Goal: Information Seeking & Learning: Compare options

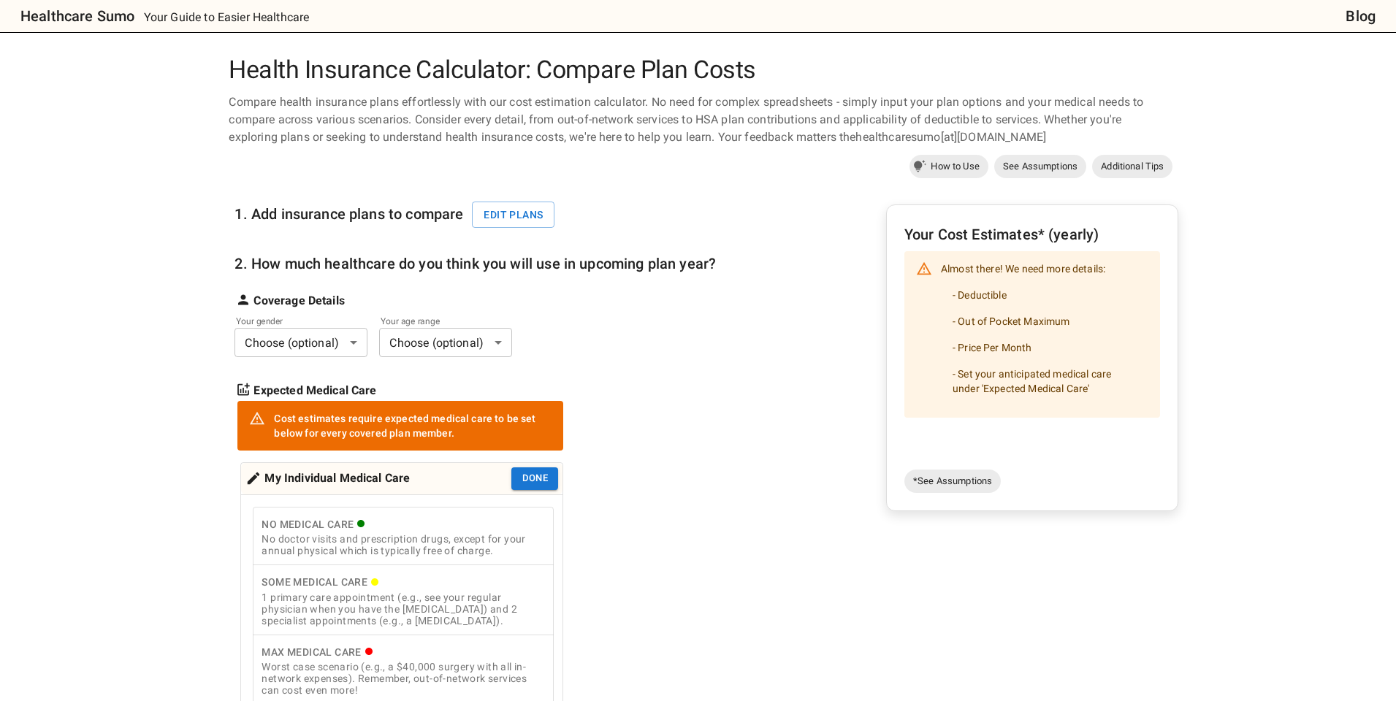
click at [309, 348] on body "Healthcare Sumo Your Guide to Easier Healthcare Blog Health Insurance Calculato…" at bounding box center [698, 678] width 1396 height 1357
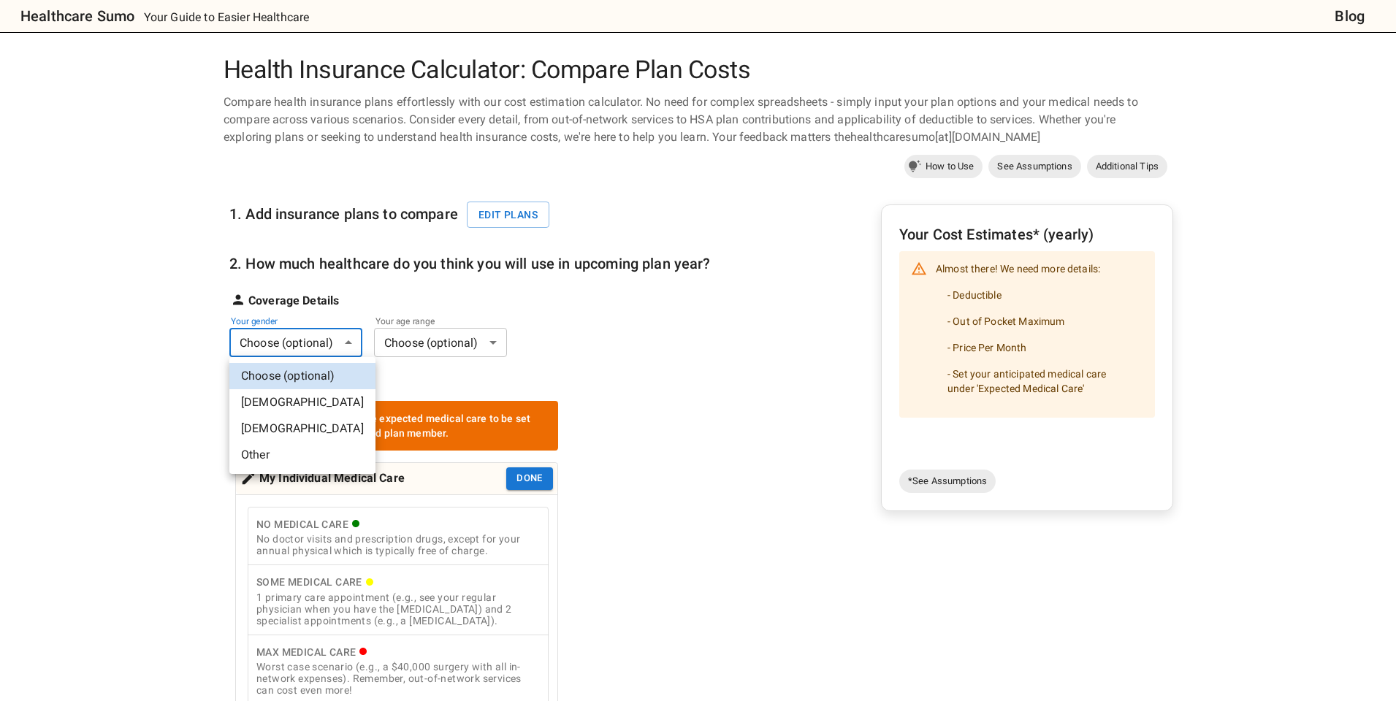
click at [511, 215] on div at bounding box center [698, 350] width 1396 height 701
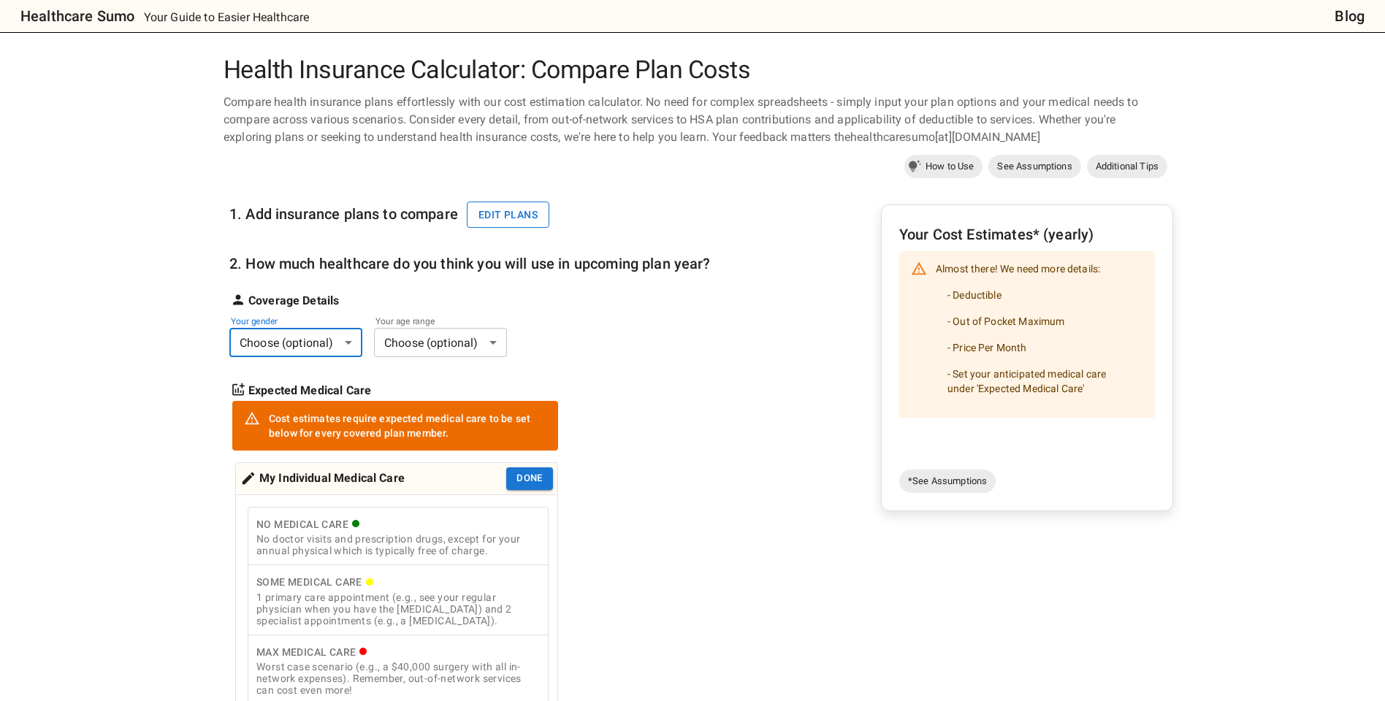
click at [513, 217] on button "Edit plans" at bounding box center [508, 215] width 83 height 27
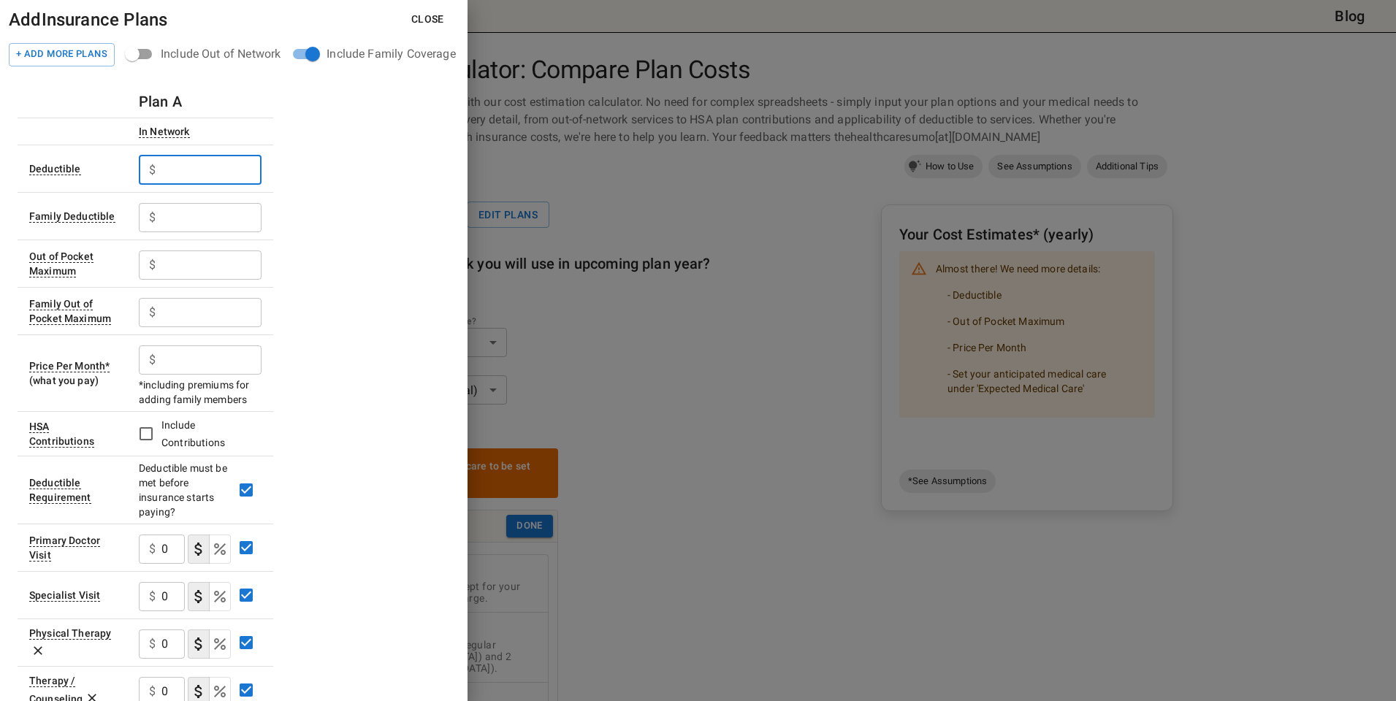
click at [198, 171] on input "text" at bounding box center [211, 170] width 100 height 29
click at [53, 53] on button "+ Add More Plans" at bounding box center [62, 54] width 106 height 23
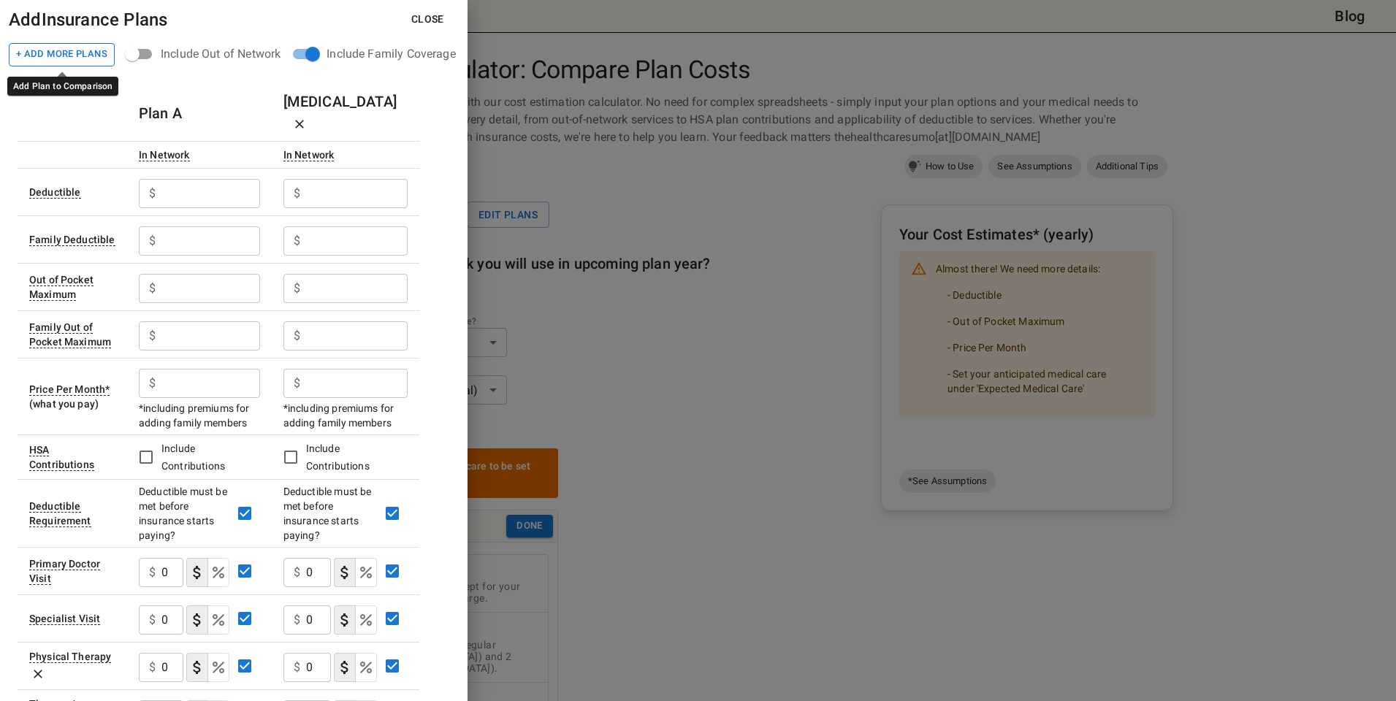
click at [53, 53] on button "+ Add More Plans" at bounding box center [62, 54] width 106 height 23
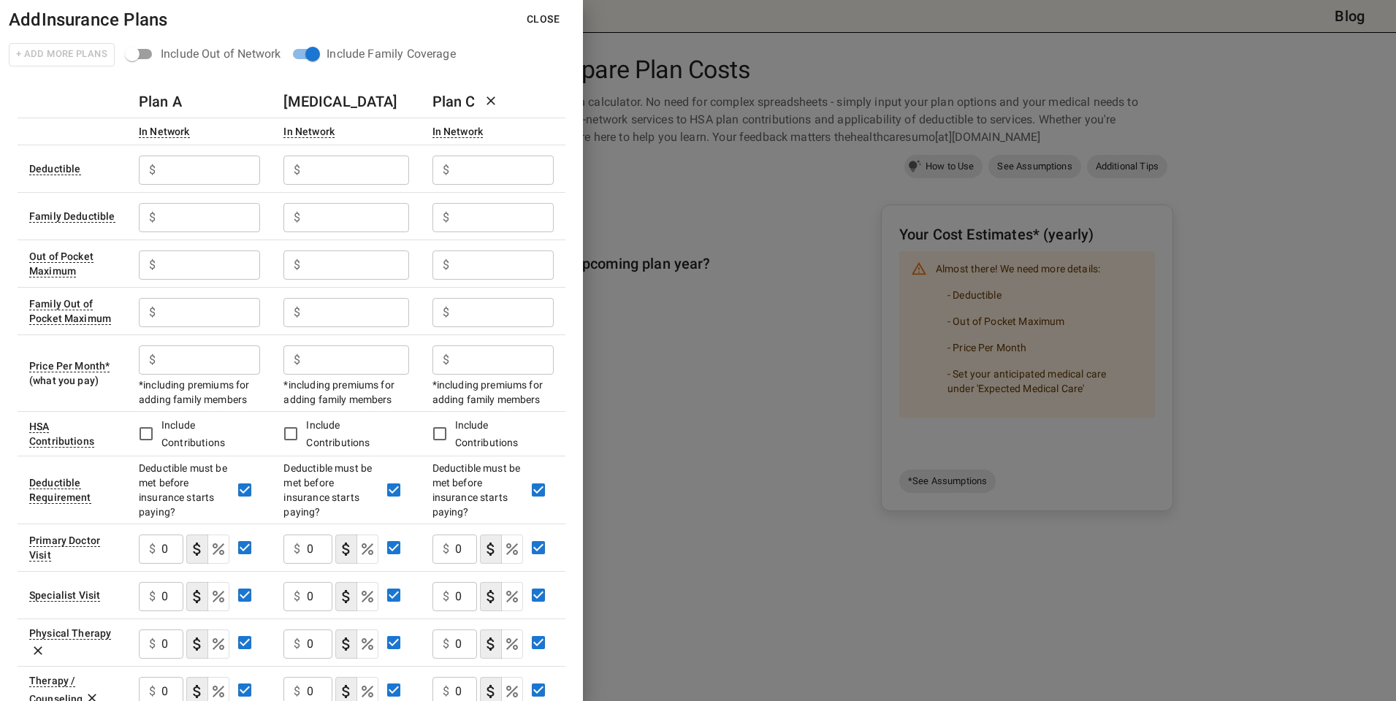
click at [186, 179] on input "text" at bounding box center [210, 170] width 99 height 29
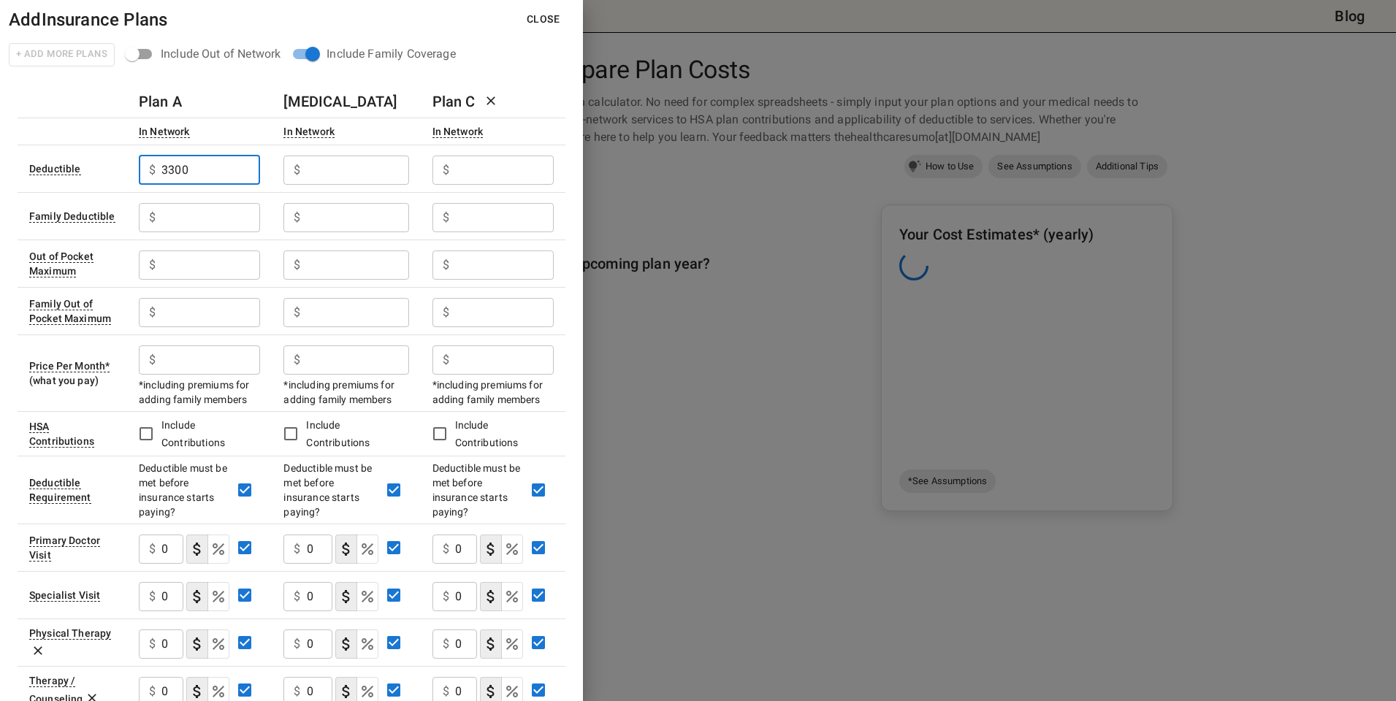
type input "3300"
type input "1000"
type input "0"
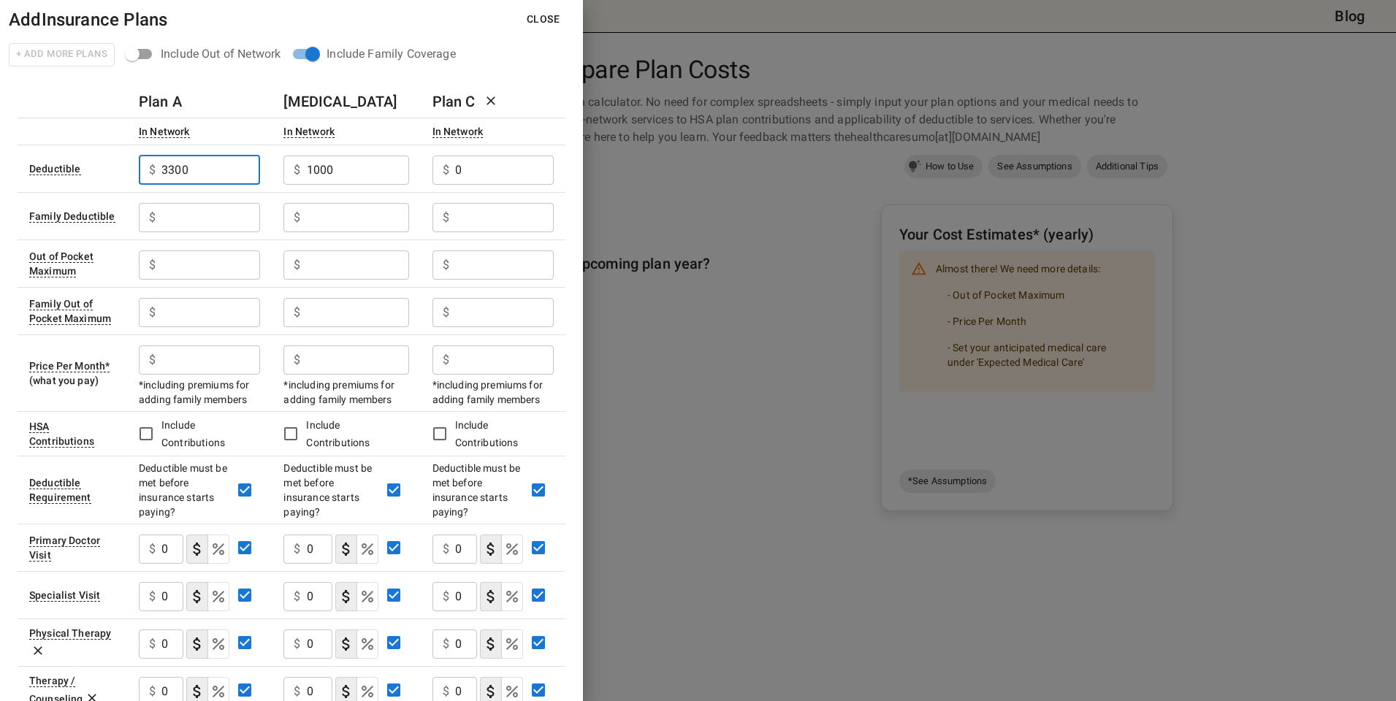
drag, startPoint x: 198, startPoint y: 169, endPoint x: 116, endPoint y: 162, distance: 82.1
click at [116, 162] on tr "Deductible $ 3300 ​ $ 1000 ​ $ 0 ​" at bounding box center [292, 168] width 548 height 47
click at [183, 215] on input "text" at bounding box center [210, 217] width 99 height 29
paste input "3300"
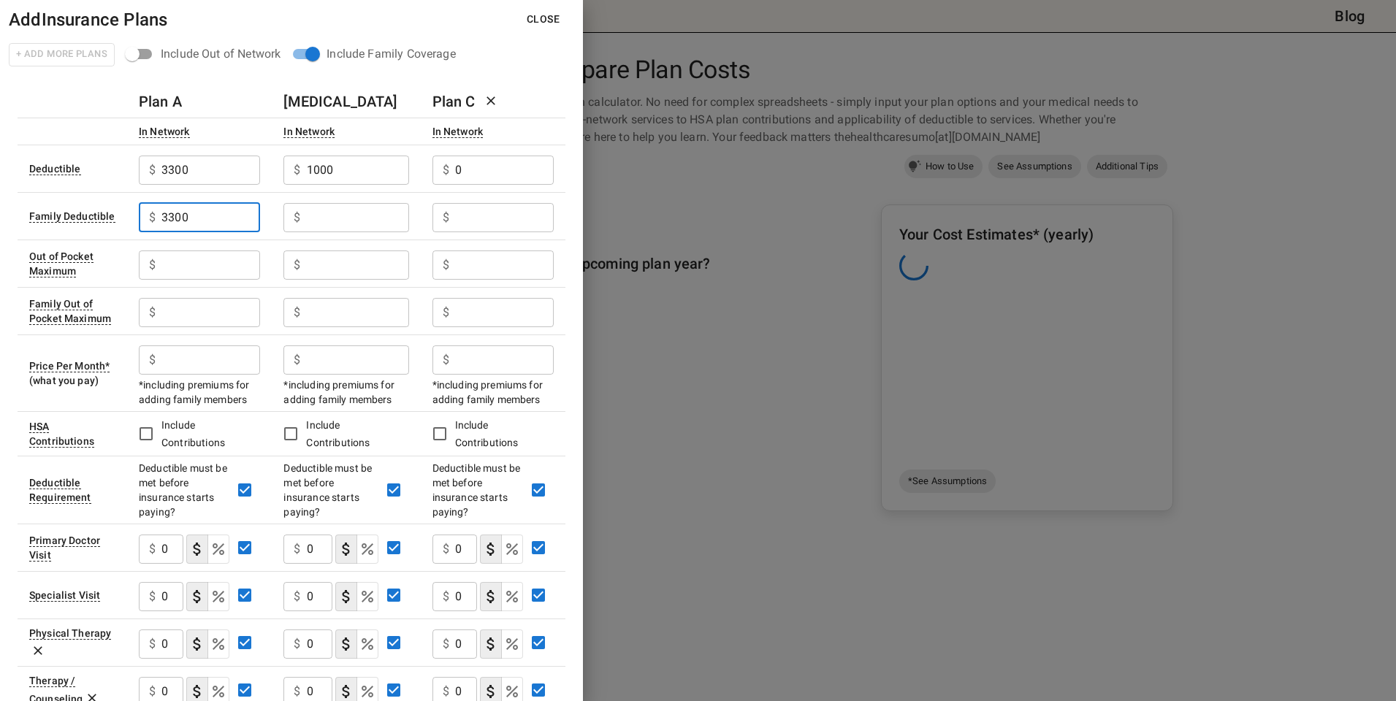
type input "3300"
drag, startPoint x: 353, startPoint y: 170, endPoint x: 291, endPoint y: 166, distance: 62.2
click at [291, 166] on div "$ 1000 ​" at bounding box center [345, 170] width 125 height 29
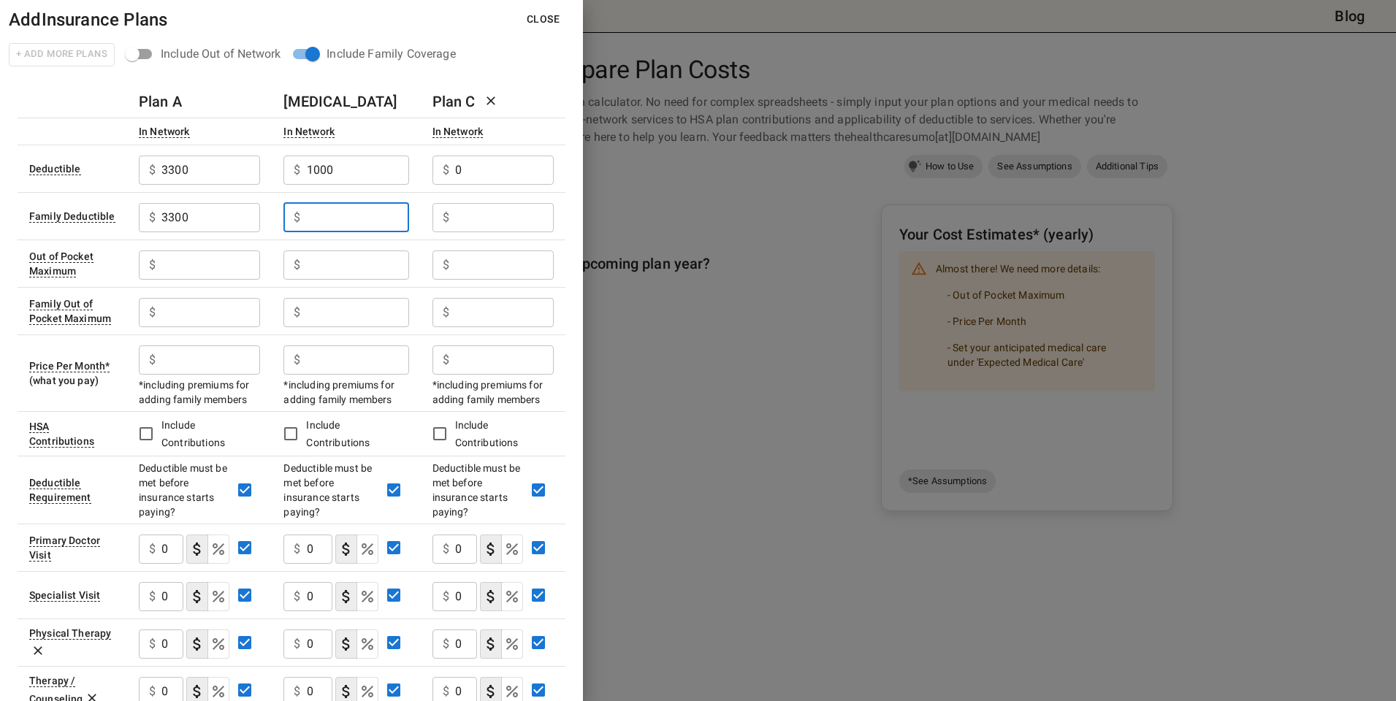
click at [344, 225] on input "text" at bounding box center [358, 217] width 102 height 29
paste input "1000"
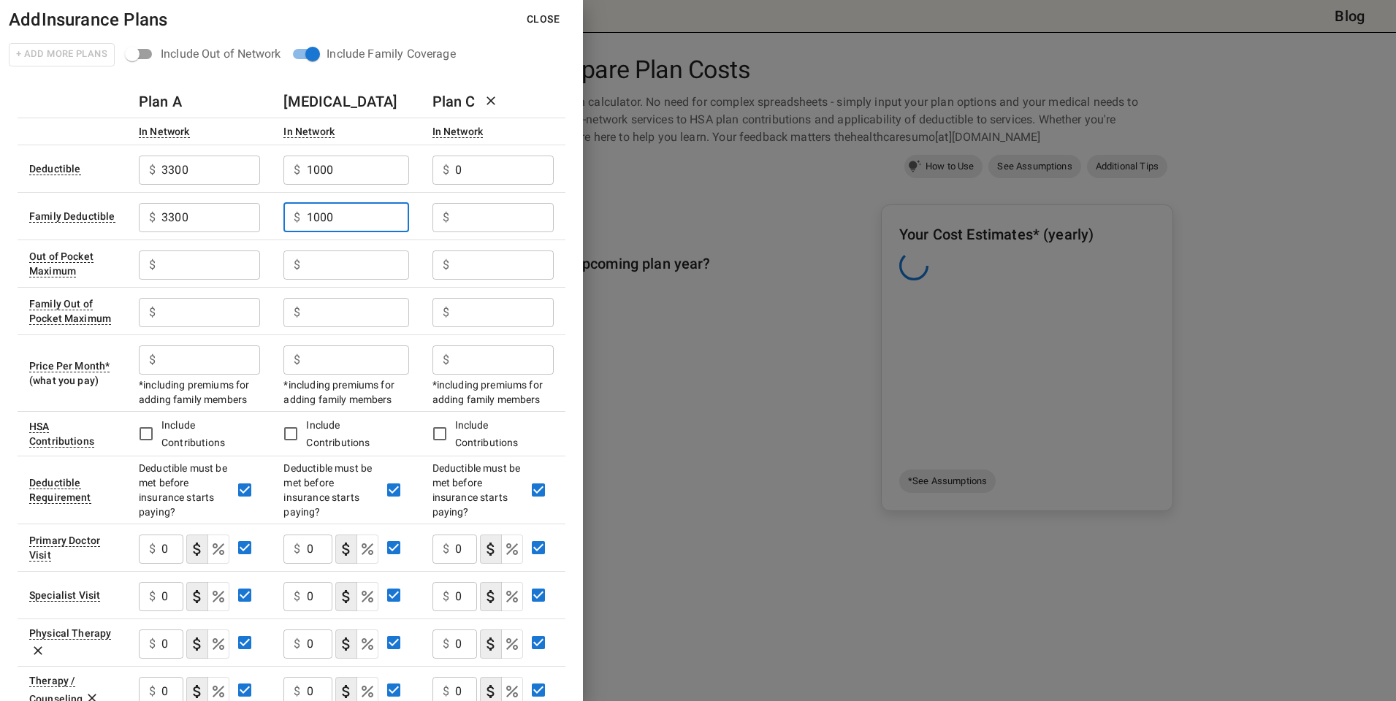
type input "1000"
click at [487, 169] on input "0" at bounding box center [504, 170] width 99 height 29
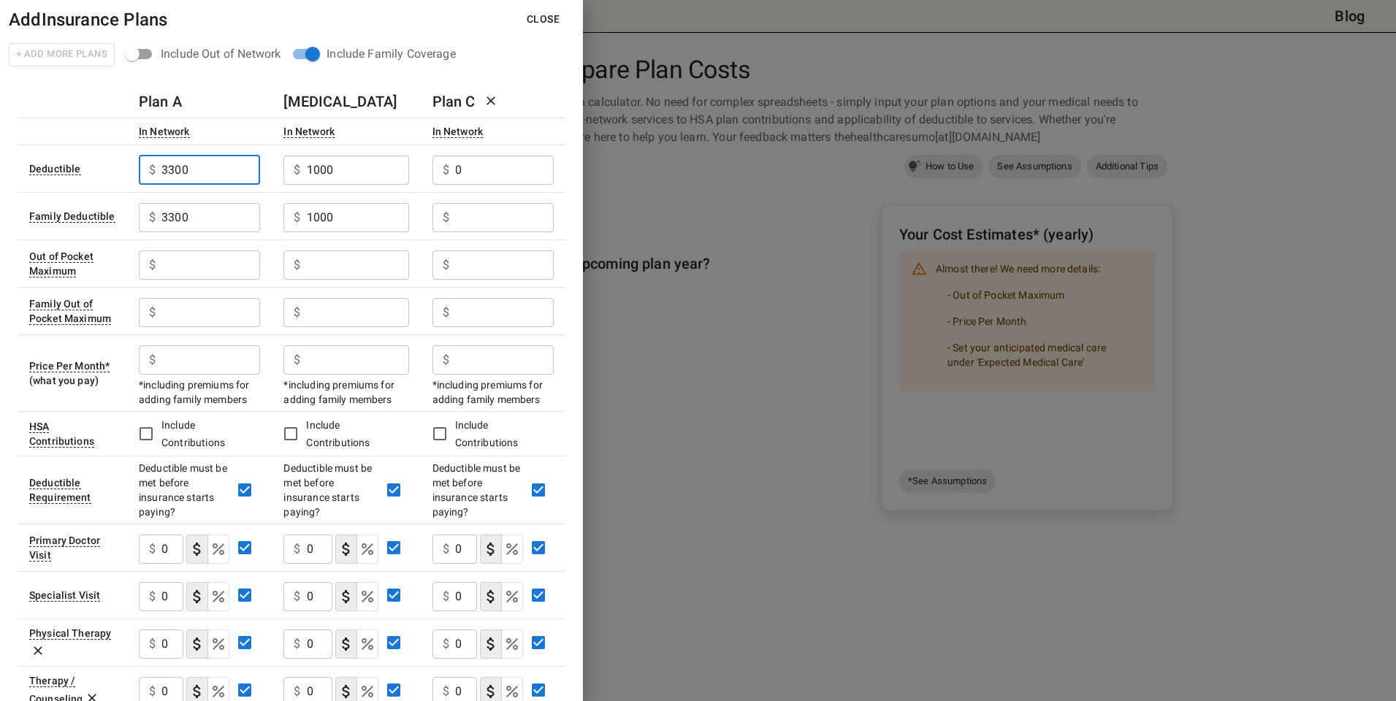
drag, startPoint x: 207, startPoint y: 170, endPoint x: 118, endPoint y: 169, distance: 88.4
click at [118, 169] on tr "Deductible $ 3300 ​ $ 1000 ​ $ 0 ​" at bounding box center [292, 168] width 548 height 47
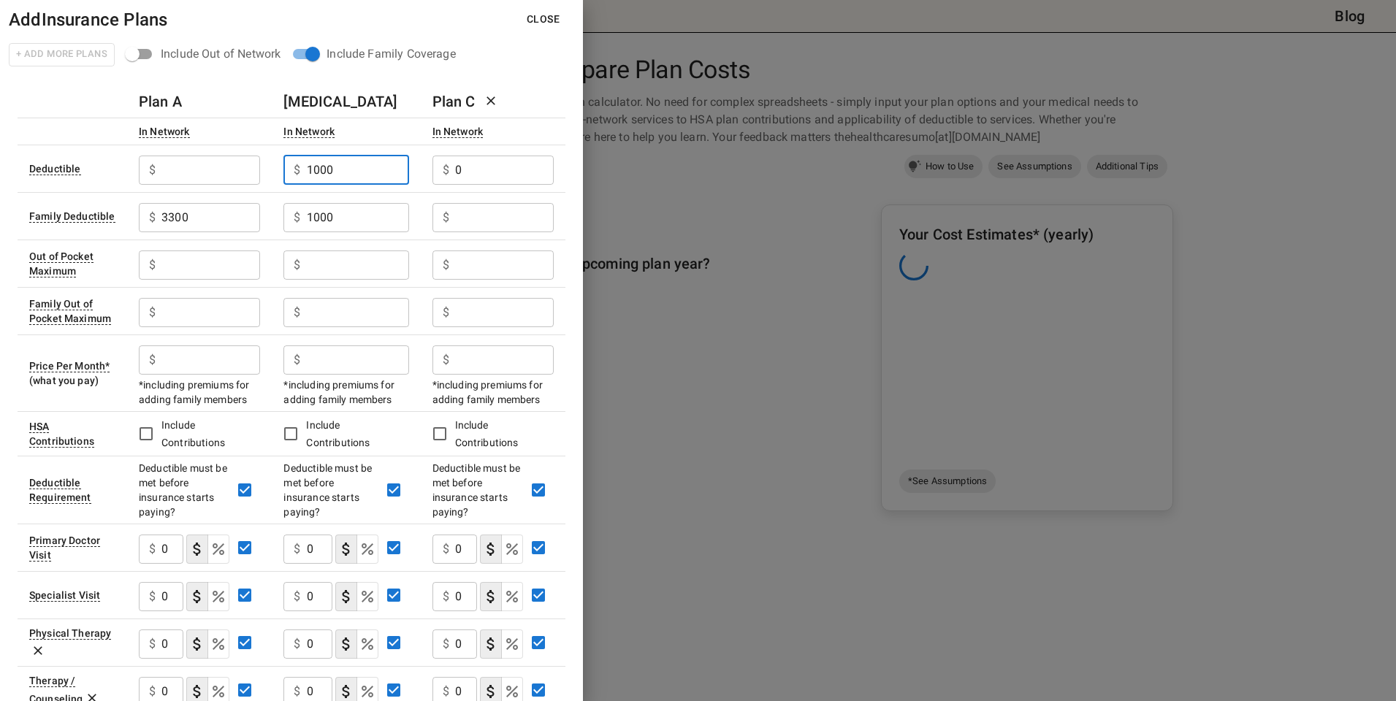
drag, startPoint x: 367, startPoint y: 169, endPoint x: 273, endPoint y: 166, distance: 93.5
click at [273, 166] on td "$ 1000 ​" at bounding box center [346, 168] width 148 height 47
drag, startPoint x: 484, startPoint y: 172, endPoint x: 454, endPoint y: 172, distance: 29.2
click at [455, 172] on input "0" at bounding box center [504, 170] width 99 height 29
click at [489, 212] on input "text" at bounding box center [504, 217] width 99 height 29
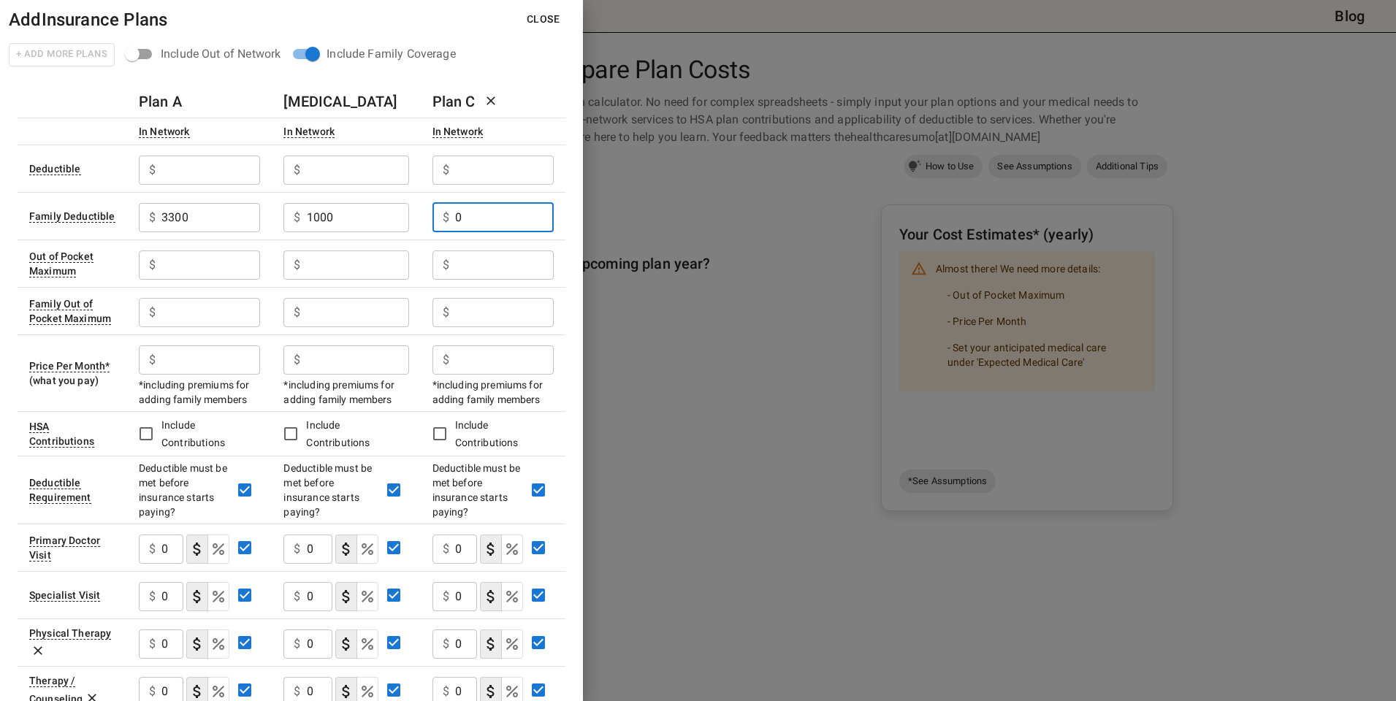
type input "0"
click at [223, 266] on input "text" at bounding box center [210, 265] width 99 height 29
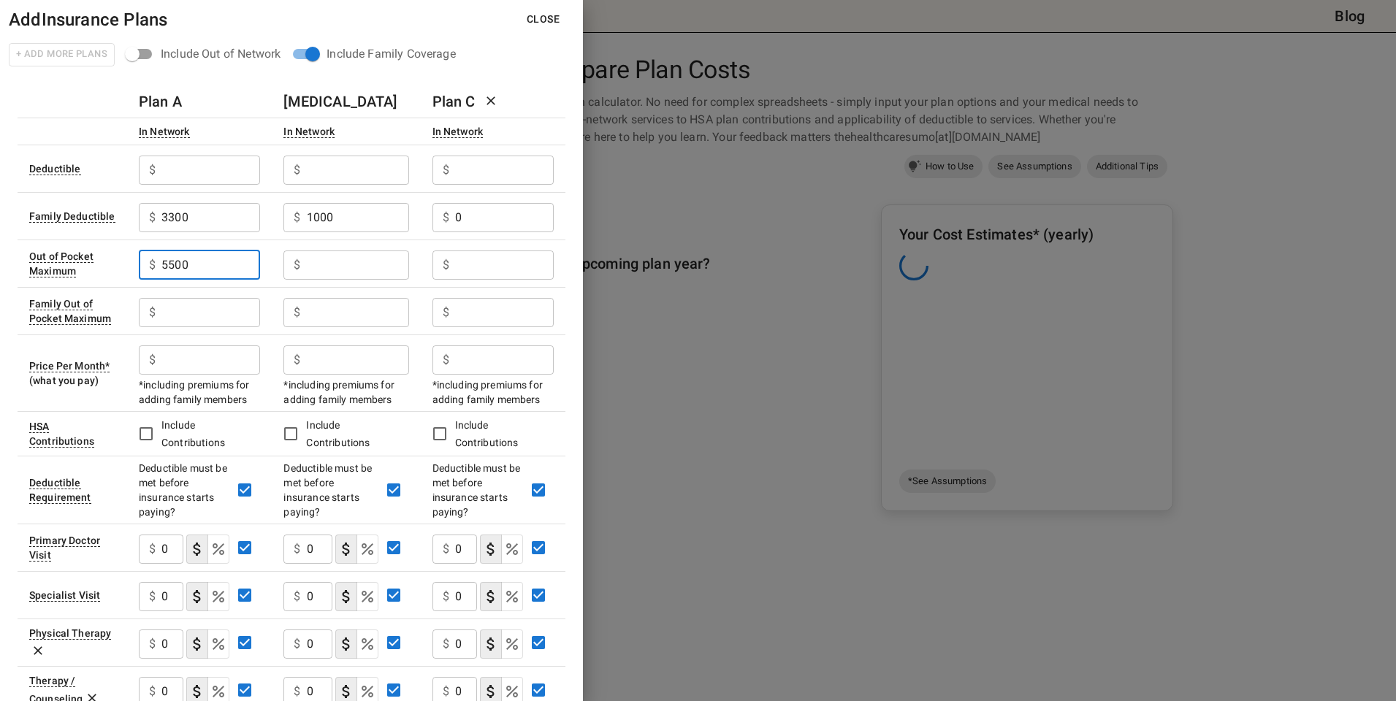
type input "5500"
type input "4500"
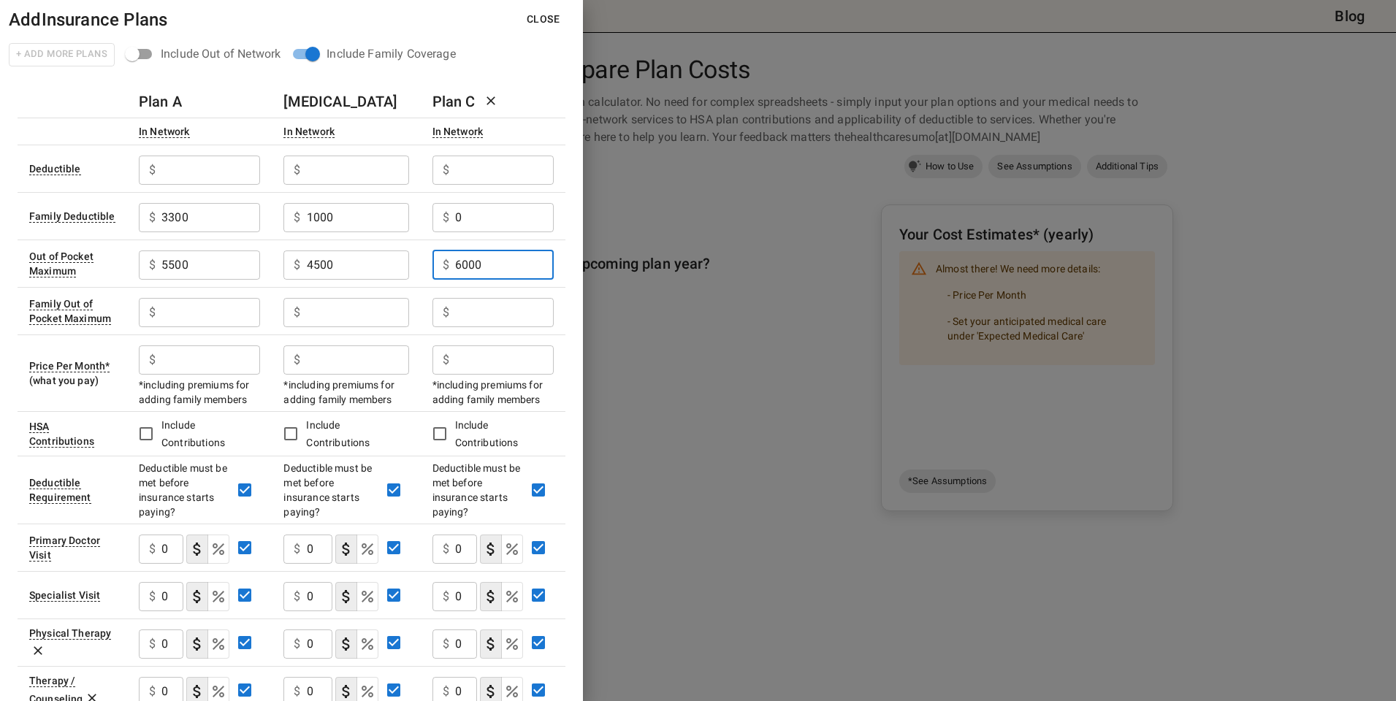
type input "6000"
drag, startPoint x: 227, startPoint y: 264, endPoint x: 142, endPoint y: 265, distance: 85.5
click at [142, 265] on div "$ 5500 ​" at bounding box center [199, 265] width 121 height 29
click at [215, 313] on input "text" at bounding box center [210, 312] width 99 height 29
paste input "5500"
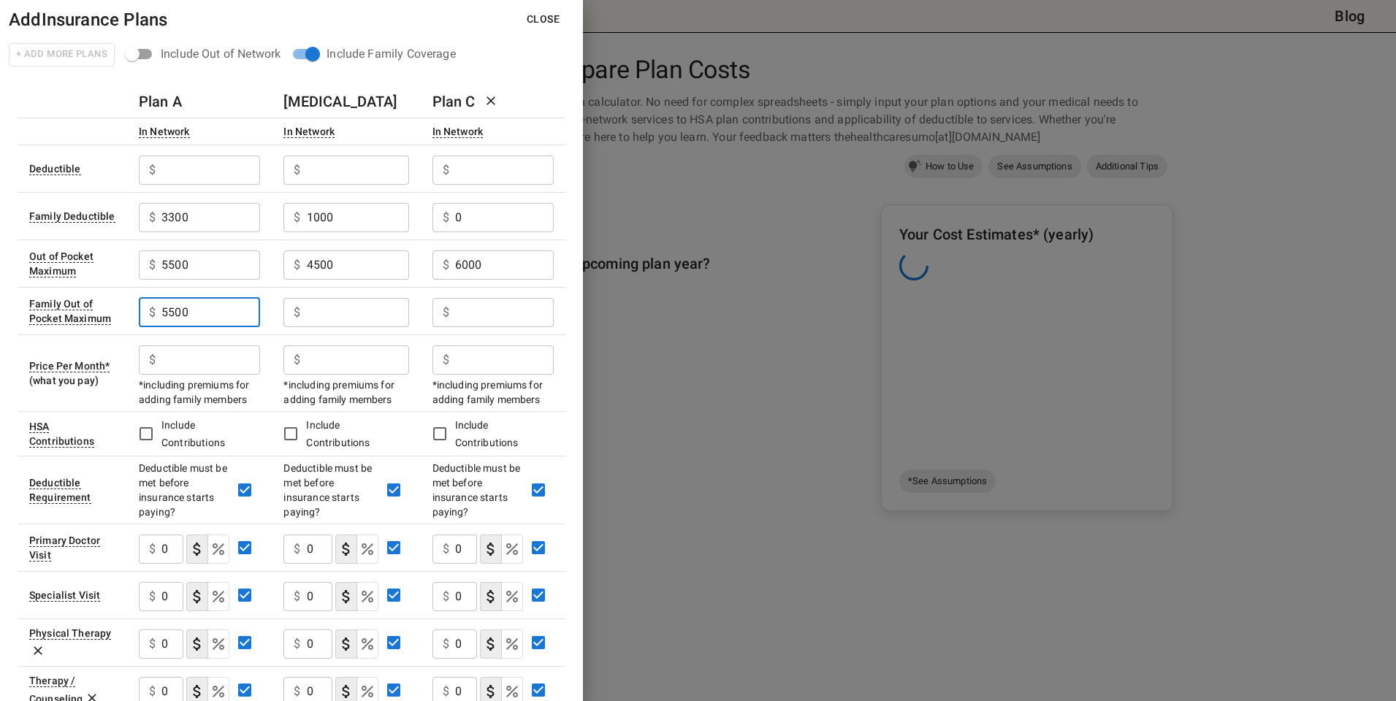
type input "5500"
drag, startPoint x: 363, startPoint y: 270, endPoint x: 293, endPoint y: 265, distance: 70.3
click at [293, 265] on div "$ 4500 ​" at bounding box center [345, 265] width 125 height 29
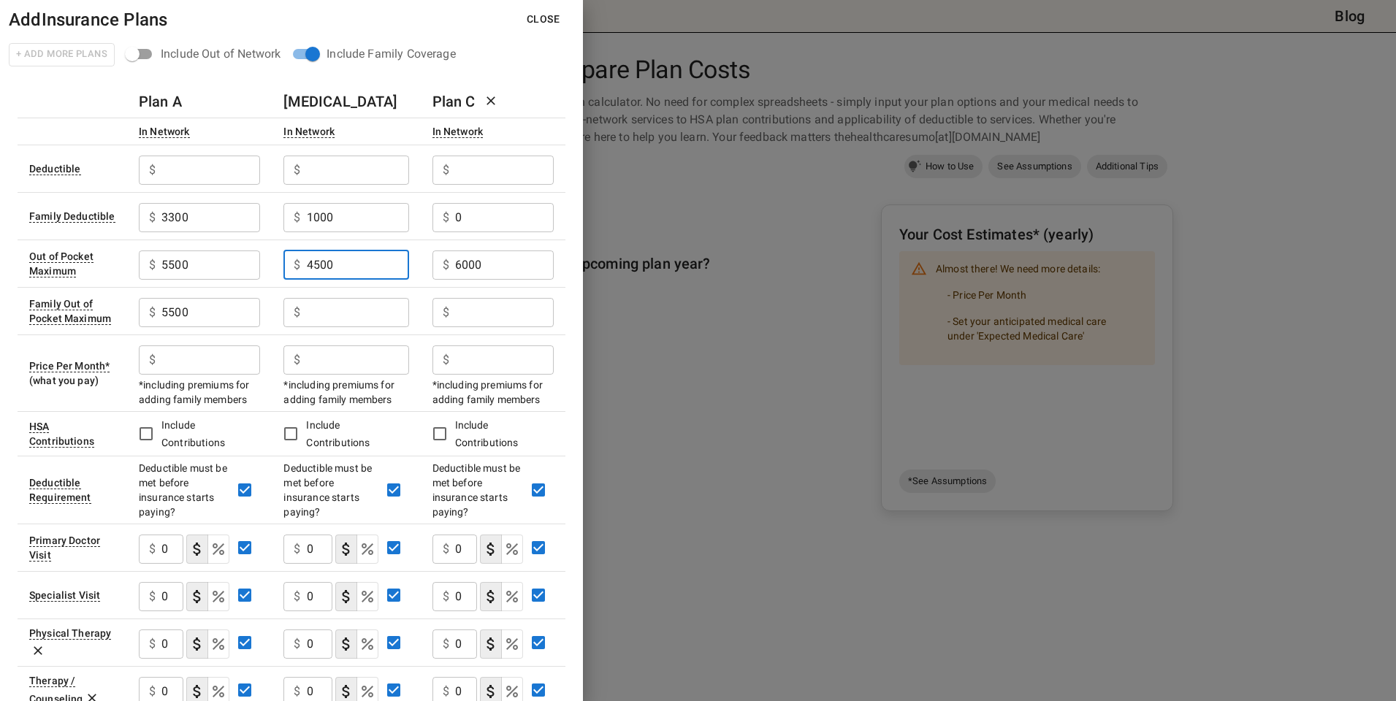
click at [358, 306] on input "text" at bounding box center [358, 312] width 102 height 29
paste input "4500"
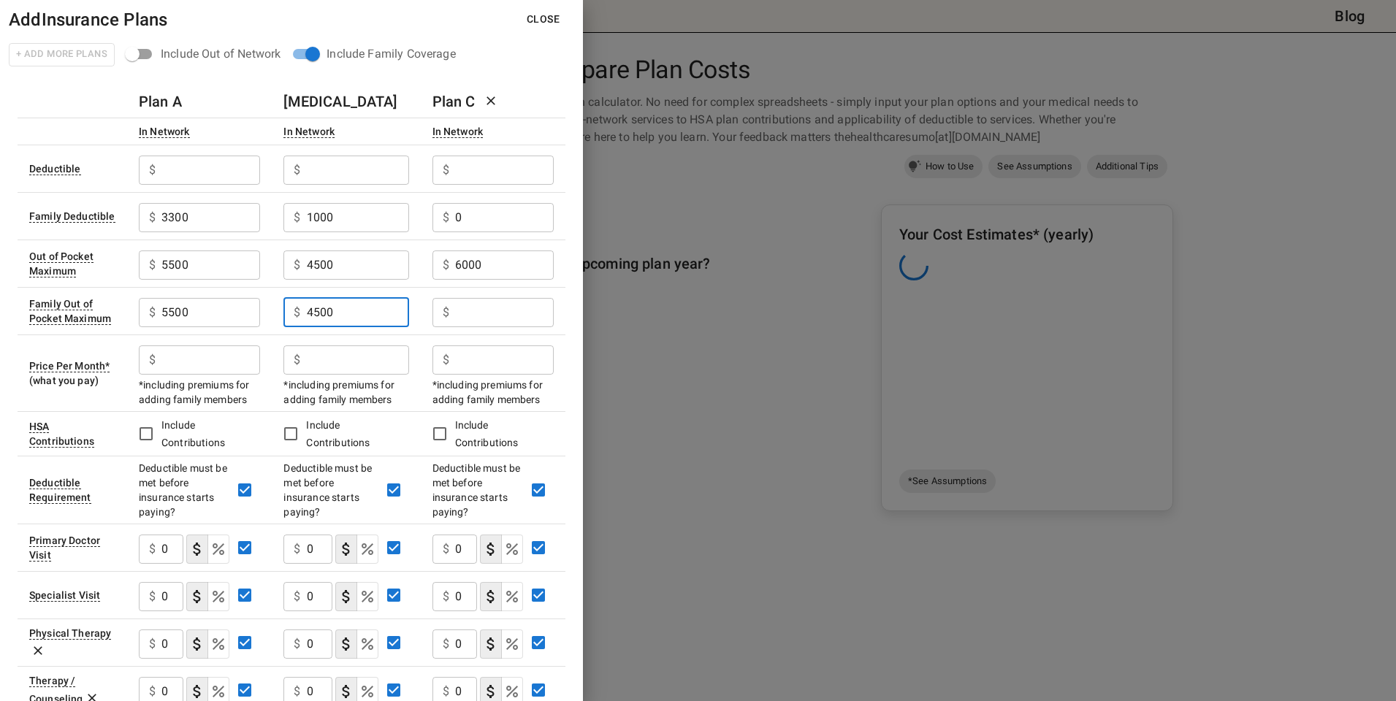
type input "4500"
drag, startPoint x: 485, startPoint y: 267, endPoint x: 416, endPoint y: 265, distance: 68.7
click at [416, 265] on tr "Out of Pocket Maximum $ 5500 ​ $ 4500 ​ $ 6000 ​" at bounding box center [292, 263] width 548 height 47
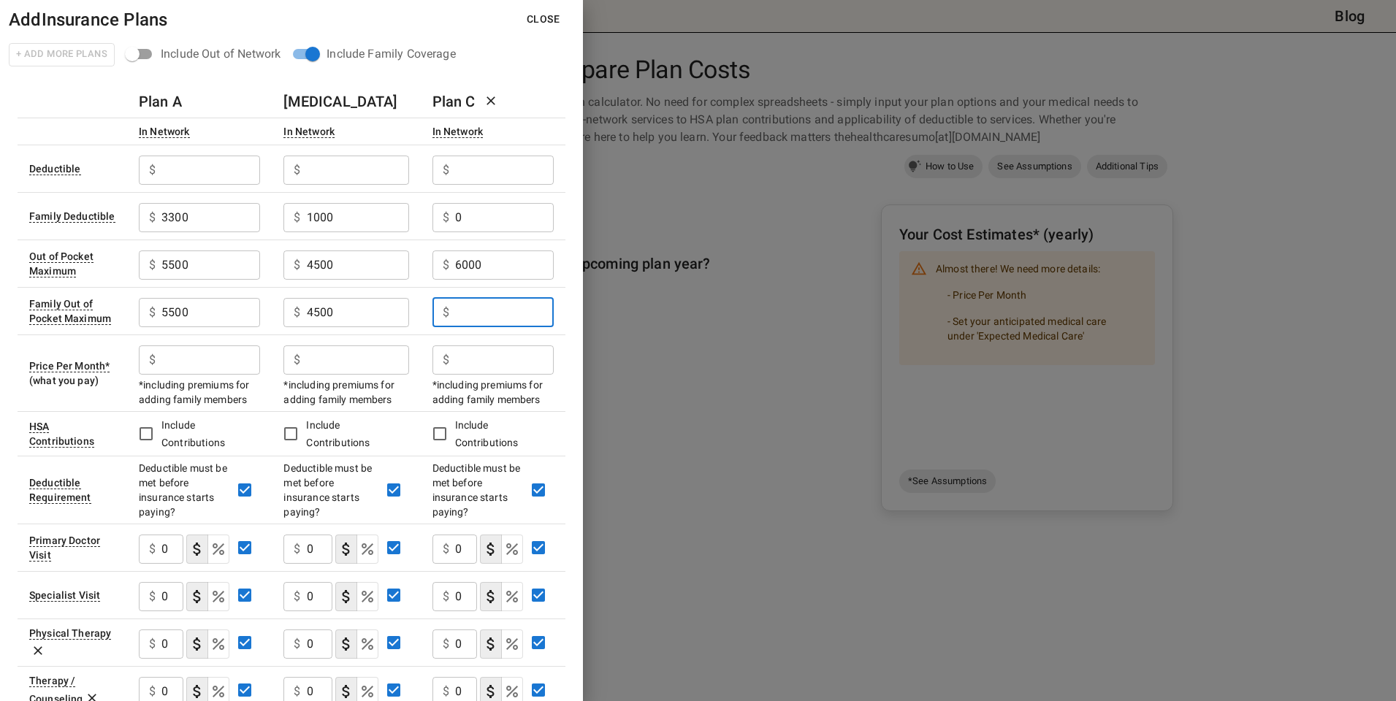
click at [514, 316] on input "text" at bounding box center [504, 312] width 99 height 29
paste input "6000"
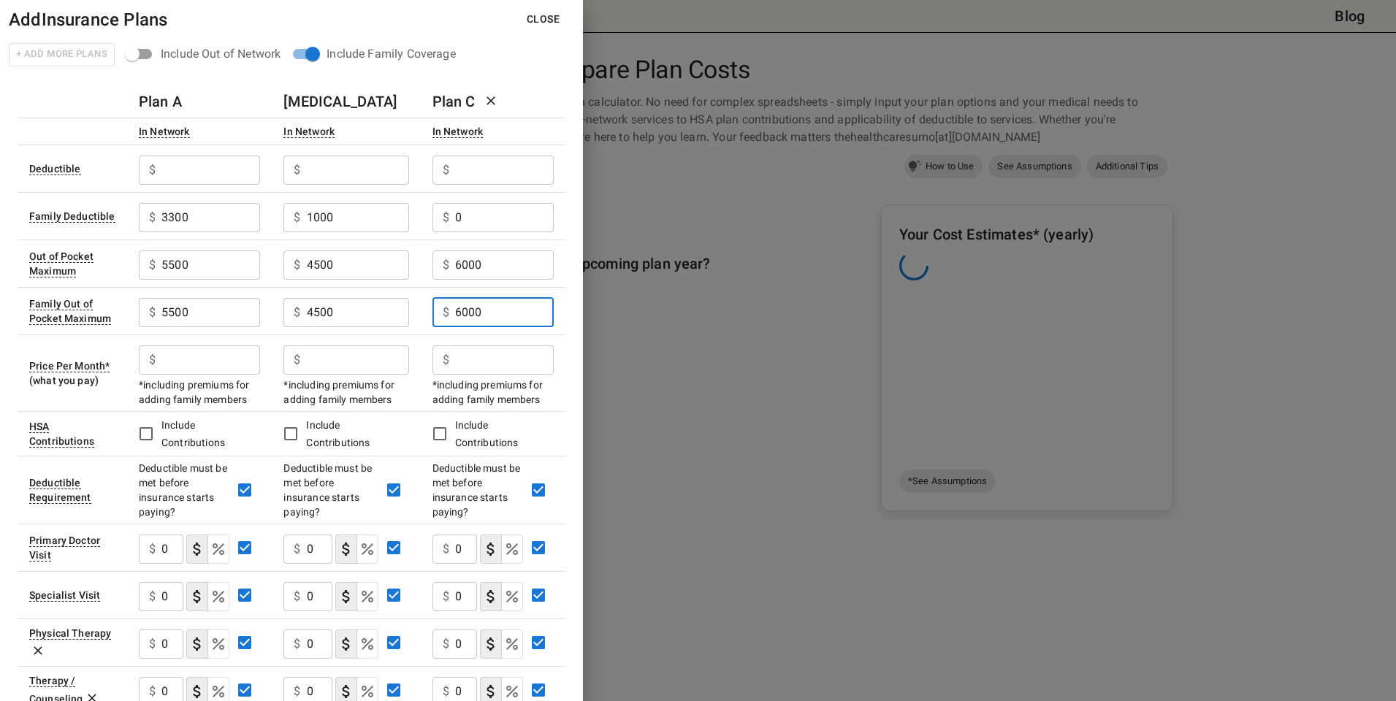
type input "6000"
drag, startPoint x: 502, startPoint y: 268, endPoint x: 406, endPoint y: 259, distance: 96.1
click at [406, 259] on tr "Out of Pocket Maximum $ 5500 ​ $ 4500 ​ $ 6000 ​" at bounding box center [292, 263] width 548 height 47
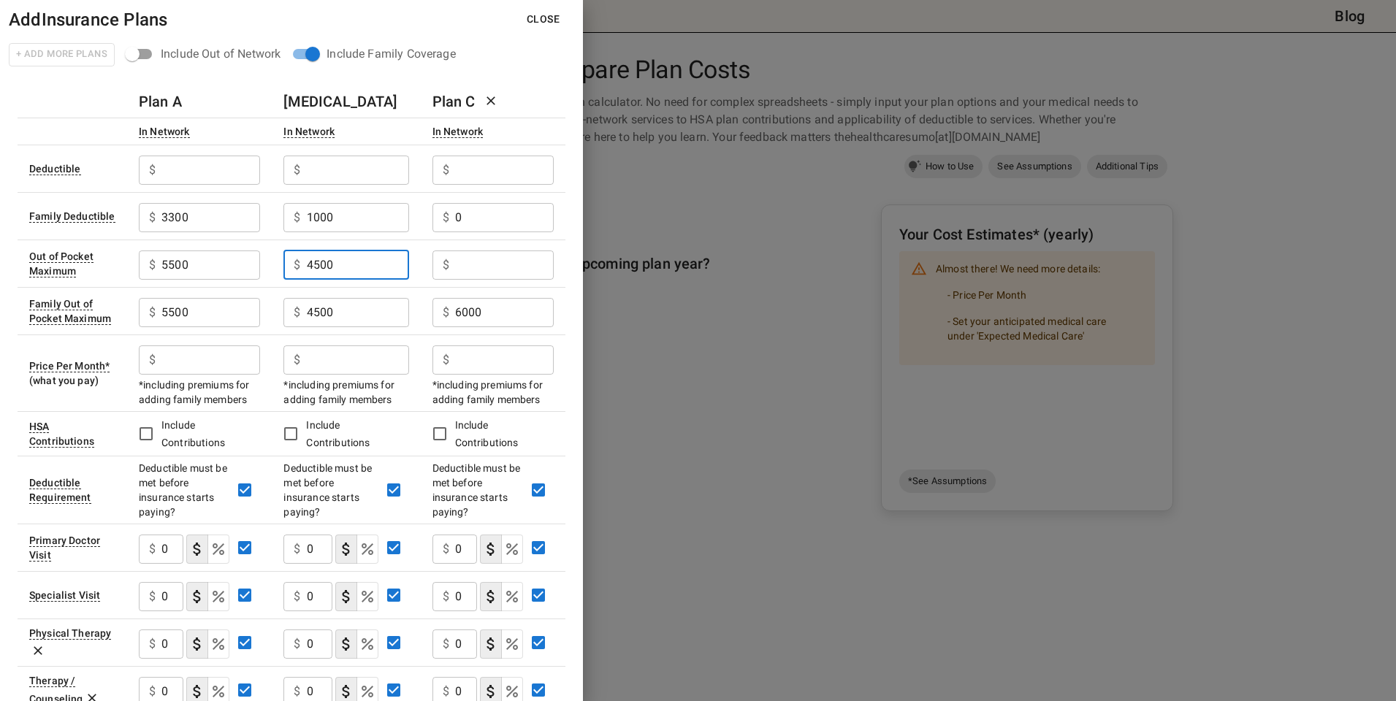
drag, startPoint x: 357, startPoint y: 267, endPoint x: 249, endPoint y: 264, distance: 108.1
click at [249, 264] on tr "Out of Pocket Maximum $ 5500 ​ $ 4500 ​ $ ​" at bounding box center [292, 263] width 548 height 47
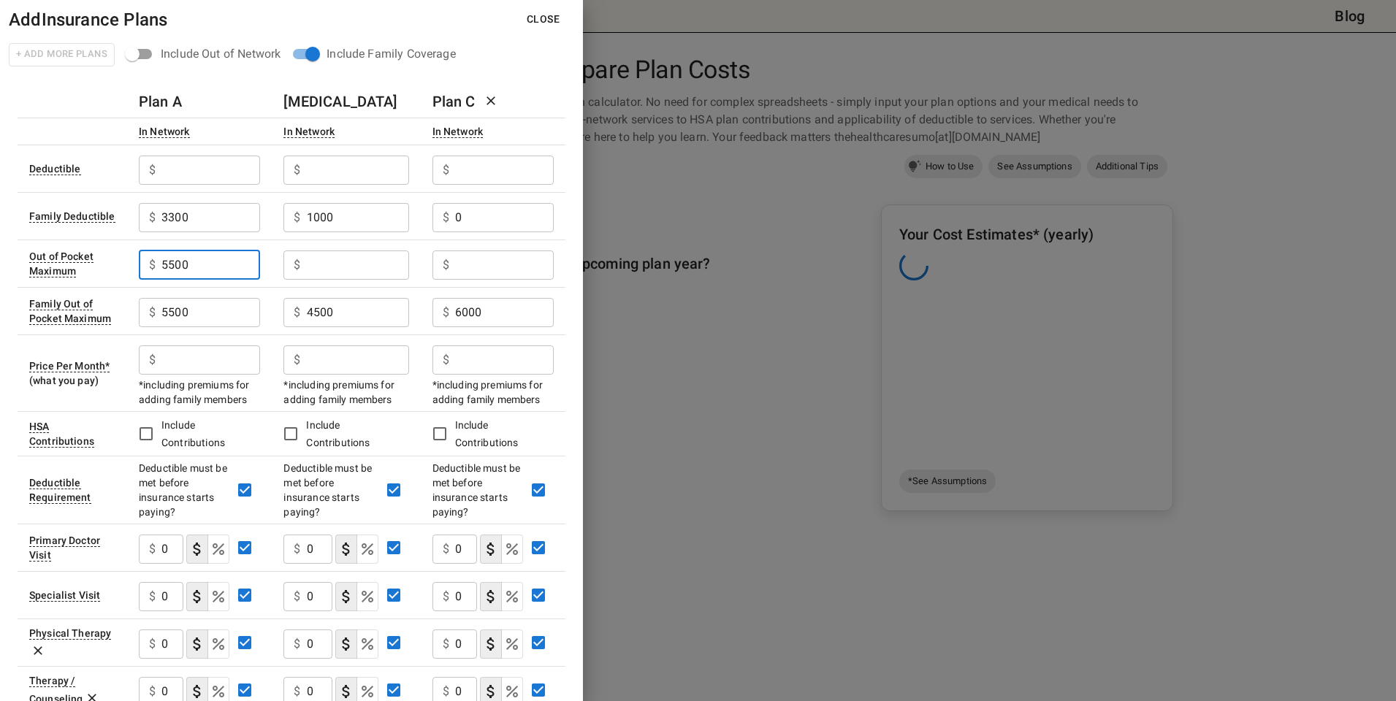
drag, startPoint x: 221, startPoint y: 264, endPoint x: 110, endPoint y: 259, distance: 111.9
click at [110, 259] on tr "Out of Pocket Maximum $ 5500 ​ $ ​ $ ​" at bounding box center [292, 263] width 548 height 47
click at [202, 362] on input "text" at bounding box center [210, 359] width 99 height 29
type input "564"
type input "797"
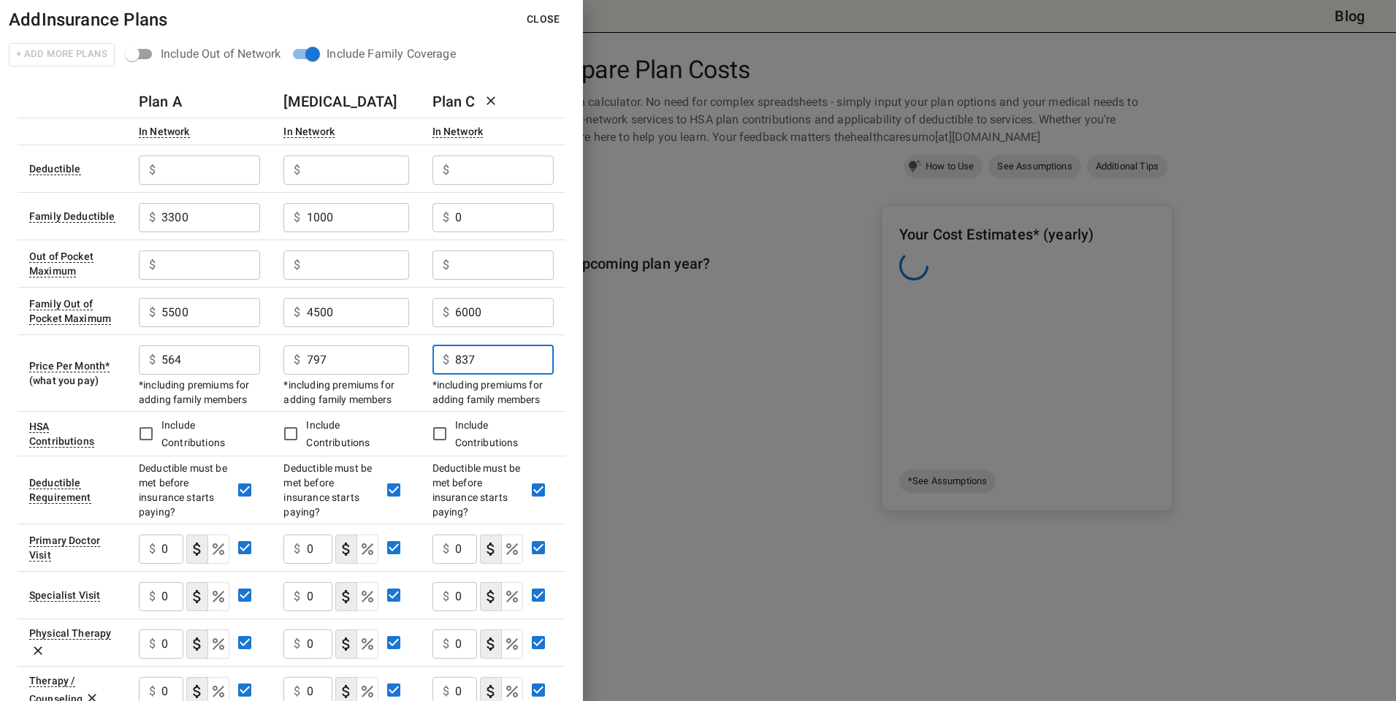
type input "837"
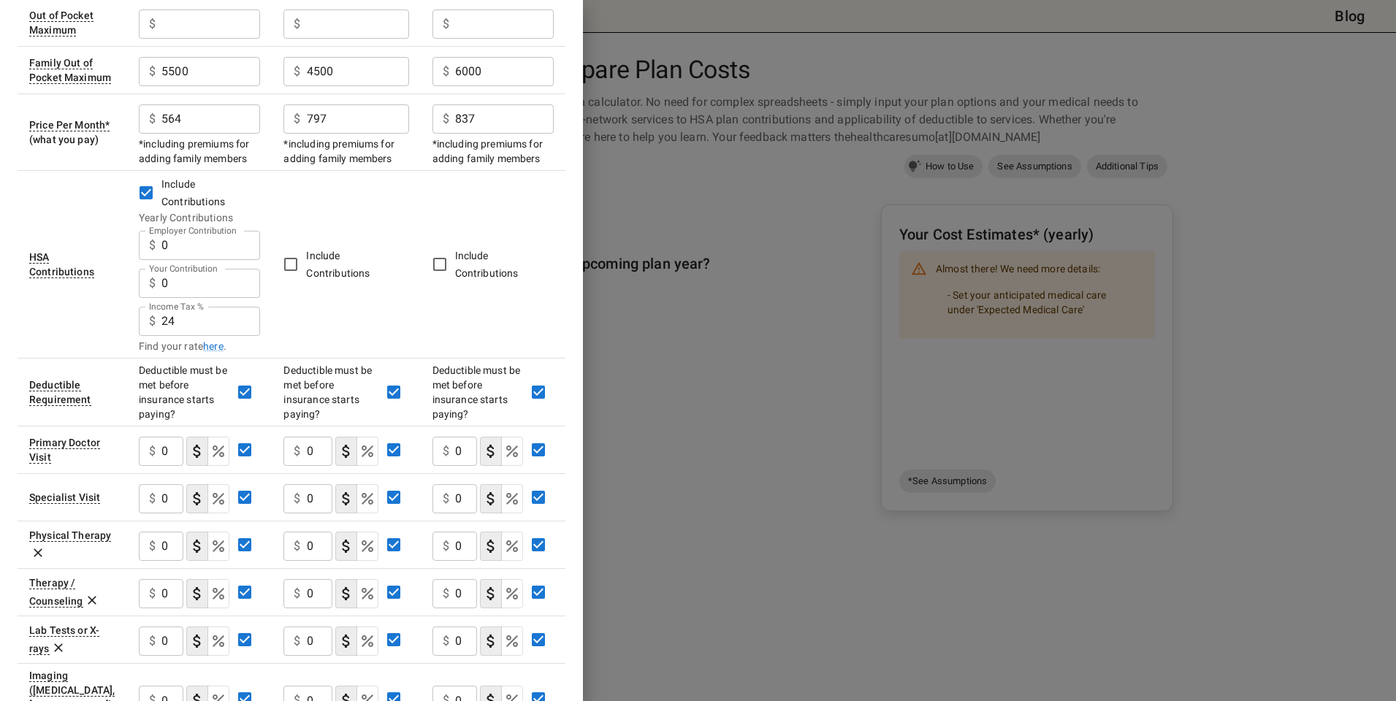
scroll to position [295, 0]
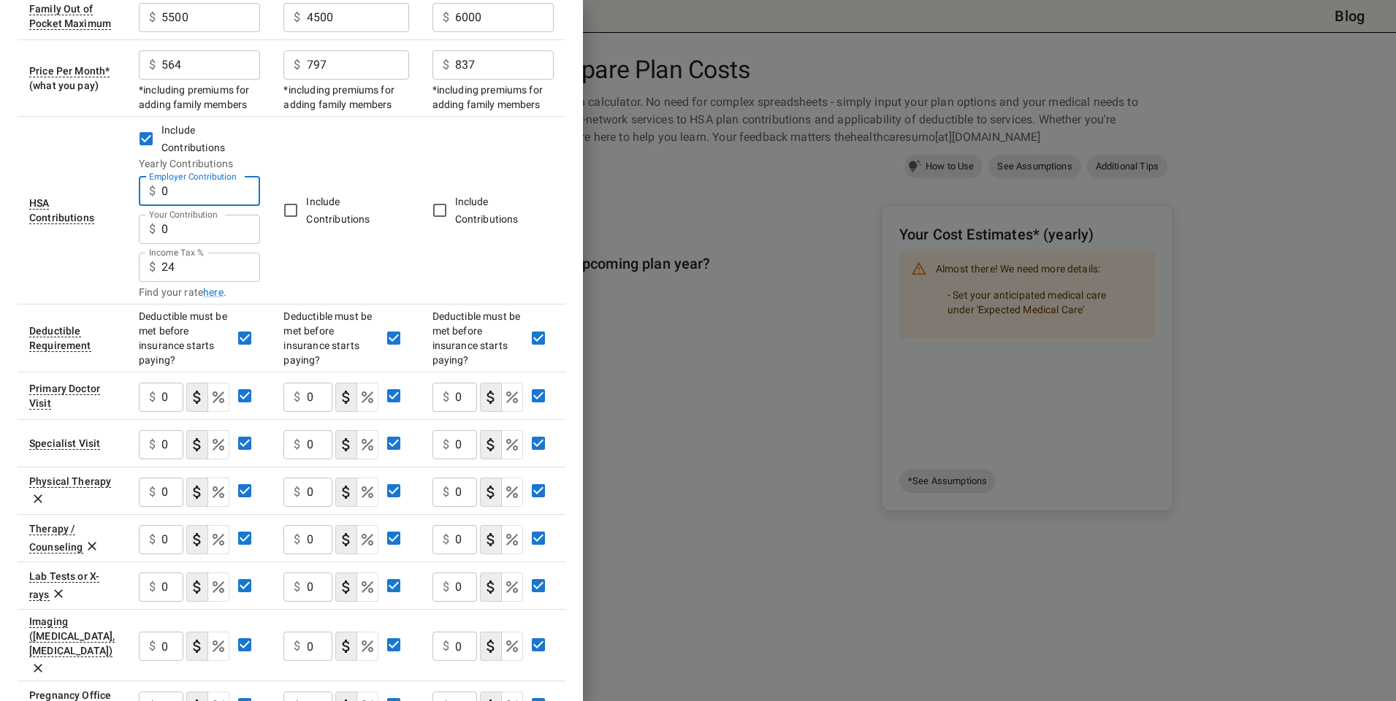
drag, startPoint x: 181, startPoint y: 198, endPoint x: 142, endPoint y: 193, distance: 39.0
click at [142, 193] on div "$ 0 Employer Contribution" at bounding box center [199, 191] width 121 height 29
drag, startPoint x: 210, startPoint y: 232, endPoint x: 142, endPoint y: 224, distance: 68.3
click at [142, 224] on div "$ 0 Your Contribution" at bounding box center [199, 229] width 121 height 29
type input "4000"
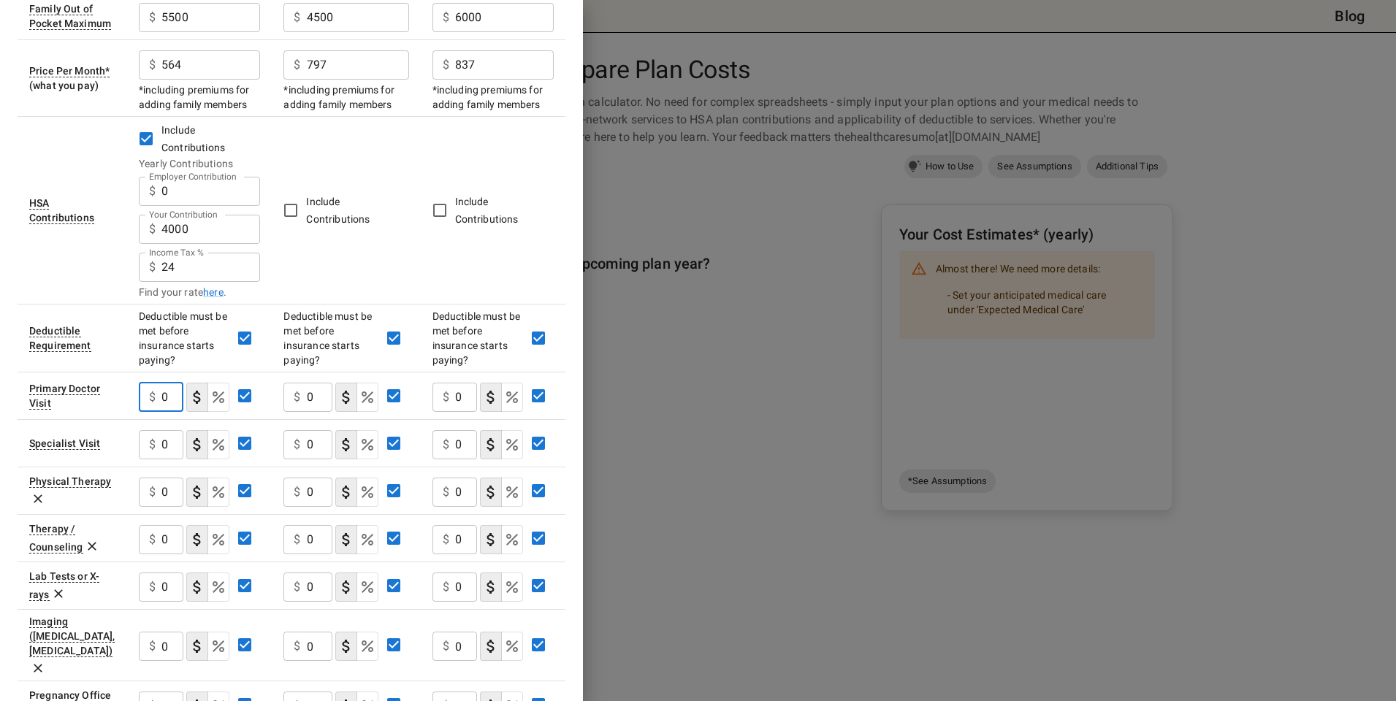
drag, startPoint x: 167, startPoint y: 392, endPoint x: 130, endPoint y: 391, distance: 37.3
click at [130, 391] on td "$ 0 ​" at bounding box center [199, 395] width 145 height 47
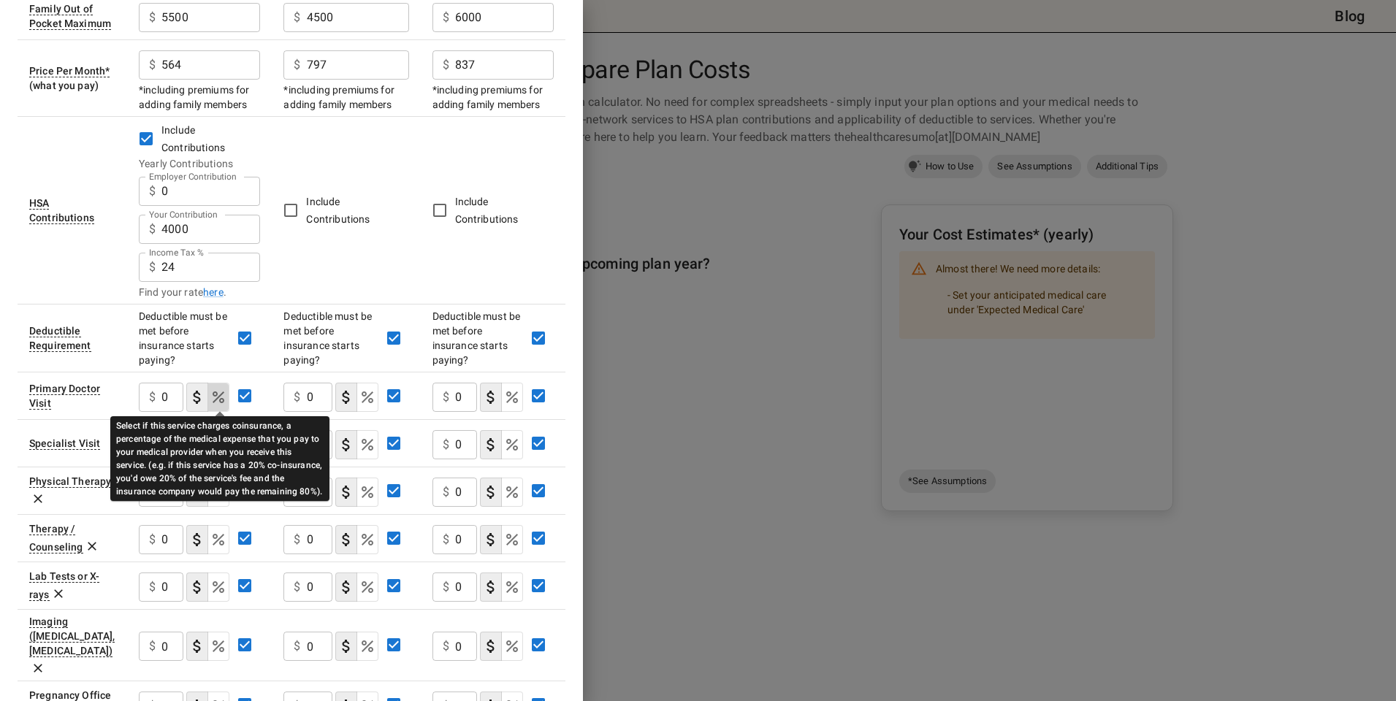
click at [213, 400] on icon "Select if this service charges coinsurance, a percentage of the medical expense…" at bounding box center [219, 398] width 18 height 18
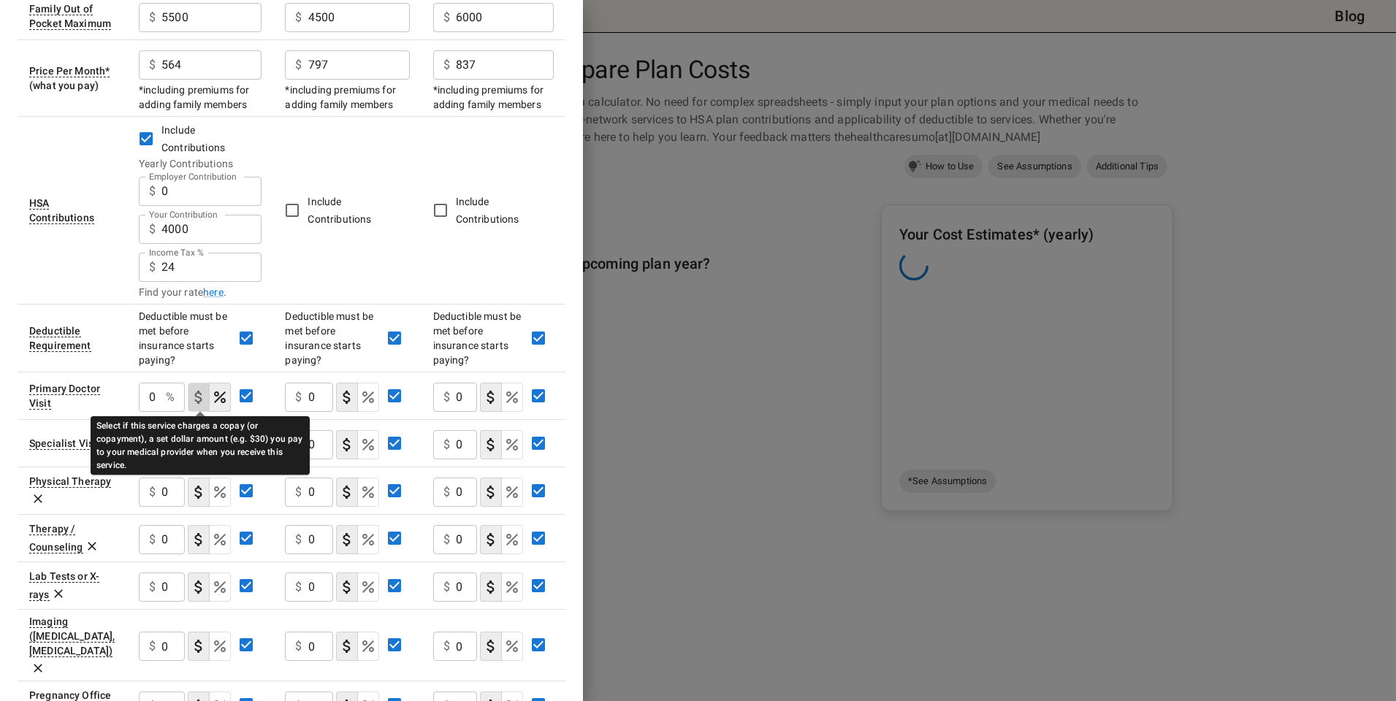
click at [205, 402] on icon "Select if this service charges a copay (or copayment), a set dollar amount (e.g…" at bounding box center [199, 398] width 18 height 18
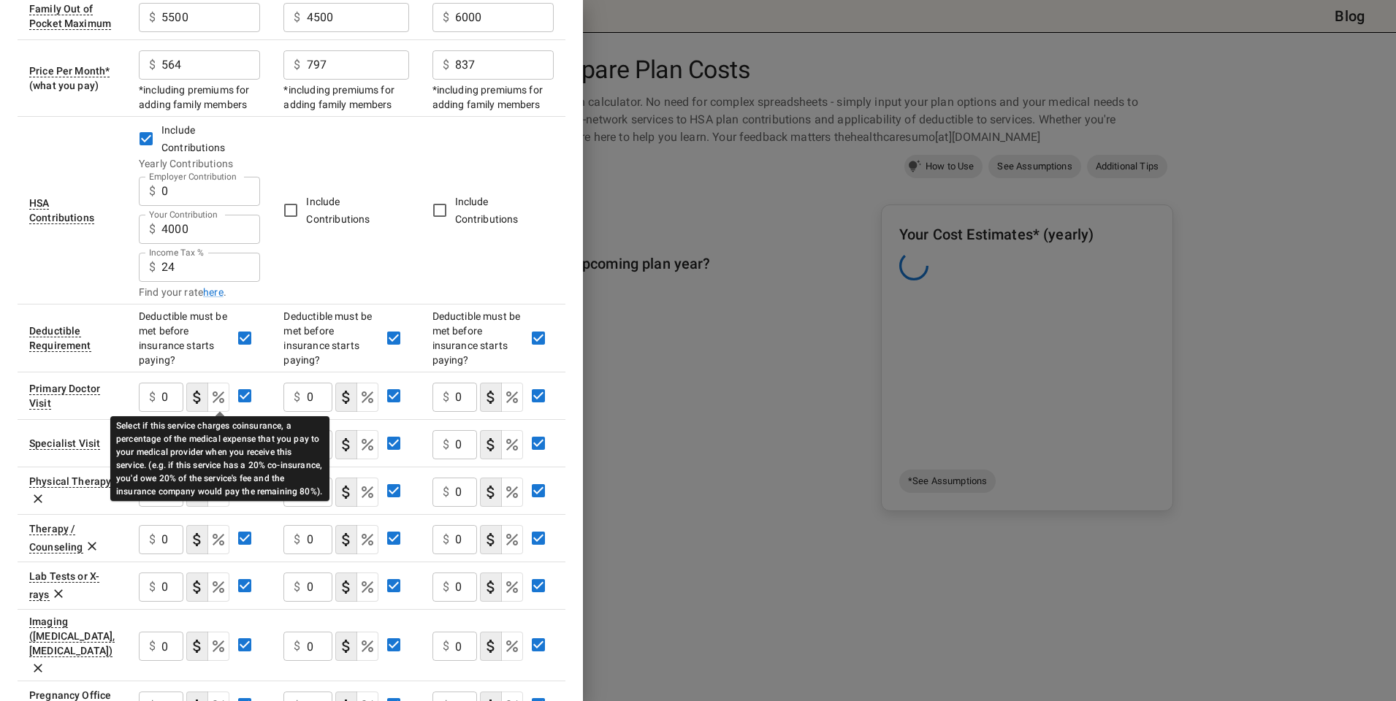
click at [224, 401] on icon "Select if this service charges coinsurance, a percentage of the medical expense…" at bounding box center [219, 397] width 12 height 12
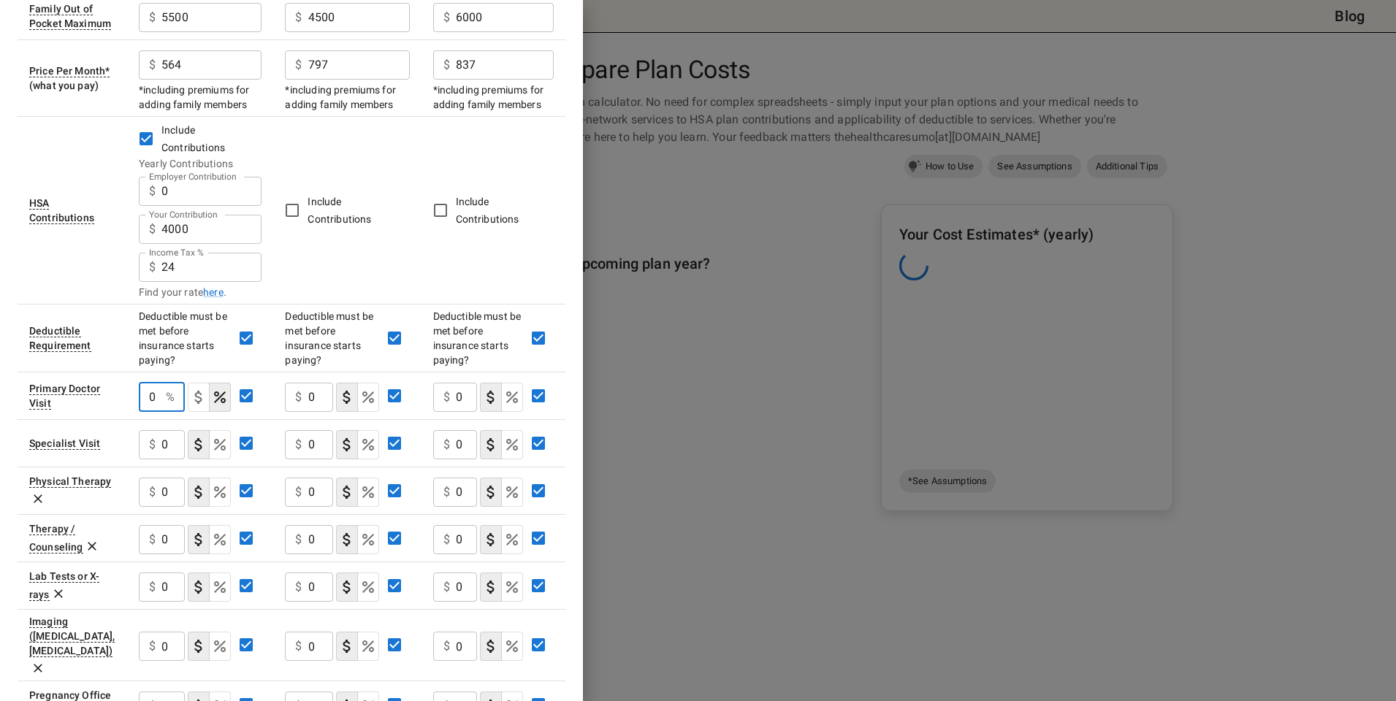
drag, startPoint x: 160, startPoint y: 401, endPoint x: 118, endPoint y: 397, distance: 42.5
click at [118, 397] on tr "Primary Doctor Visit 0 % ​ $ 0 ​ $ 0 ​" at bounding box center [292, 395] width 548 height 47
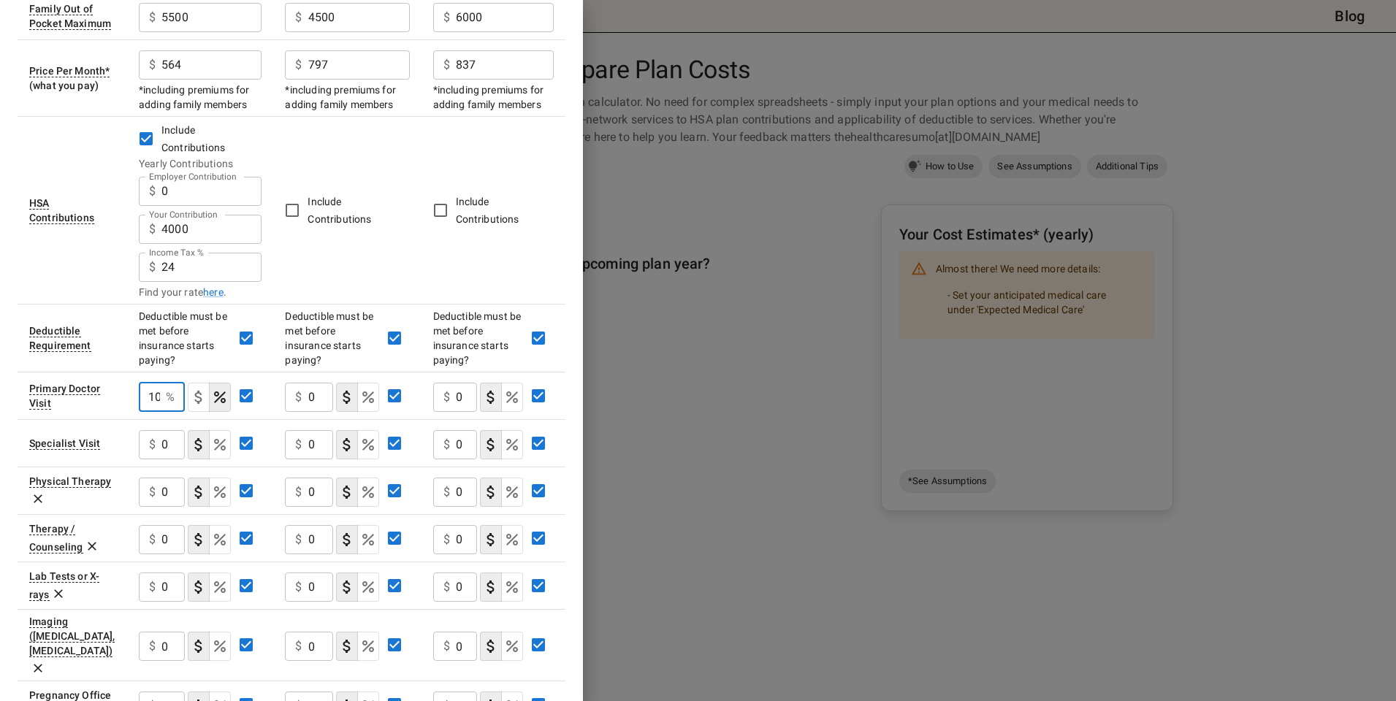
type input "10"
click at [312, 394] on input "0" at bounding box center [320, 397] width 25 height 29
drag, startPoint x: 317, startPoint y: 397, endPoint x: 281, endPoint y: 391, distance: 36.2
click at [281, 391] on td "$ 0 ​" at bounding box center [347, 395] width 148 height 47
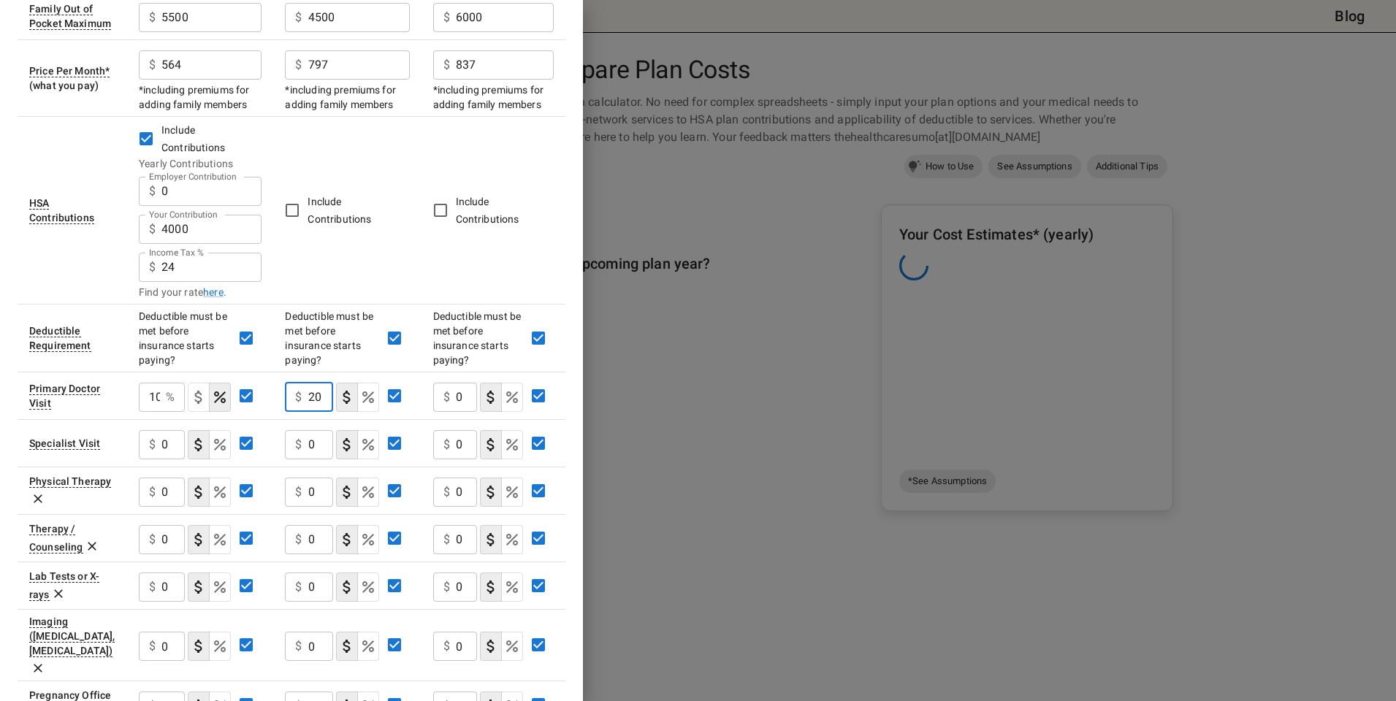
scroll to position [0, 1]
type input "20"
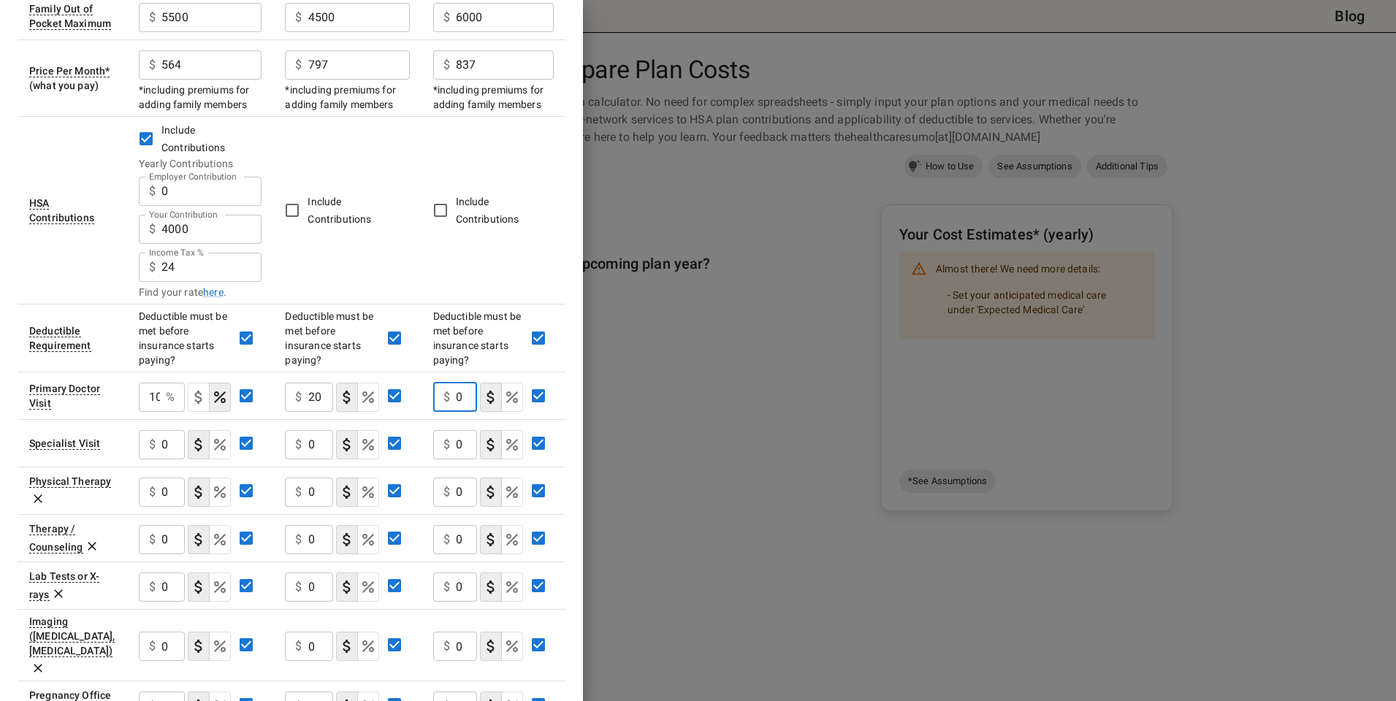
click at [472, 397] on input "0" at bounding box center [466, 397] width 21 height 29
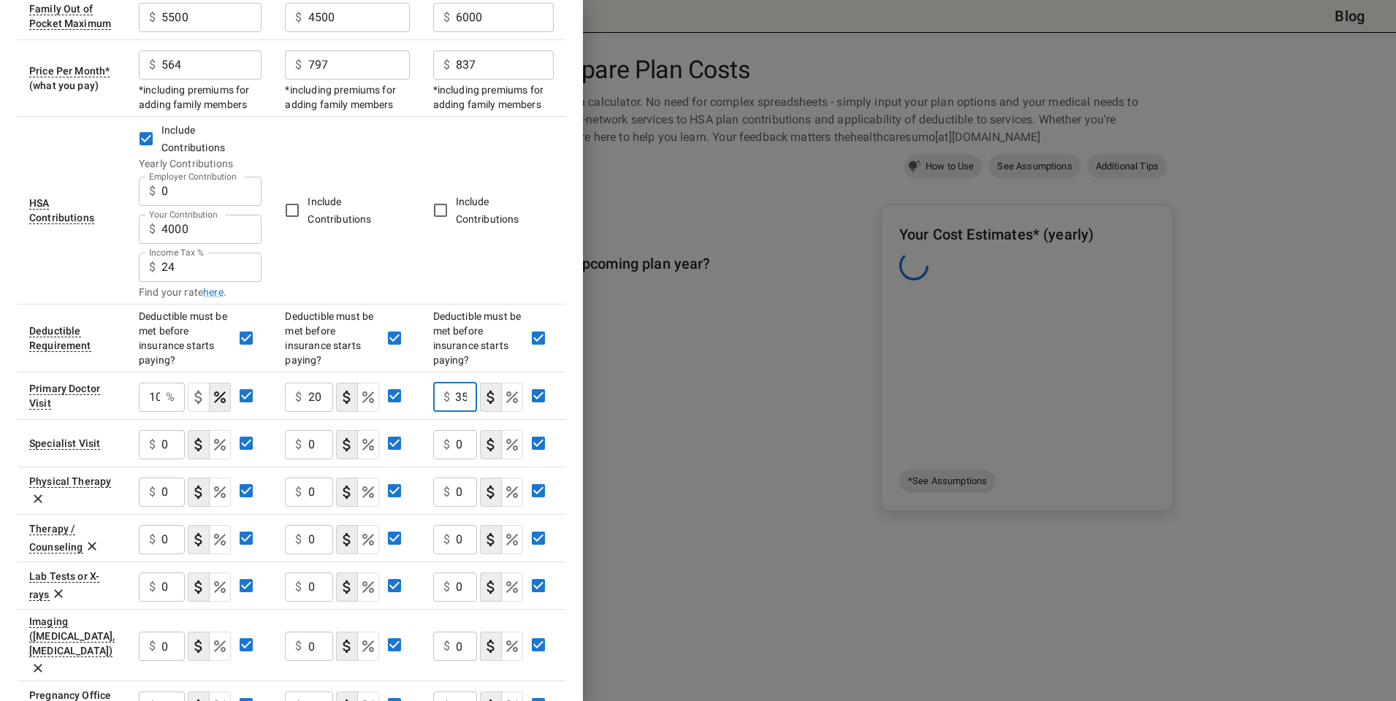
type input "35"
click at [171, 444] on input "0" at bounding box center [172, 444] width 23 height 29
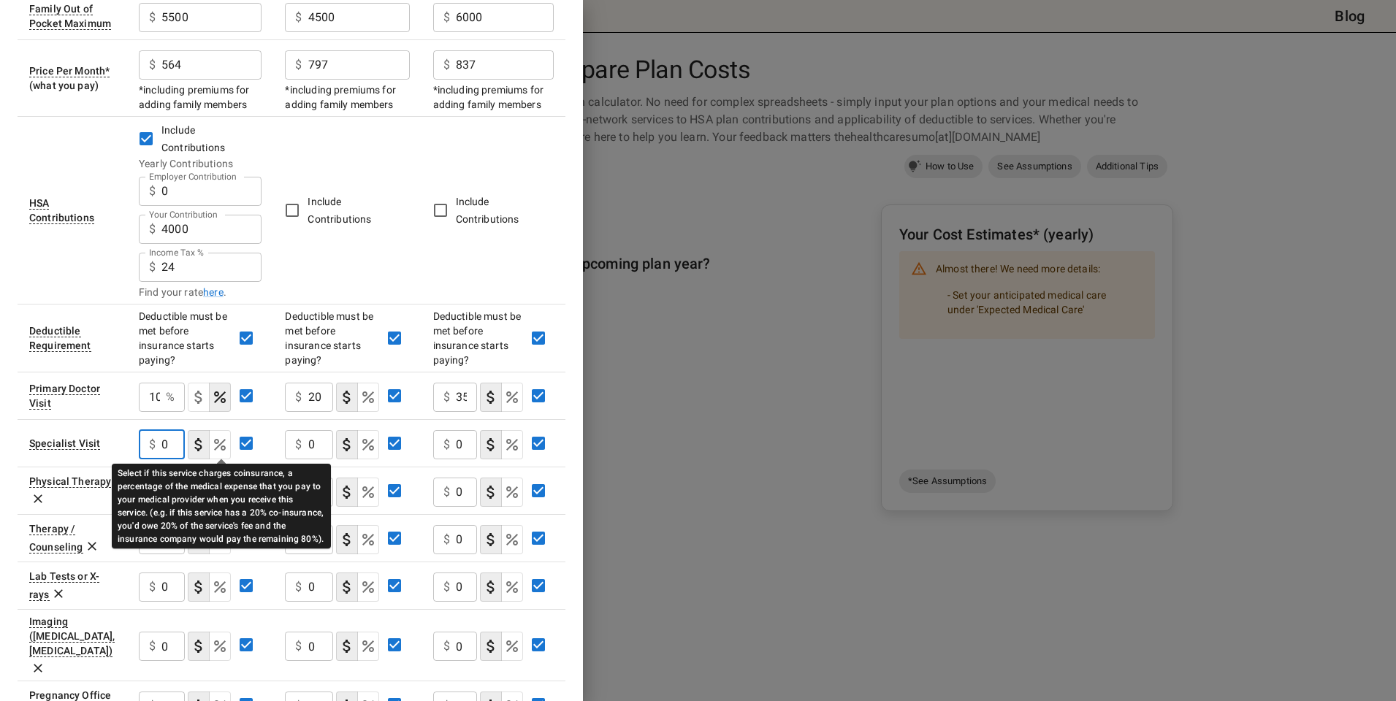
click at [220, 446] on icon "Select if this service charges coinsurance, a percentage of the medical expense…" at bounding box center [220, 445] width 18 height 18
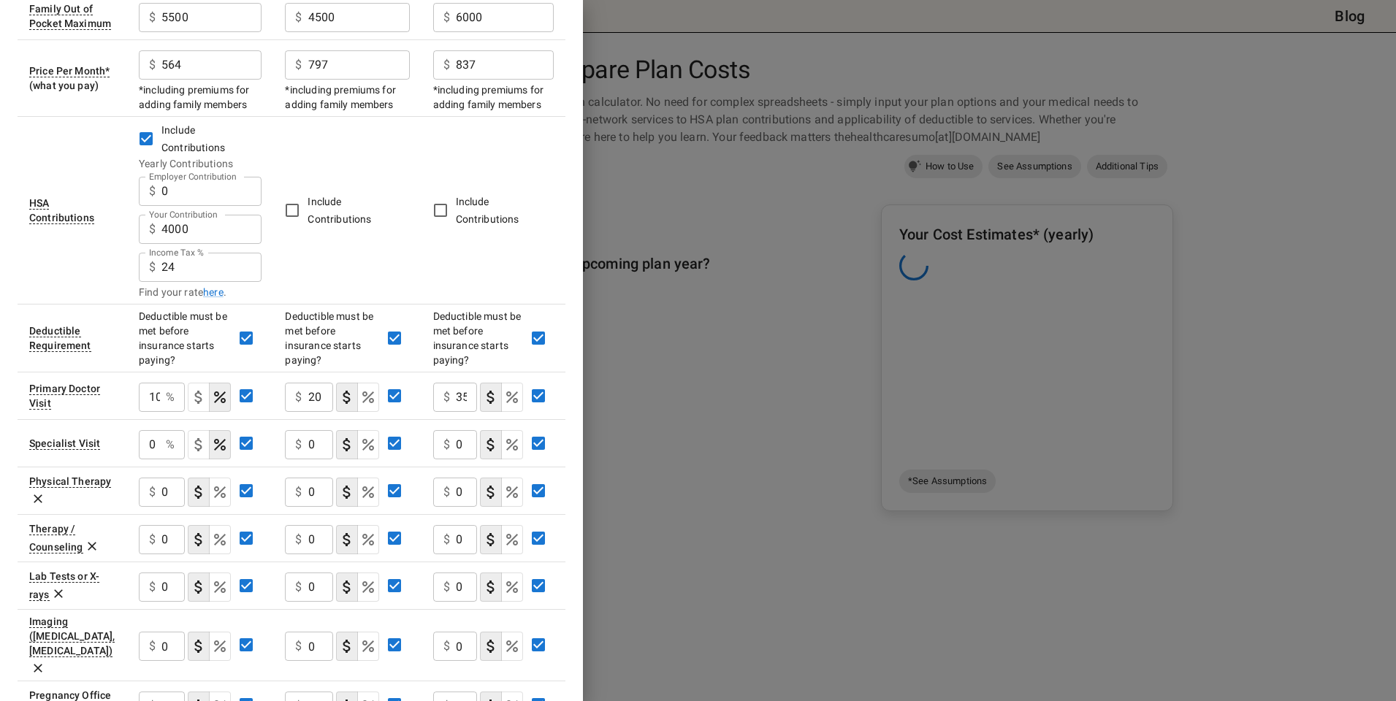
click at [156, 445] on input "0" at bounding box center [149, 444] width 21 height 29
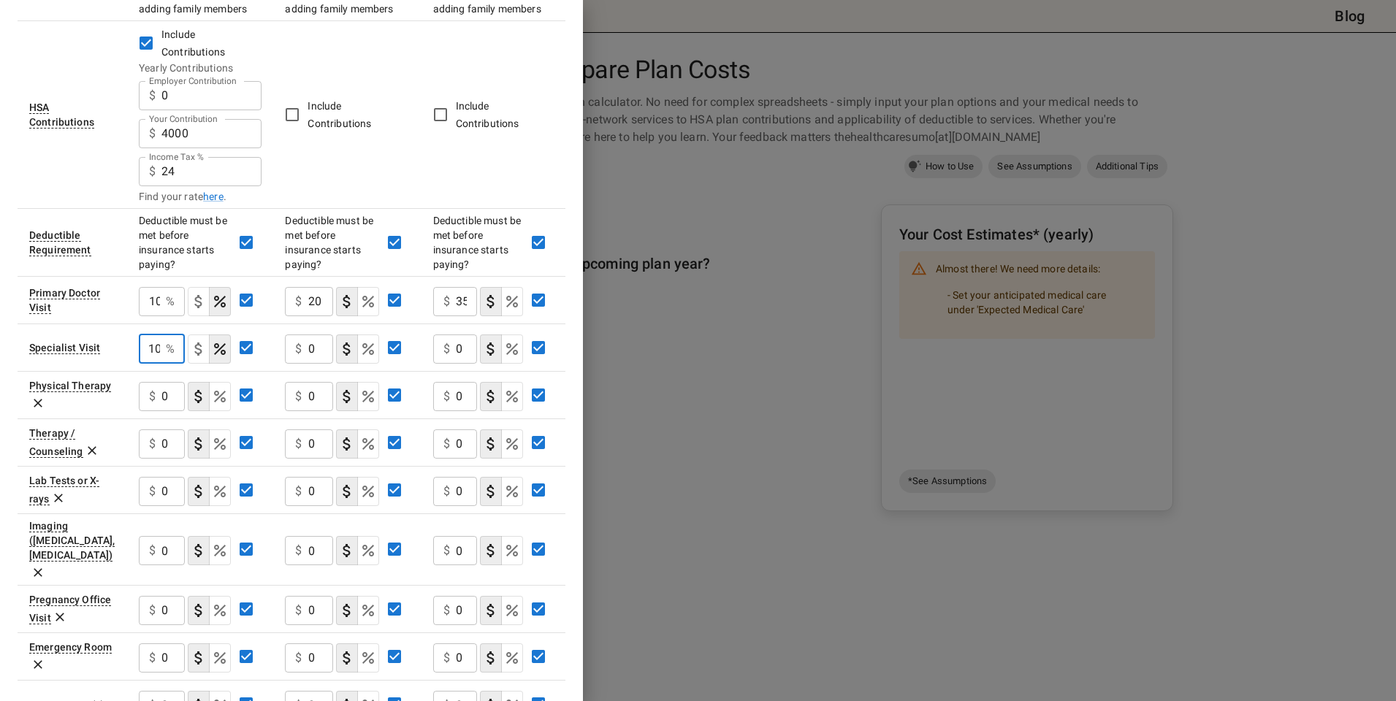
scroll to position [583, 0]
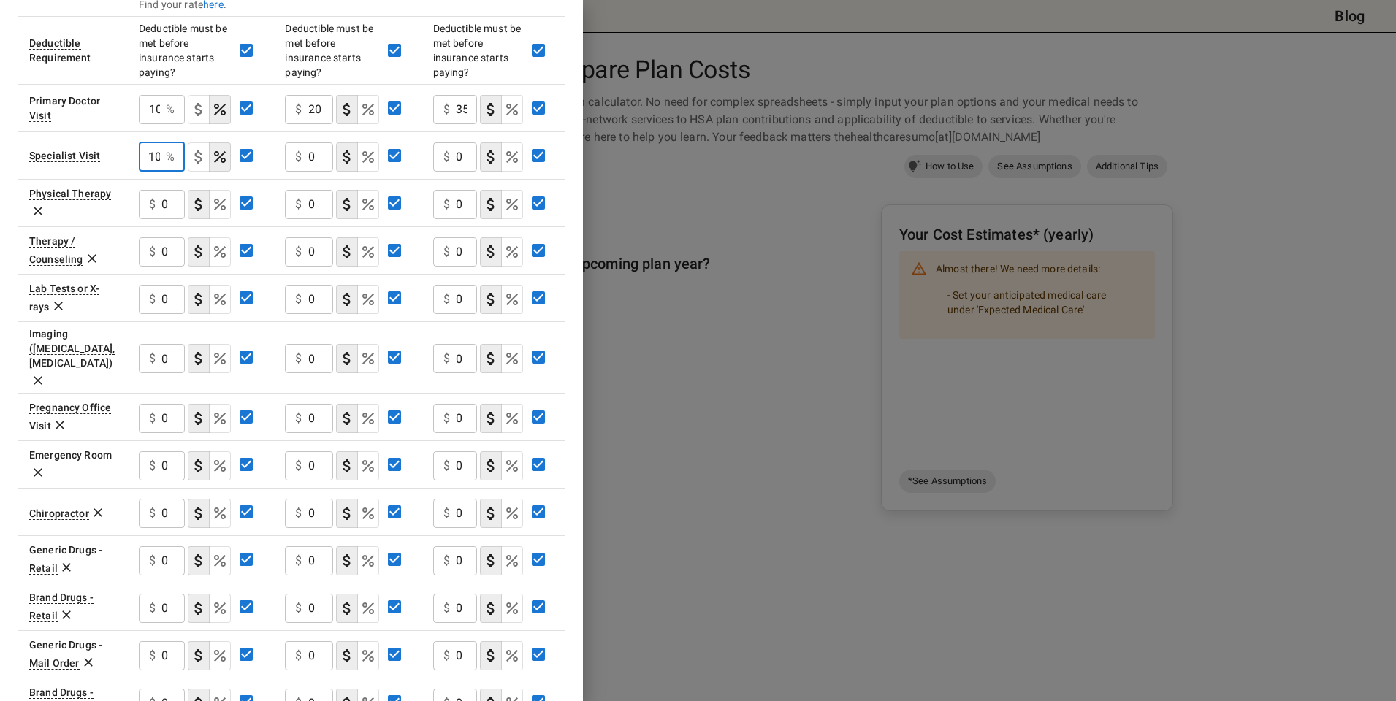
type input "10"
drag, startPoint x: 170, startPoint y: 443, endPoint x: 138, endPoint y: 444, distance: 32.1
click at [139, 451] on div "$ 0 ​" at bounding box center [162, 465] width 46 height 29
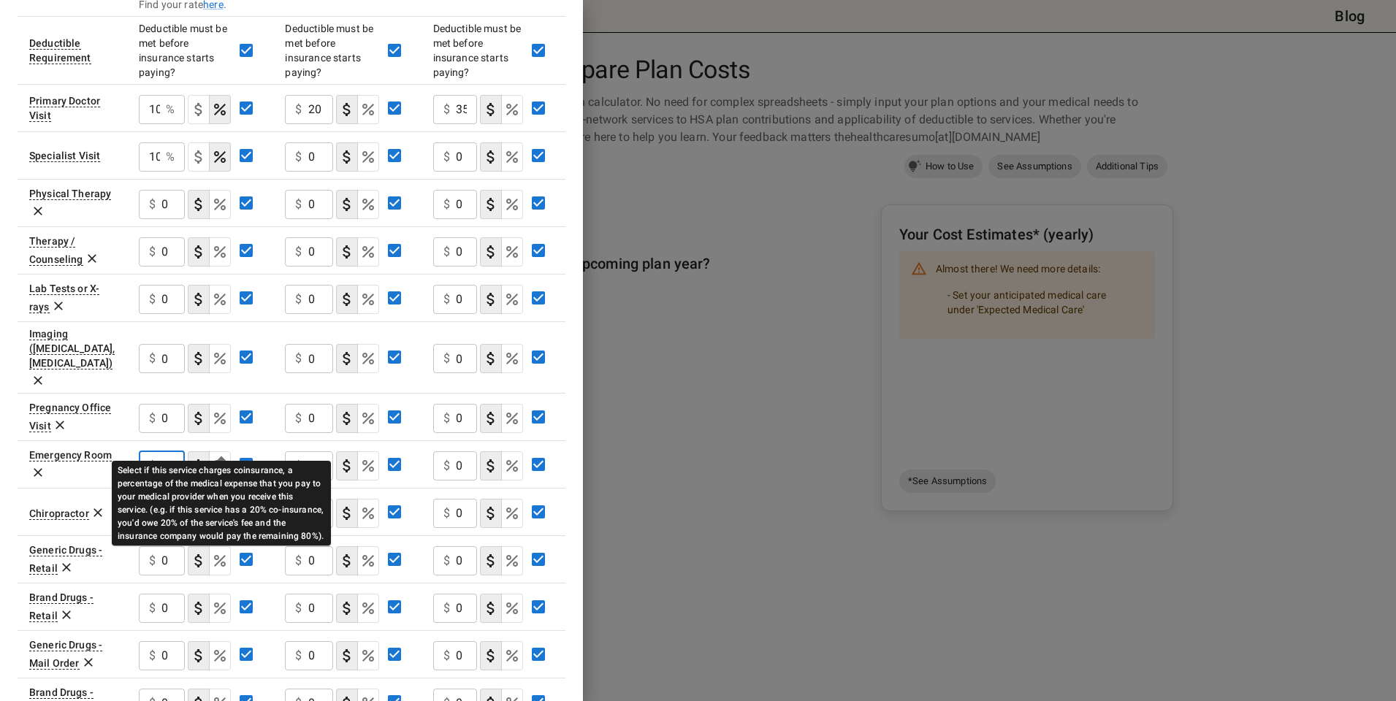
click at [219, 460] on icon "Select if this service charges coinsurance, a percentage of the medical expense…" at bounding box center [220, 466] width 12 height 12
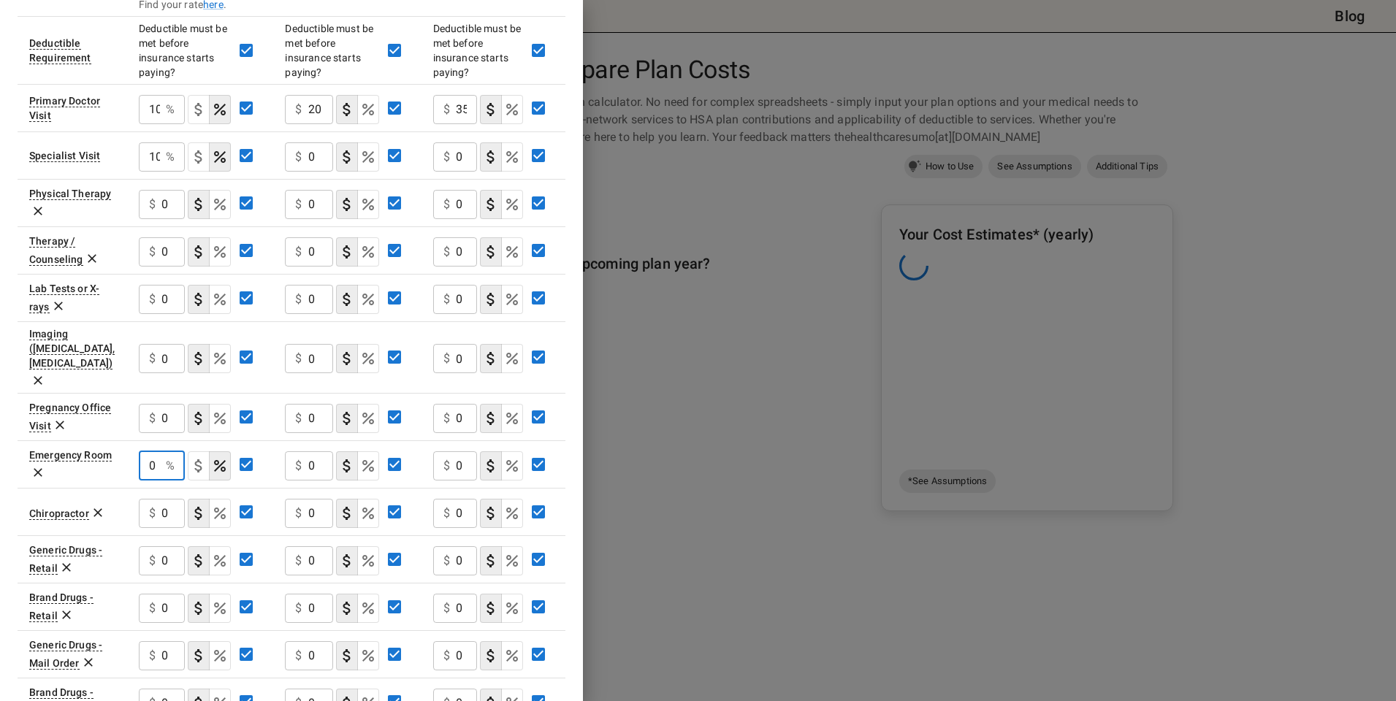
click at [159, 451] on input "0" at bounding box center [149, 465] width 21 height 29
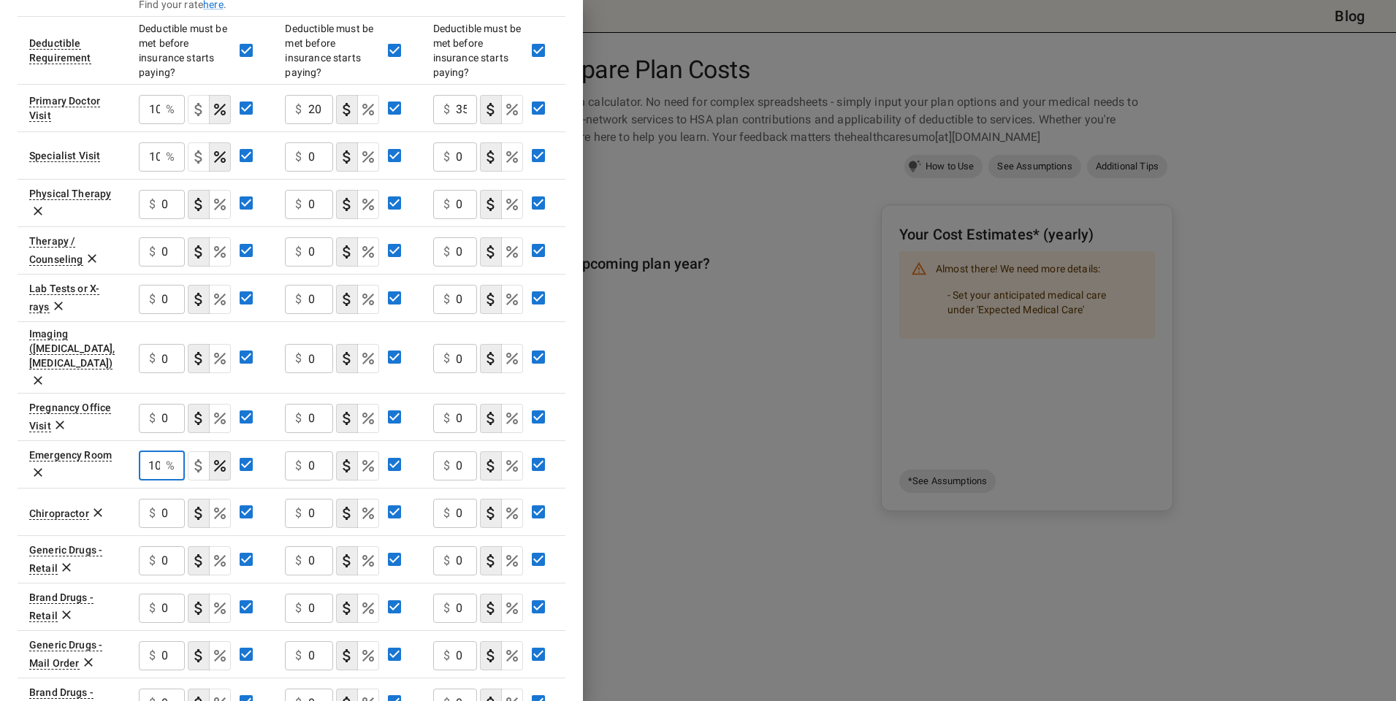
type input "10"
drag, startPoint x: 318, startPoint y: 160, endPoint x: 280, endPoint y: 157, distance: 38.1
click at [280, 157] on td "$ 0 ​" at bounding box center [347, 154] width 148 height 47
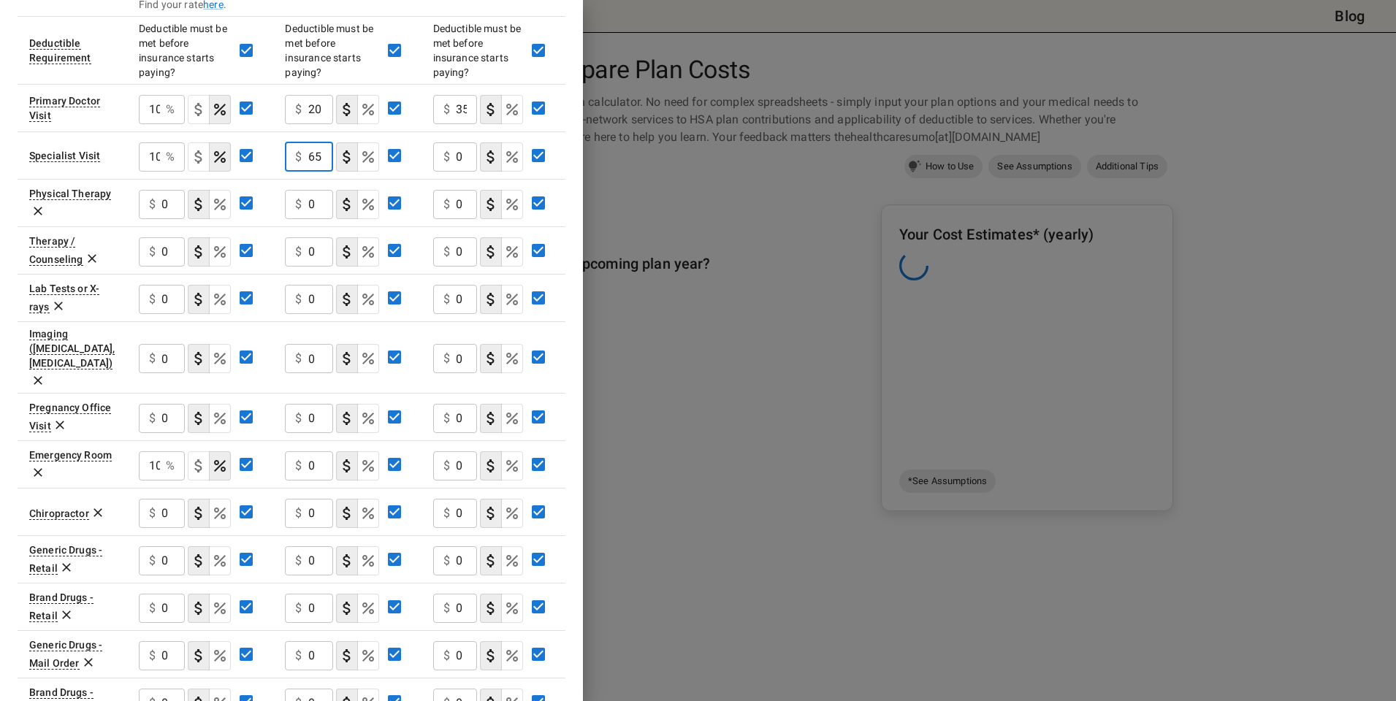
scroll to position [0, 1]
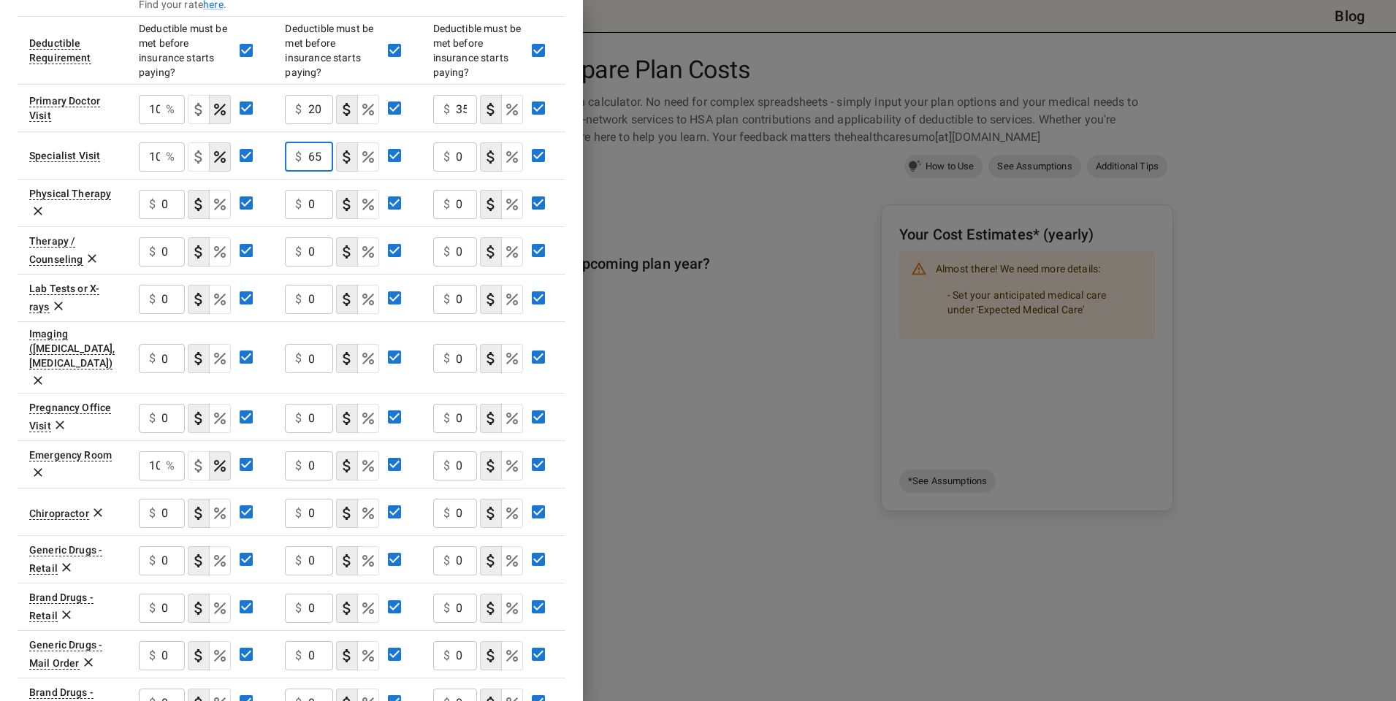
type input "65"
click at [405, 150] on tr "Specialist Visit 10 % ​ $ 65 ​ $ 0 ​" at bounding box center [292, 154] width 548 height 47
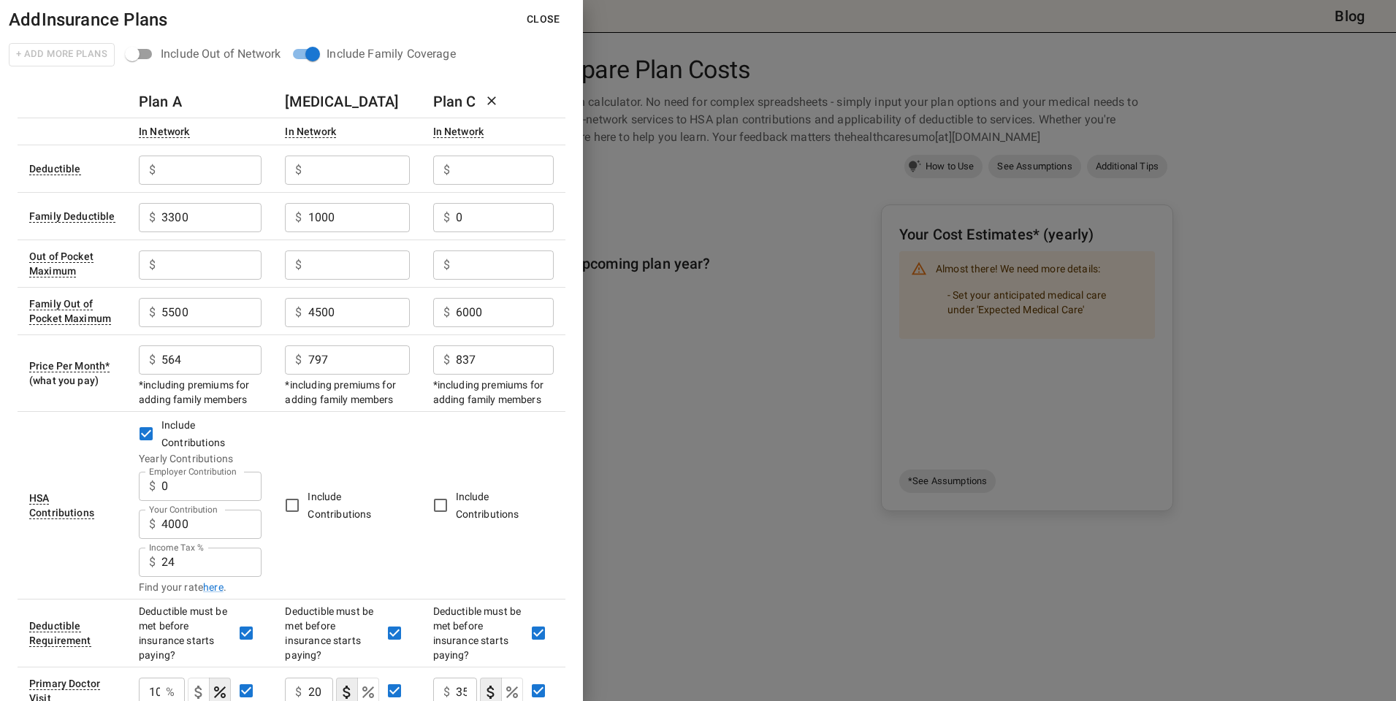
type input "70"
click at [544, 21] on button "Close" at bounding box center [543, 19] width 56 height 27
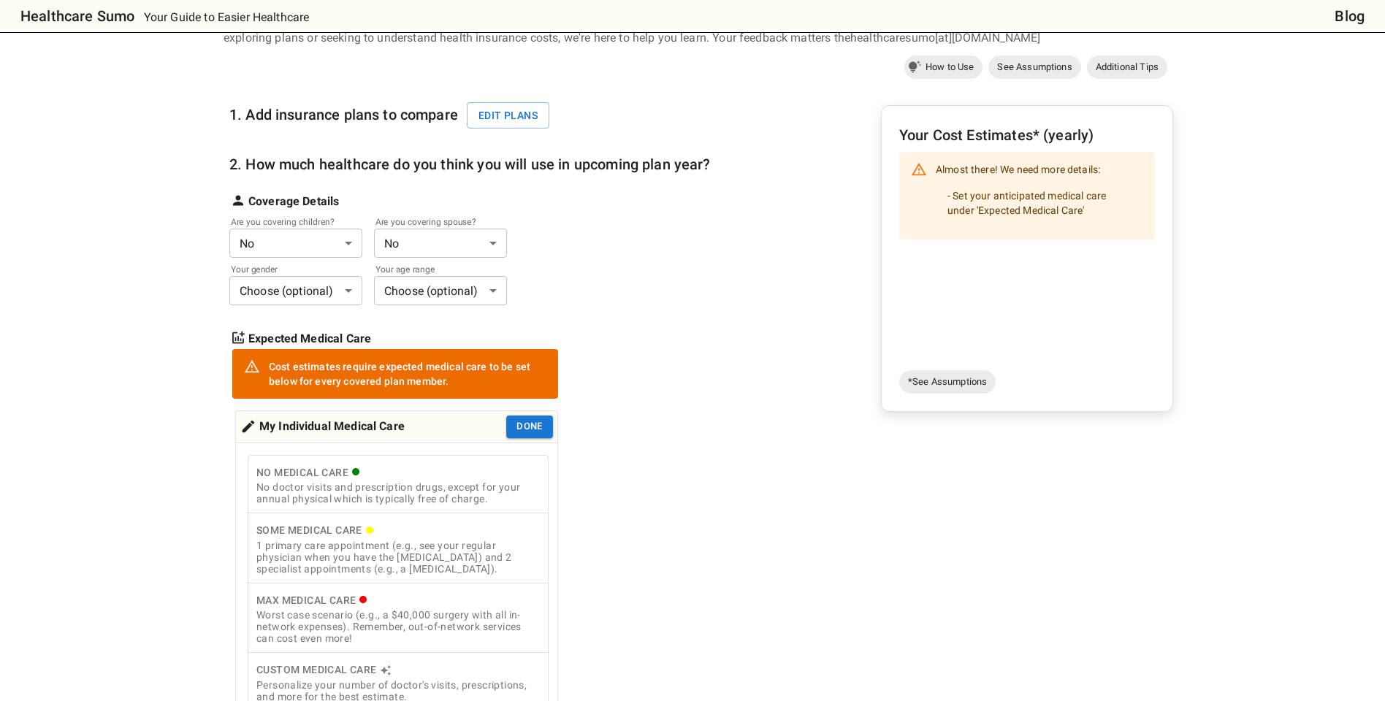
scroll to position [114, 0]
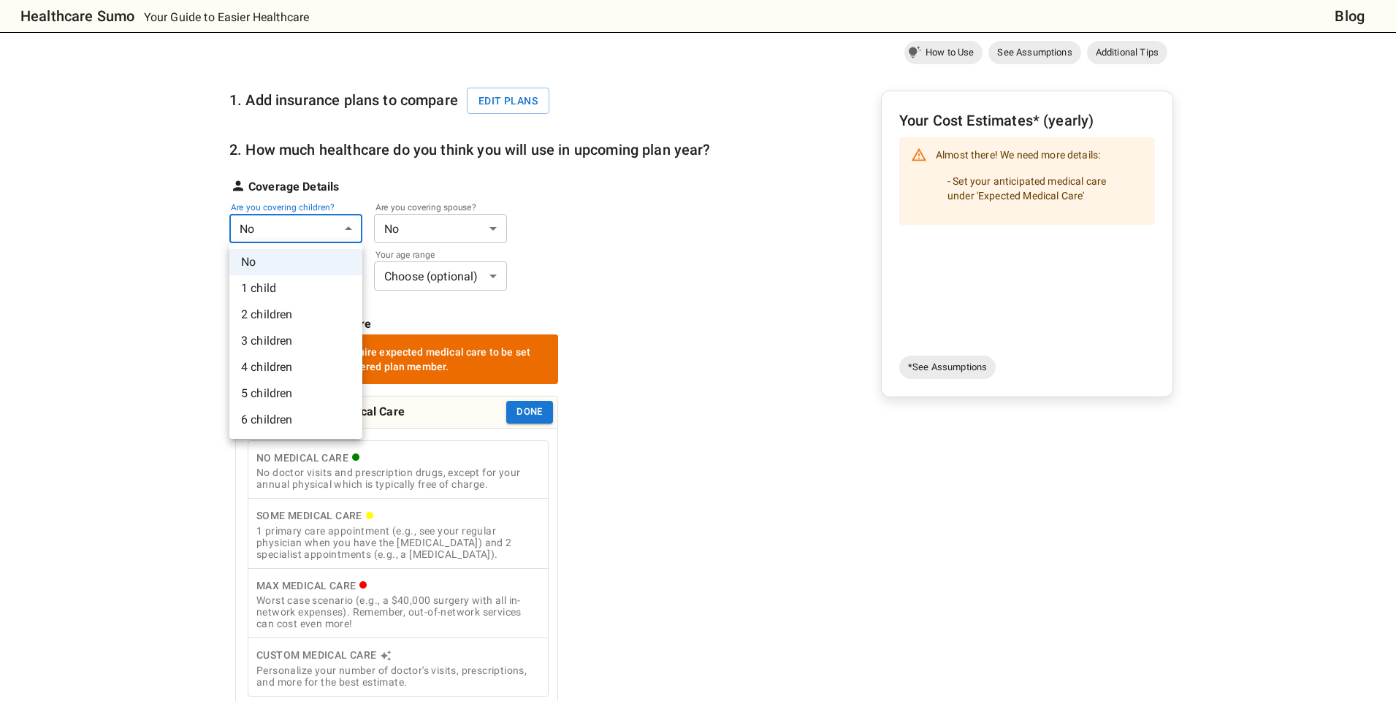
click at [302, 234] on body "Healthcare Sumo Your Guide to Easier Healthcare Blog Health Insurance Calculato…" at bounding box center [698, 588] width 1396 height 1405
click at [270, 321] on li "2 children" at bounding box center [295, 315] width 133 height 26
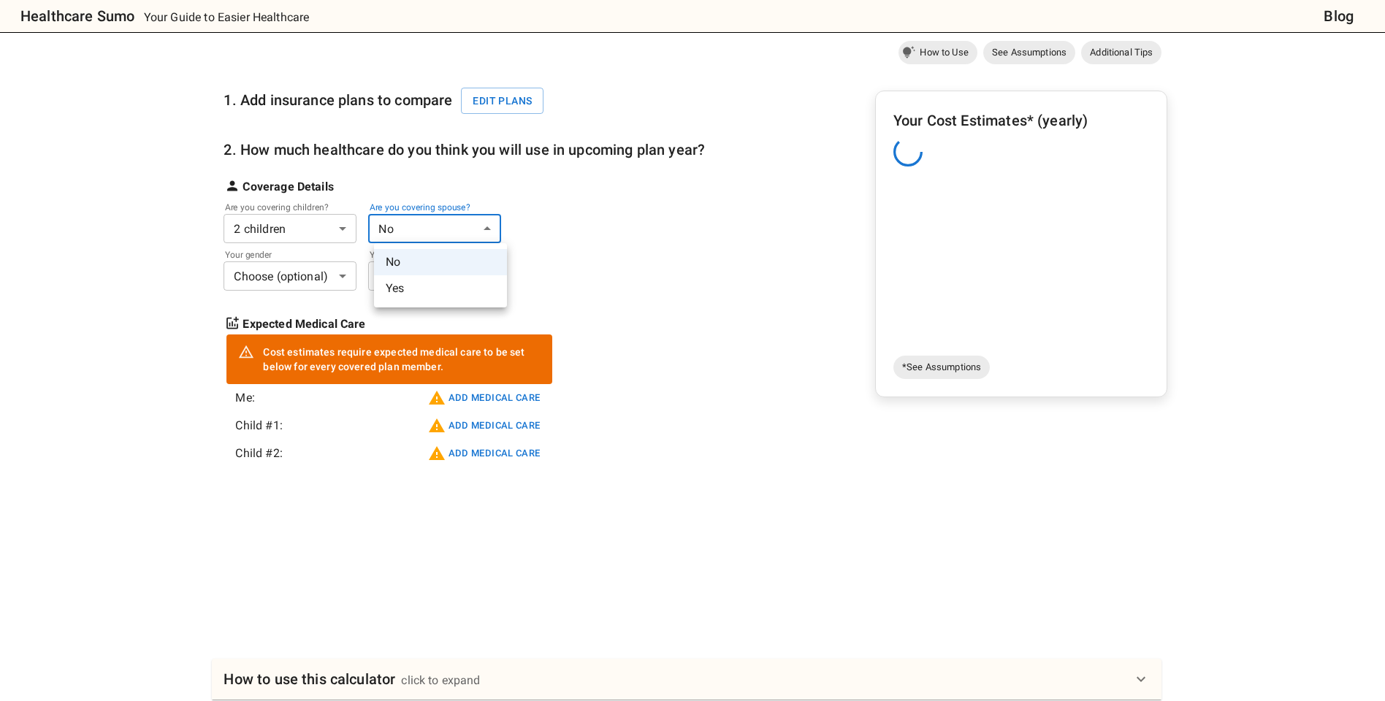
click at [408, 229] on body "Healthcare Sumo Your Guide to Easier Healthcare Blog Health Insurance Calculato…" at bounding box center [692, 474] width 1385 height 1177
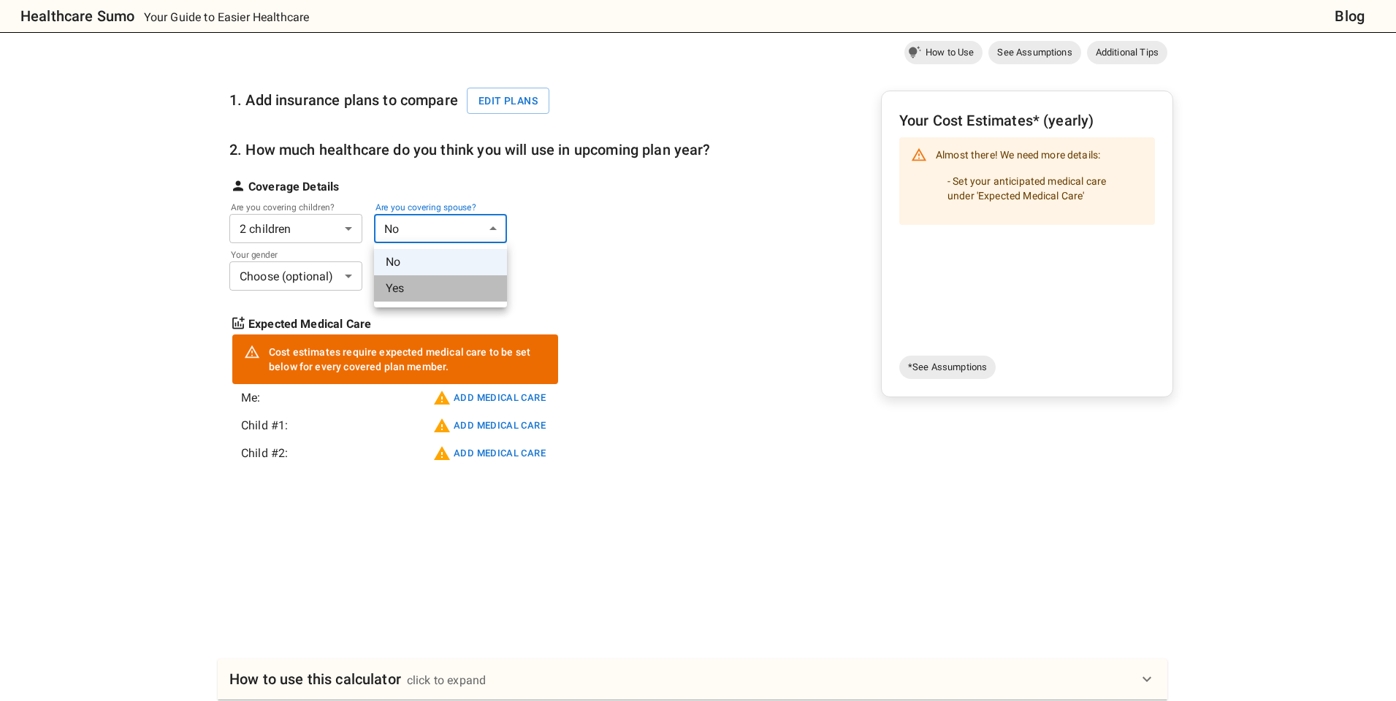
click at [400, 289] on li "Yes" at bounding box center [440, 288] width 133 height 26
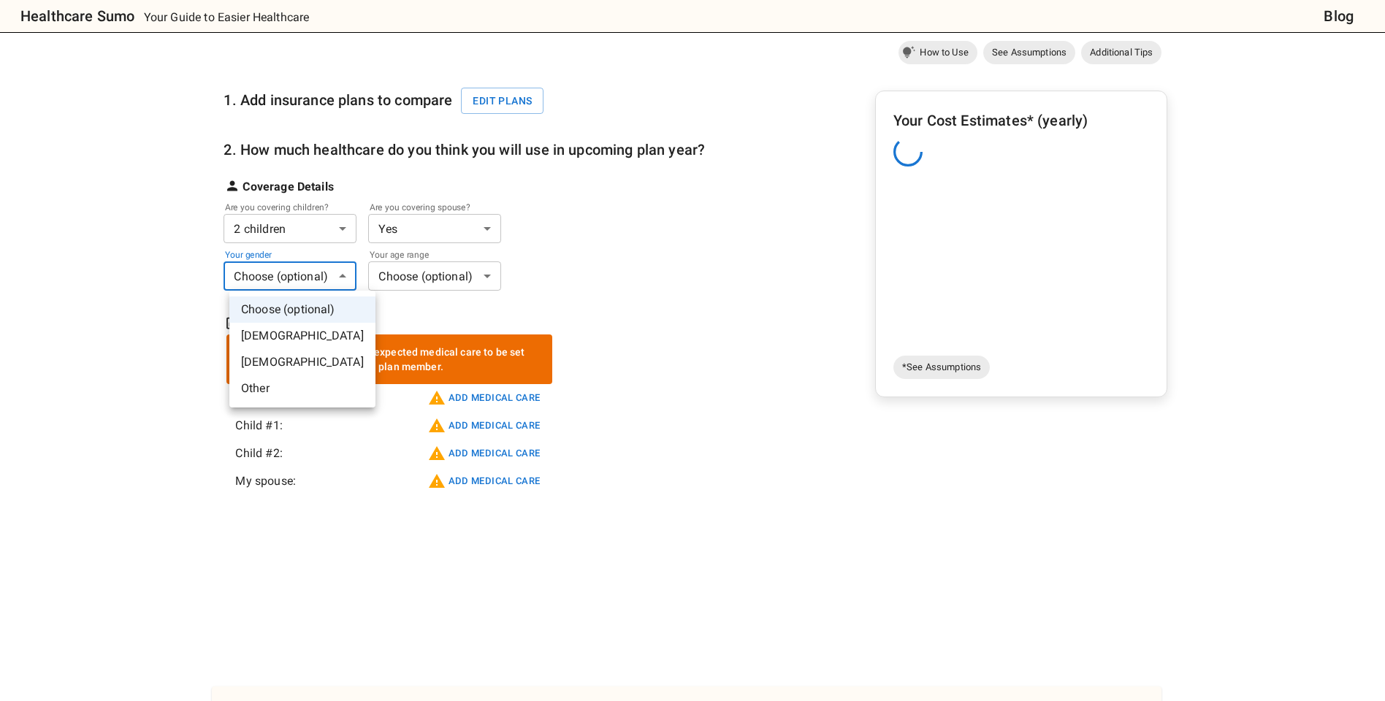
click at [281, 282] on body "Healthcare Sumo Your Guide to Easier Healthcare Blog Health Insurance Calculato…" at bounding box center [692, 488] width 1385 height 1205
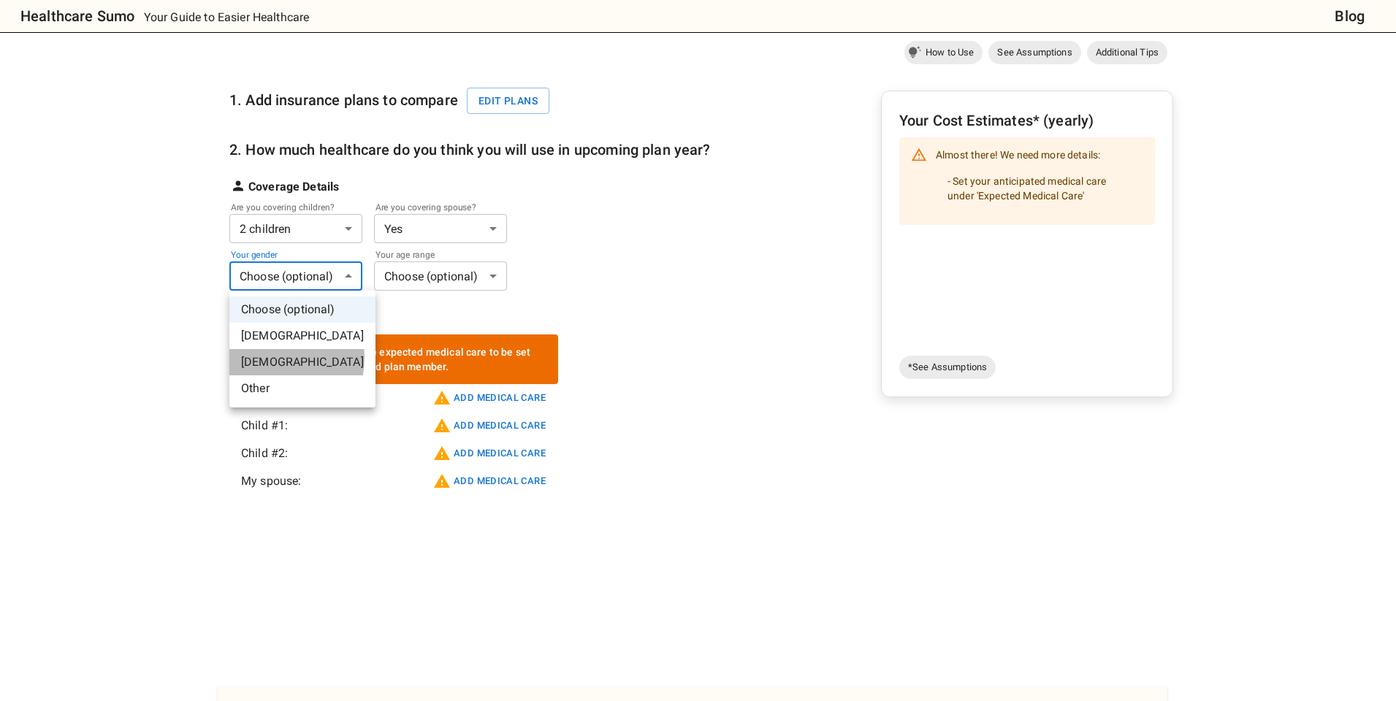
click at [268, 358] on li "[DEMOGRAPHIC_DATA]" at bounding box center [302, 362] width 146 height 26
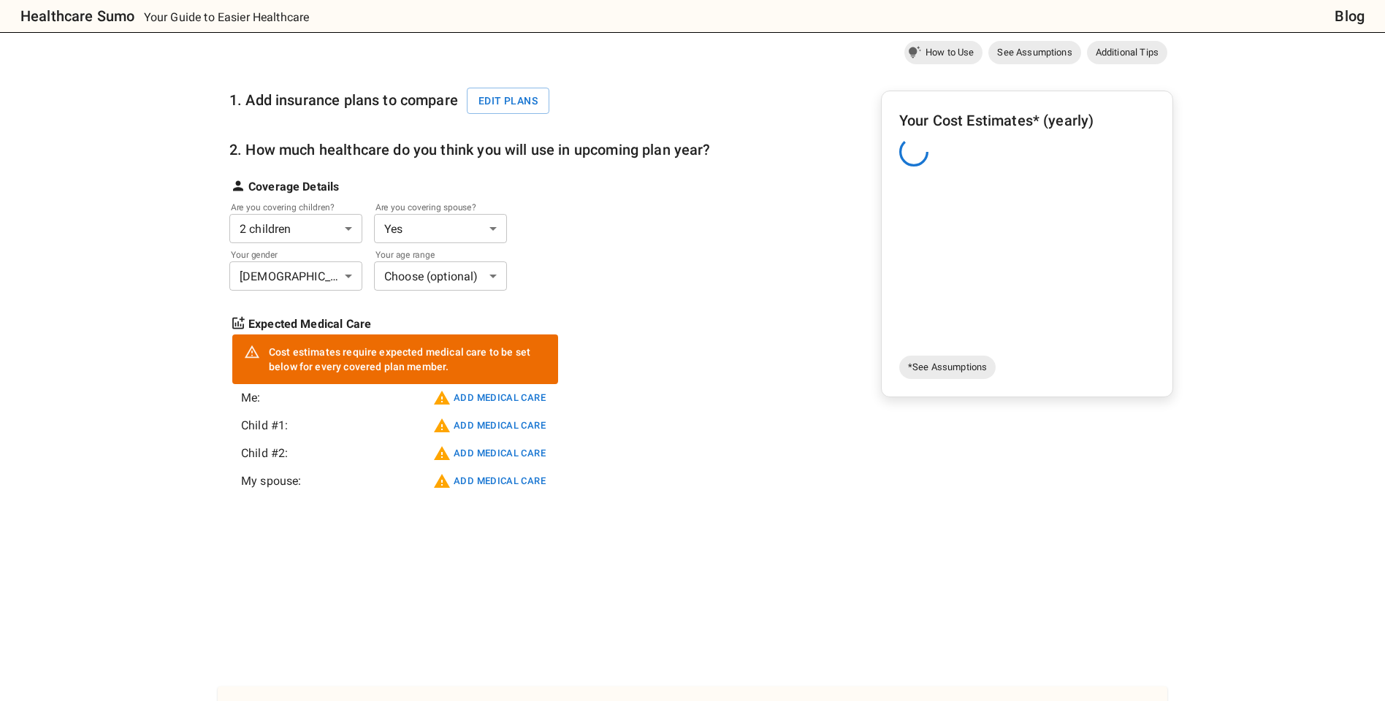
click at [418, 284] on body "Healthcare Sumo Your Guide to Easier Healthcare Blog Health Insurance Calculato…" at bounding box center [692, 488] width 1385 height 1205
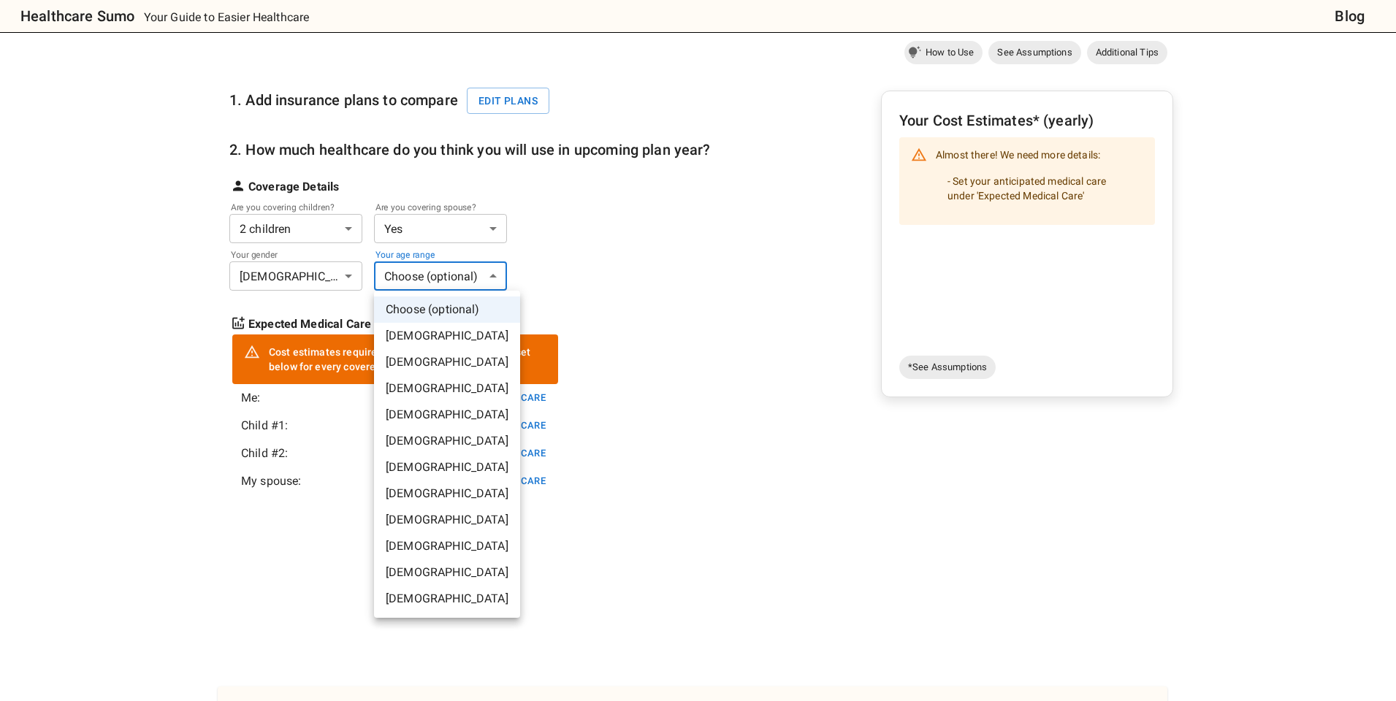
click at [413, 473] on li "[DEMOGRAPHIC_DATA]" at bounding box center [447, 467] width 146 height 26
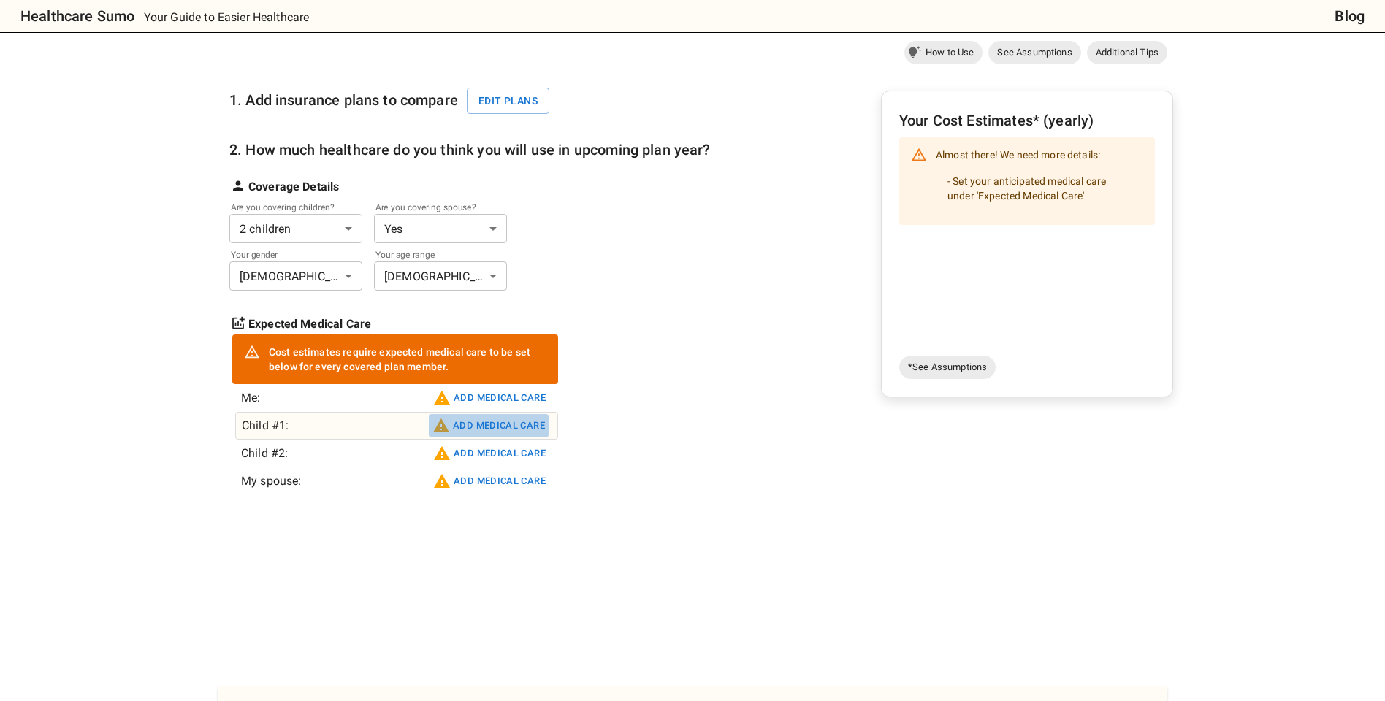
click at [484, 419] on button "Add medical care" at bounding box center [489, 425] width 120 height 23
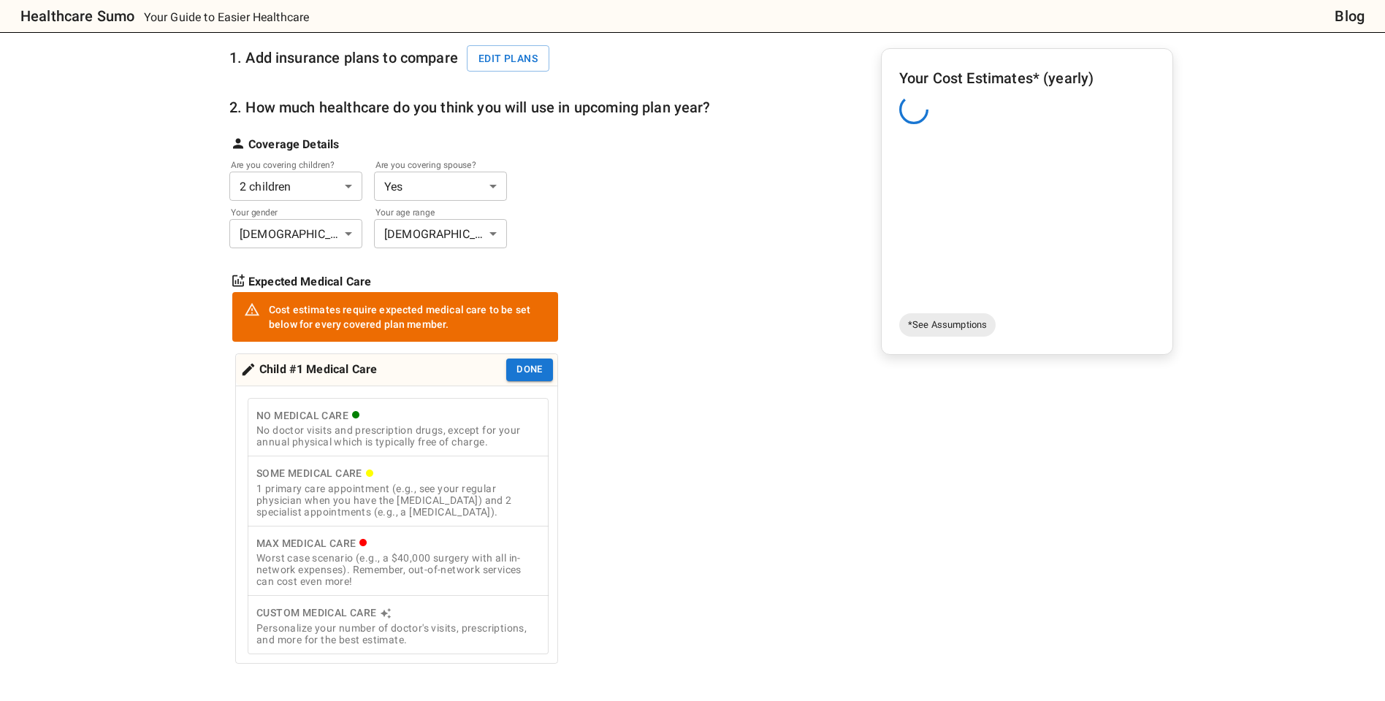
scroll to position [261, 0]
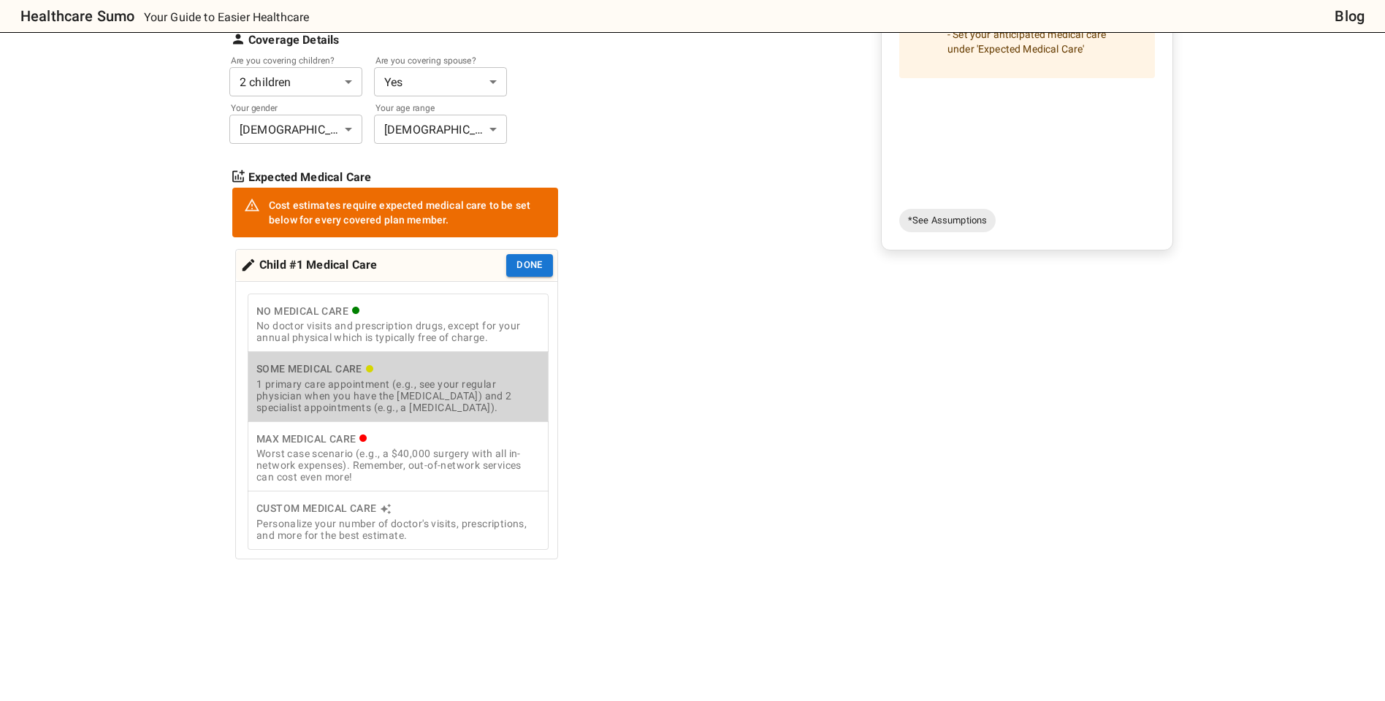
click at [497, 397] on div "1 primary care appointment (e.g., see your regular physician when you have the …" at bounding box center [397, 395] width 283 height 35
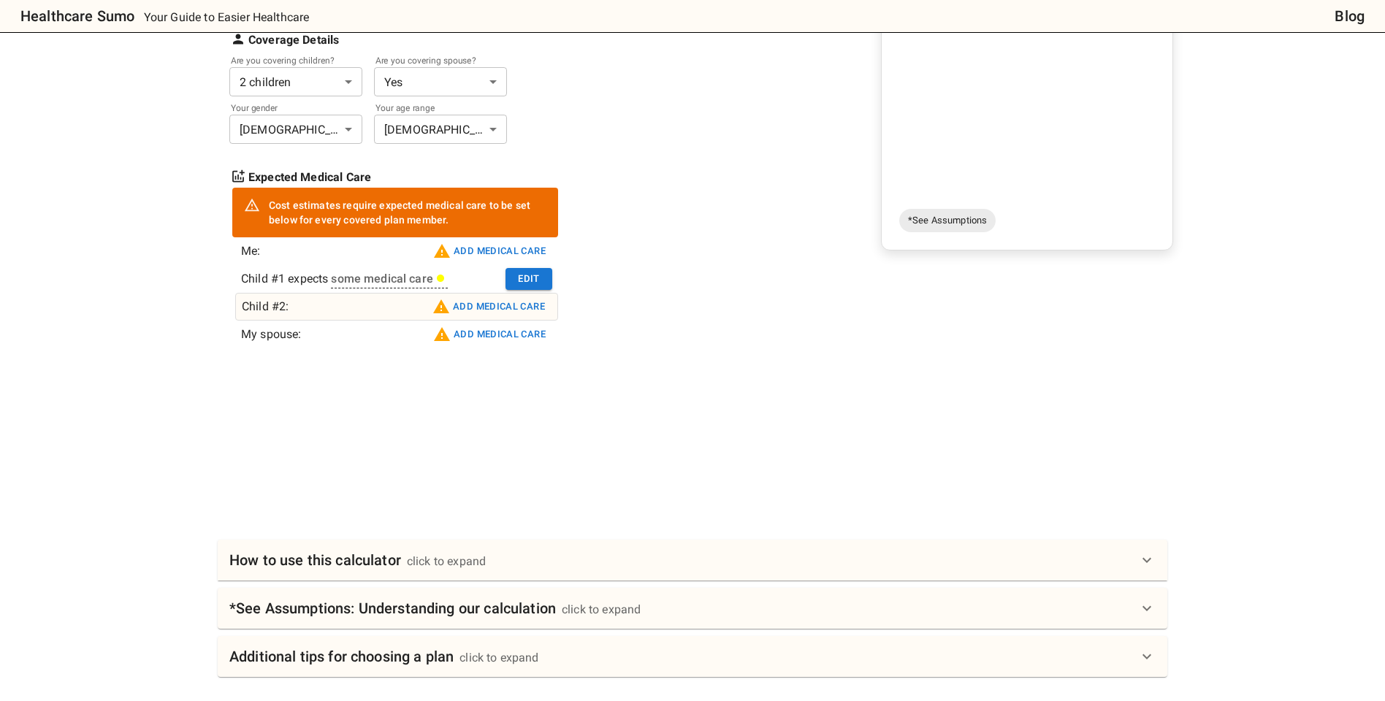
click at [506, 313] on button "Add medical care" at bounding box center [489, 306] width 120 height 23
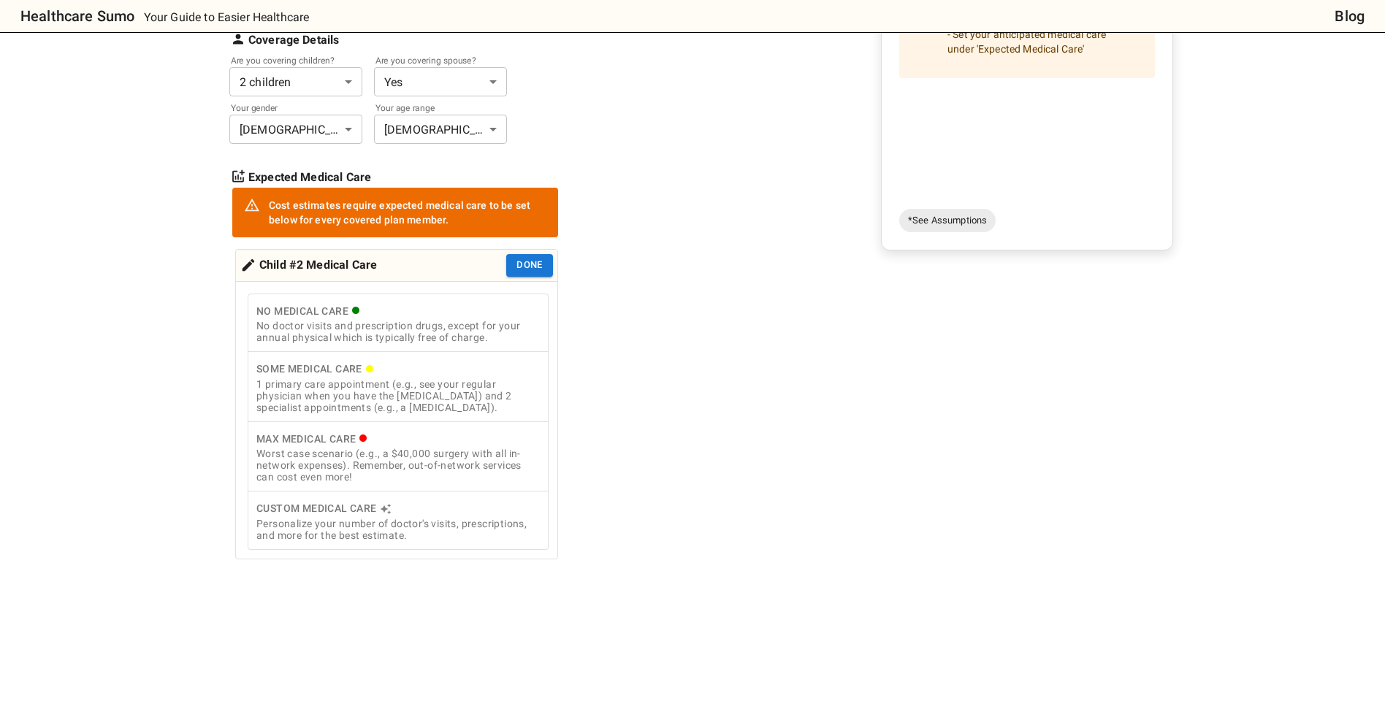
click at [423, 375] on div "Some Medical Care" at bounding box center [397, 369] width 283 height 18
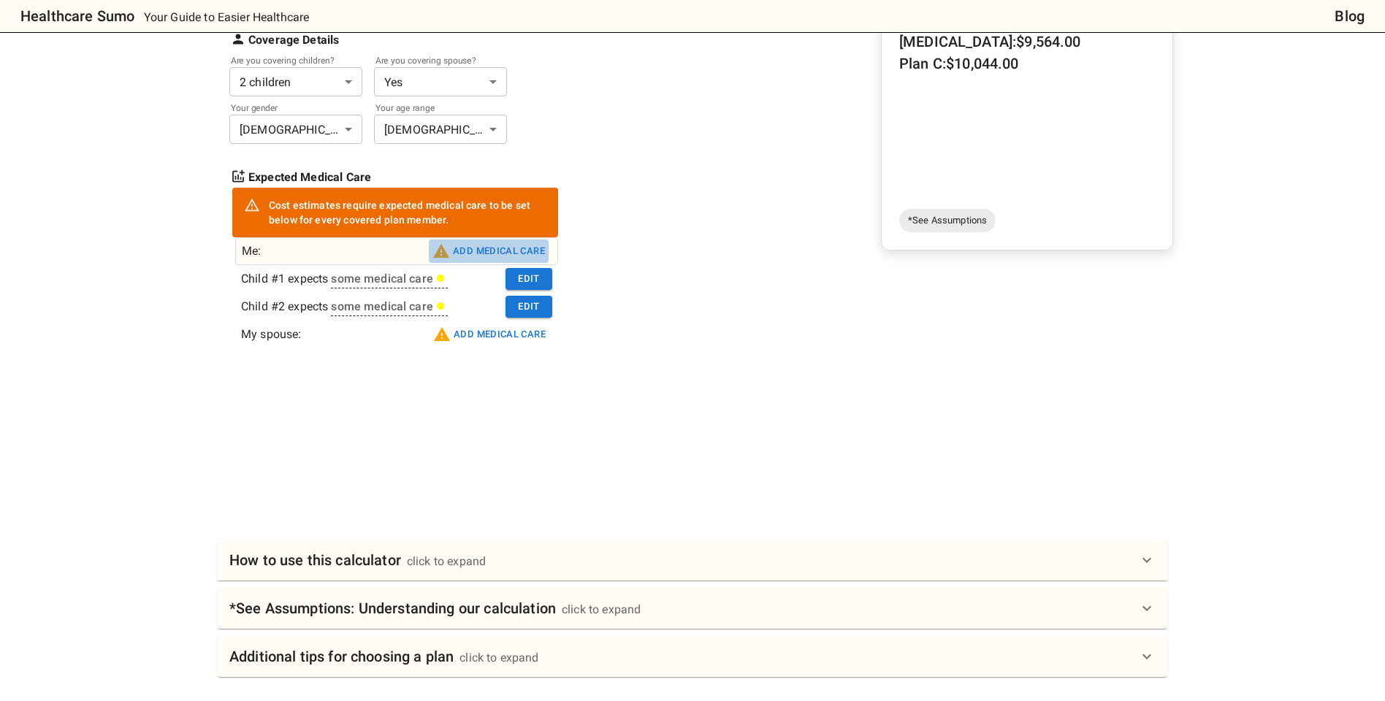
click at [511, 252] on button "Add medical care" at bounding box center [489, 251] width 120 height 23
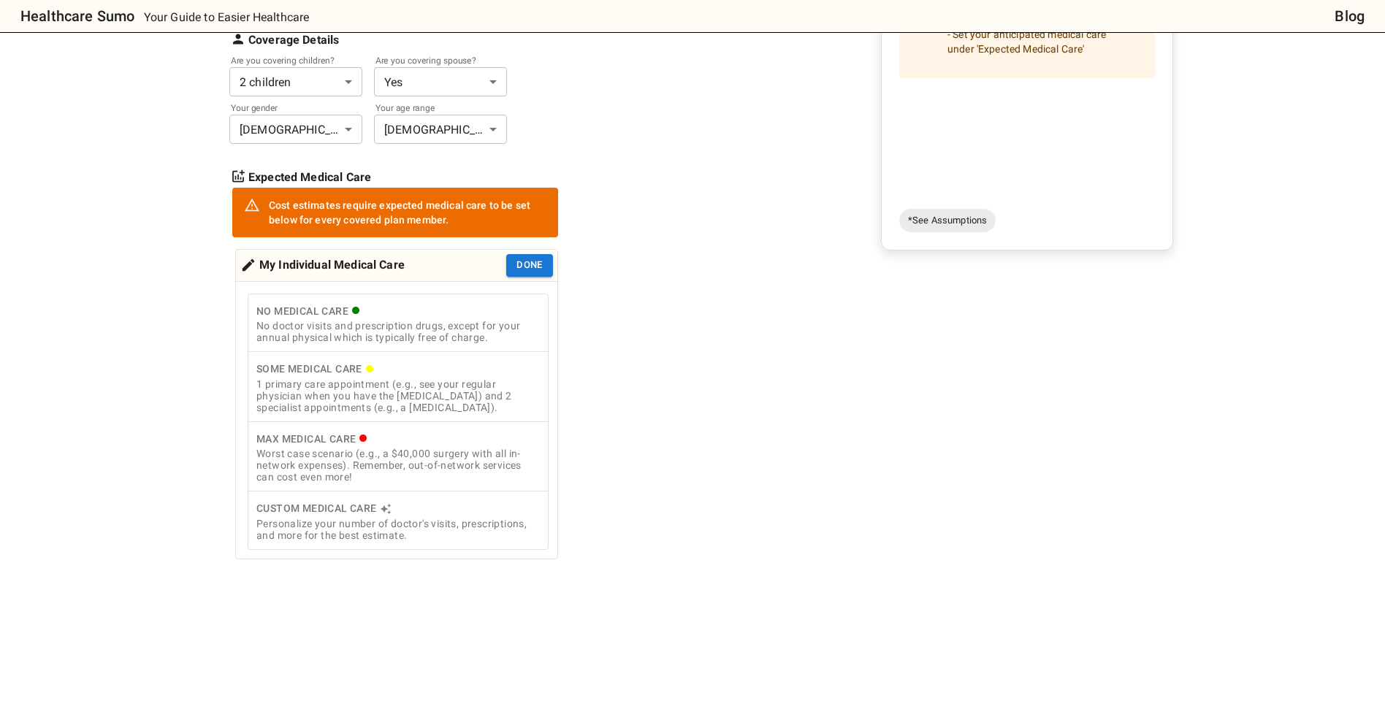
click at [431, 314] on div "No Medical Care" at bounding box center [397, 311] width 283 height 18
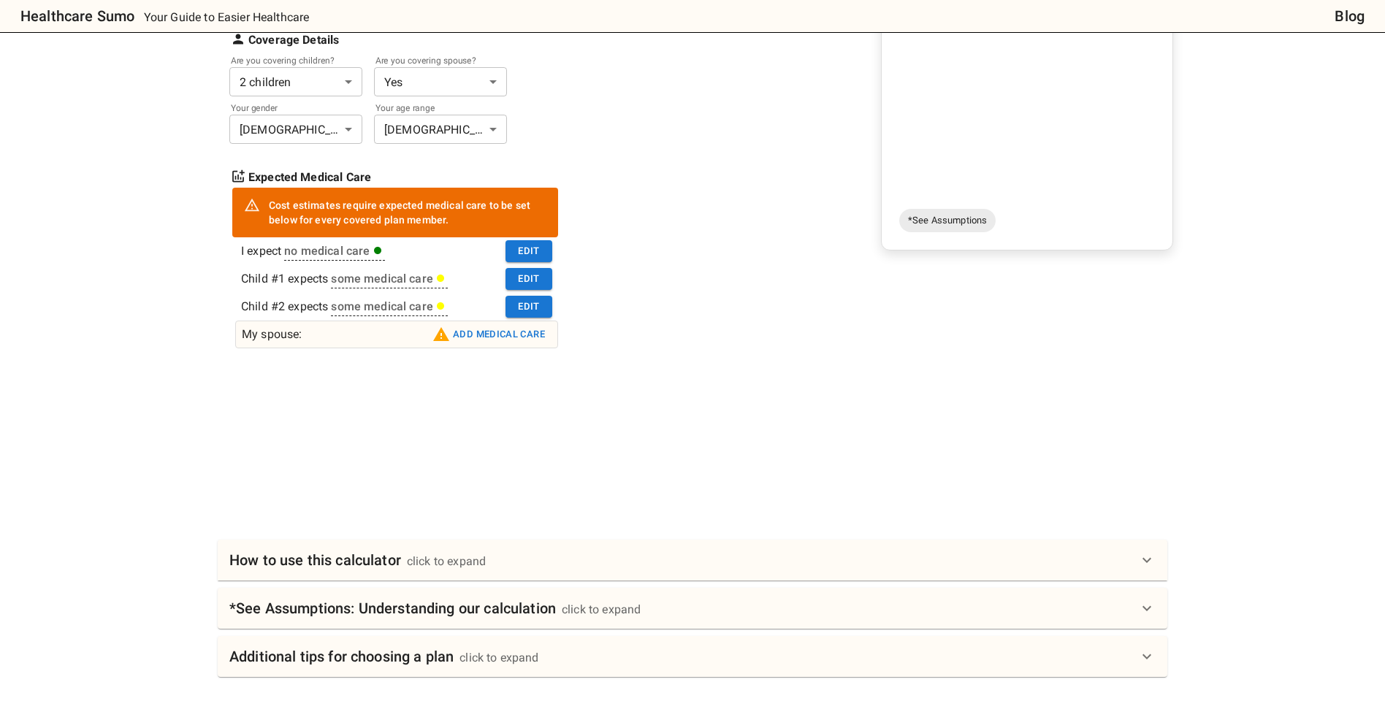
click at [534, 337] on button "Add medical care" at bounding box center [489, 334] width 120 height 23
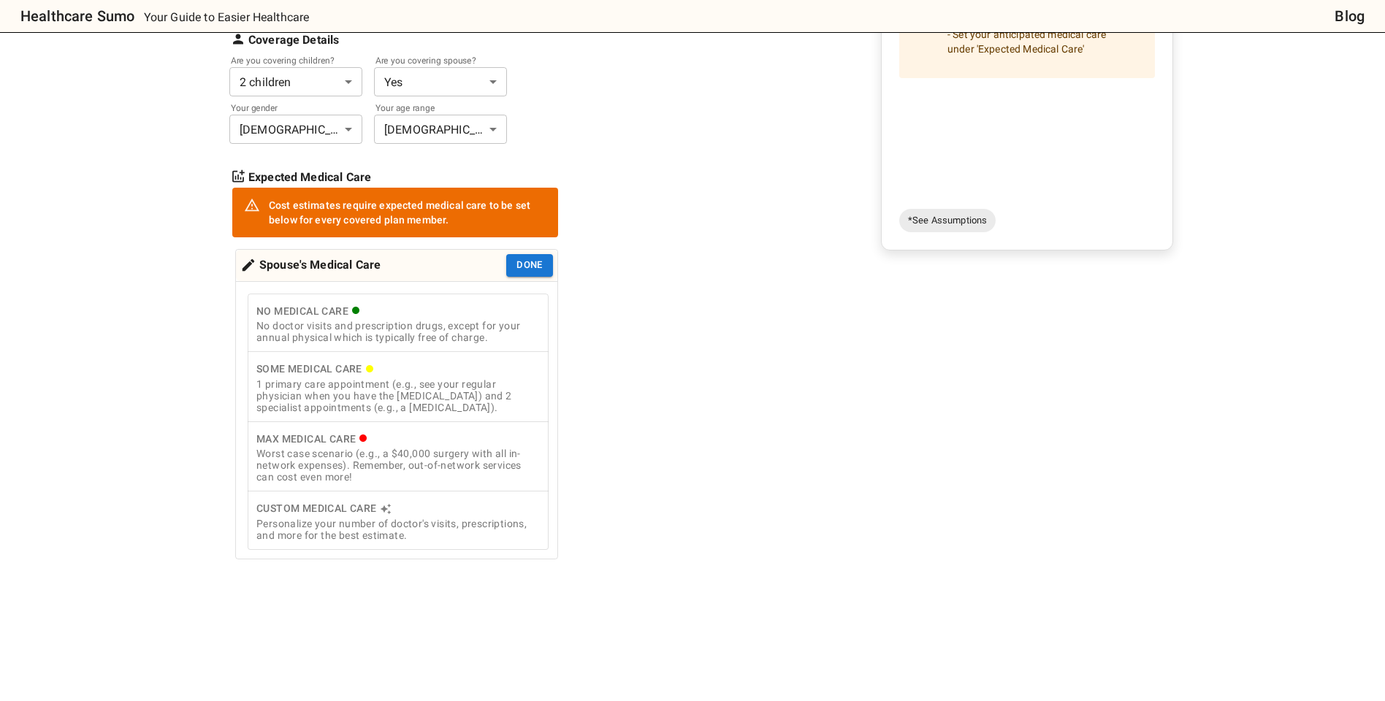
click at [448, 389] on div "1 primary care appointment (e.g., see your regular physician when you have the …" at bounding box center [397, 395] width 283 height 35
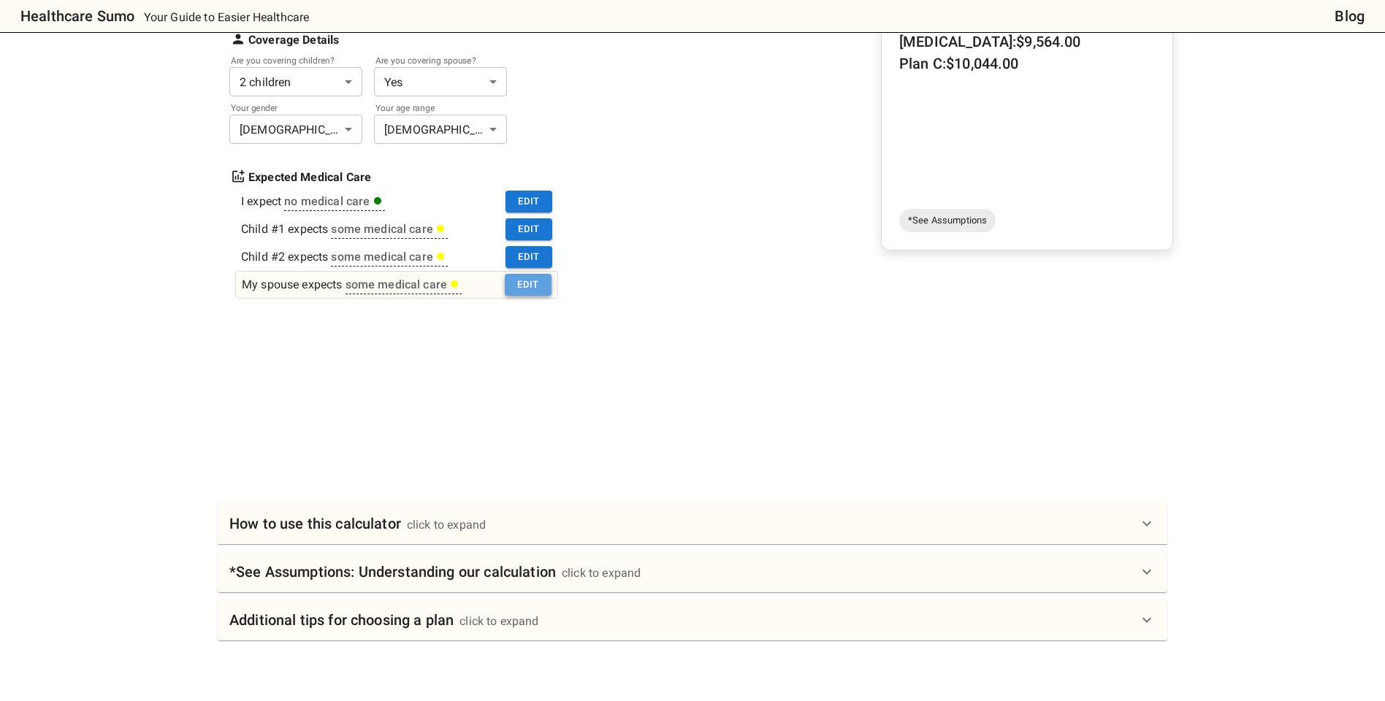
click at [532, 289] on button "Edit" at bounding box center [528, 285] width 47 height 23
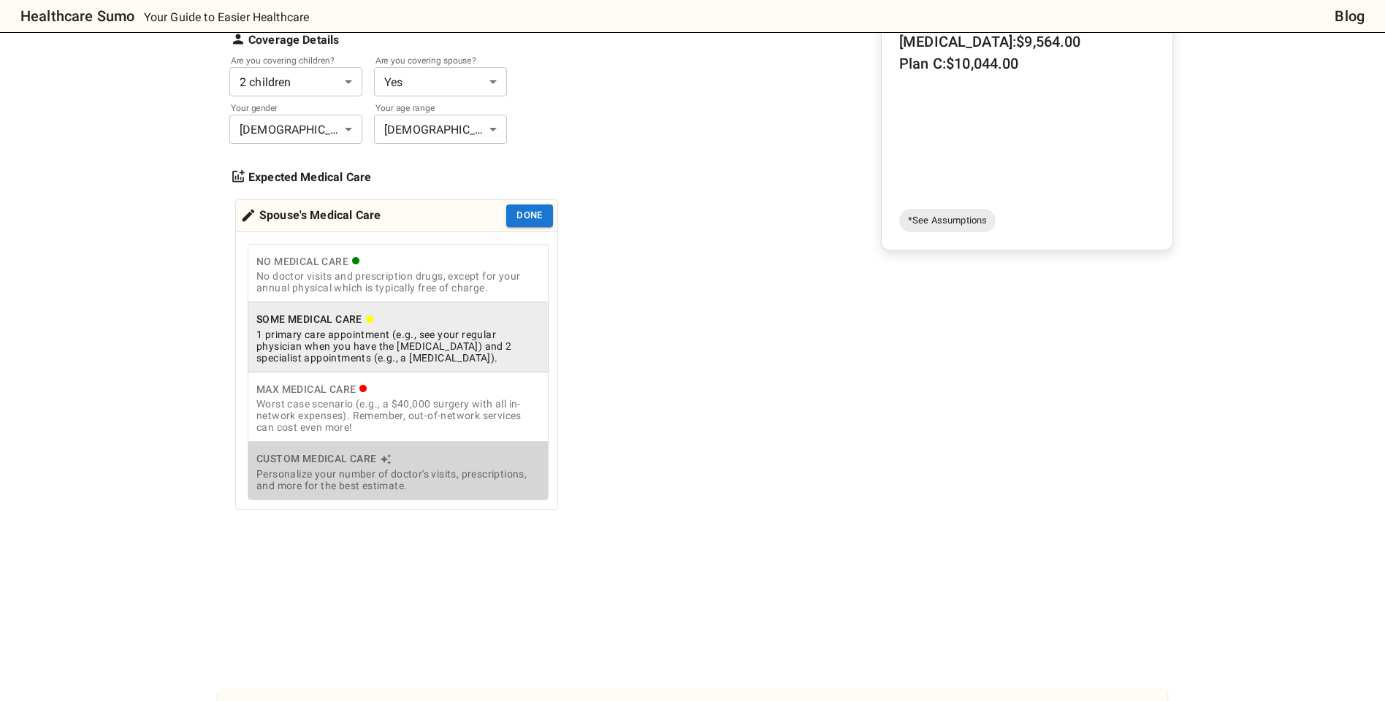
click at [405, 478] on div "Personalize your number of doctor's visits, prescriptions, and more for the bes…" at bounding box center [397, 479] width 283 height 23
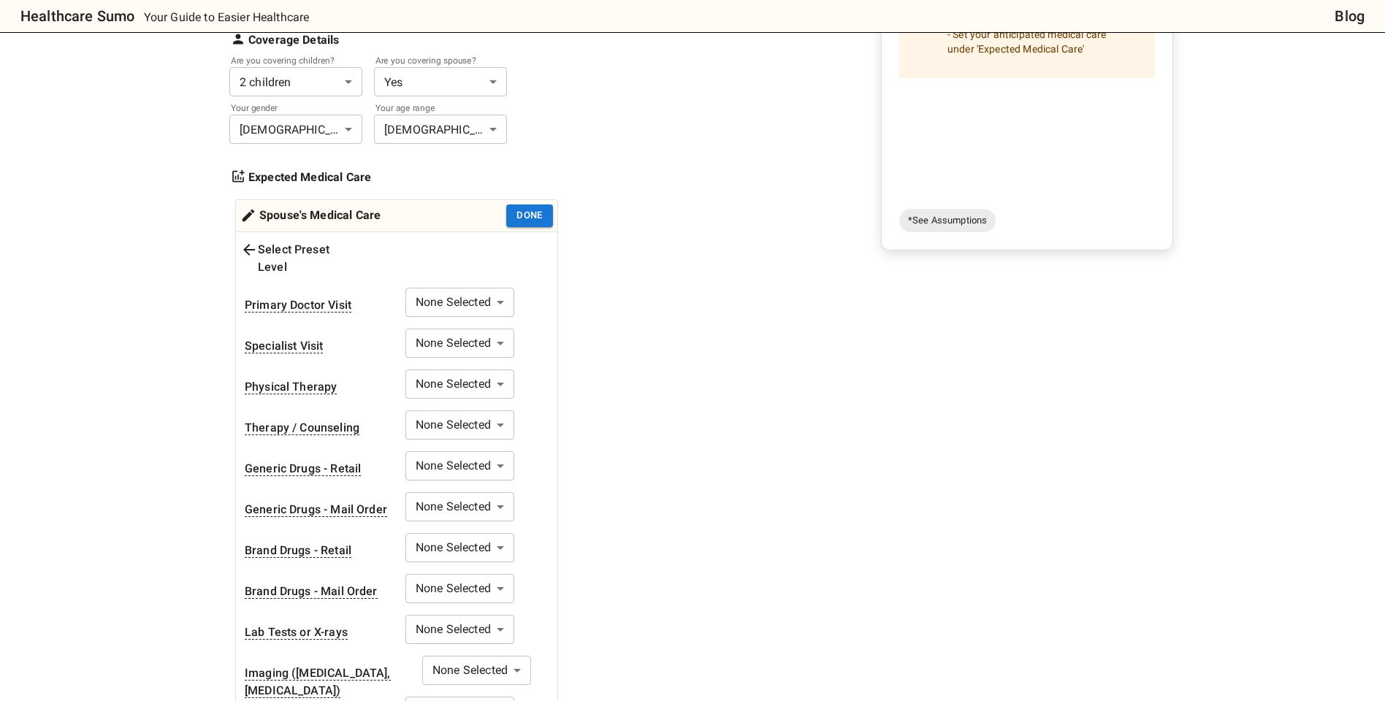
click at [449, 280] on body "Healthcare Sumo Your Guide to Easier Healthcare Blog Health Insurance Calculato…" at bounding box center [692, 611] width 1385 height 1744
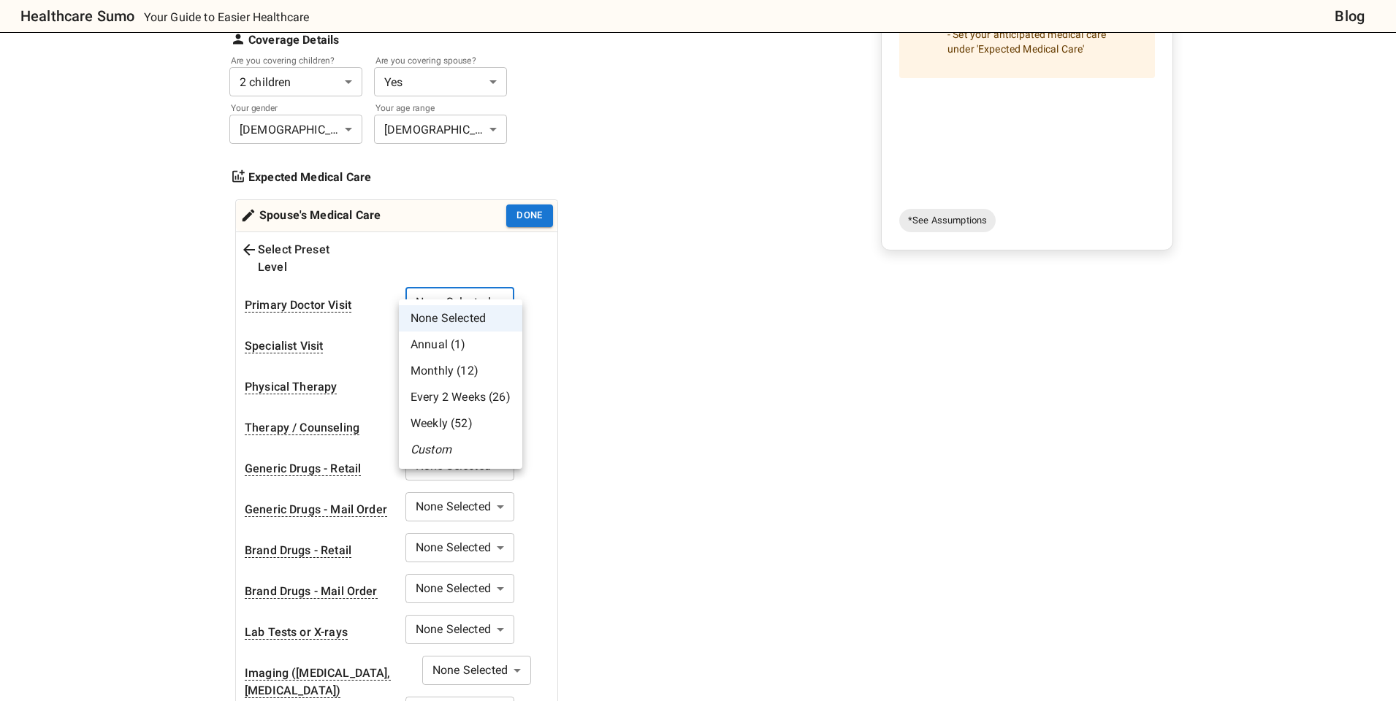
click at [540, 218] on div at bounding box center [698, 350] width 1396 height 701
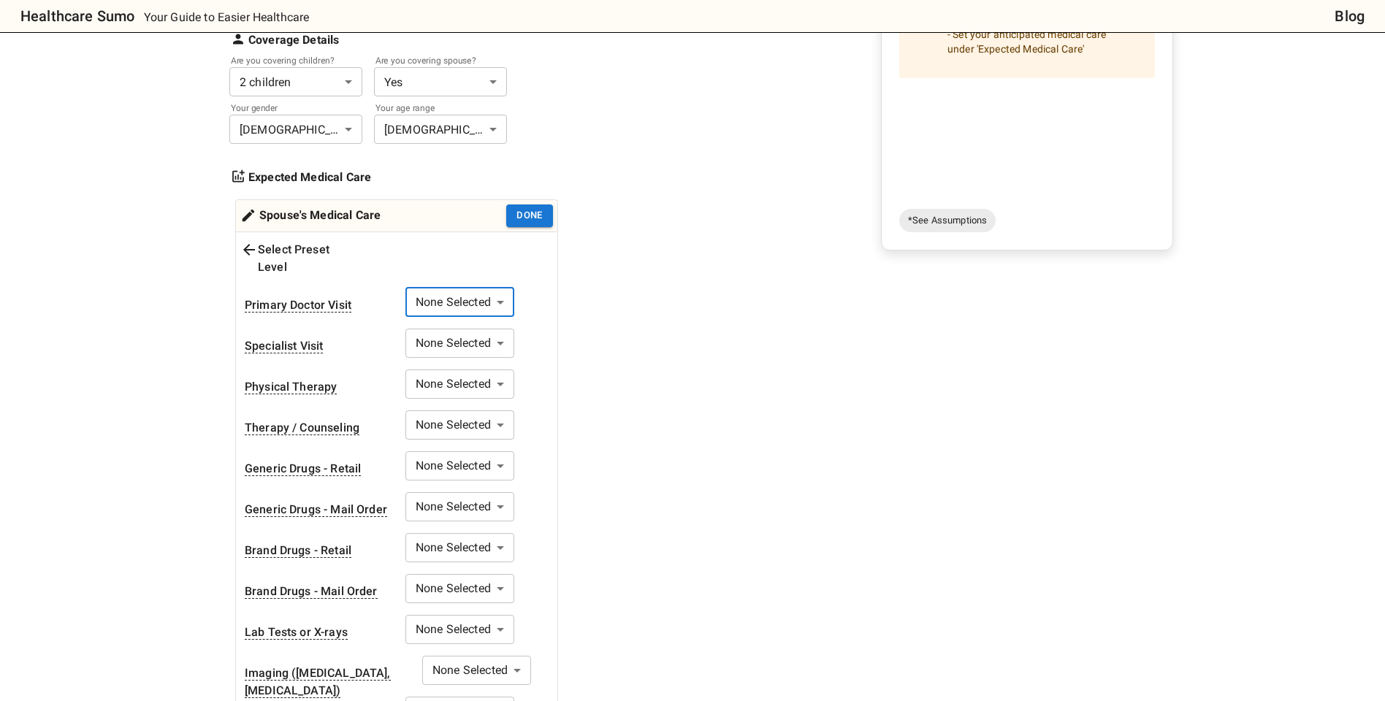
click at [454, 291] on body "Healthcare Sumo Your Guide to Easier Healthcare Blog Health Insurance Calculato…" at bounding box center [692, 611] width 1385 height 1744
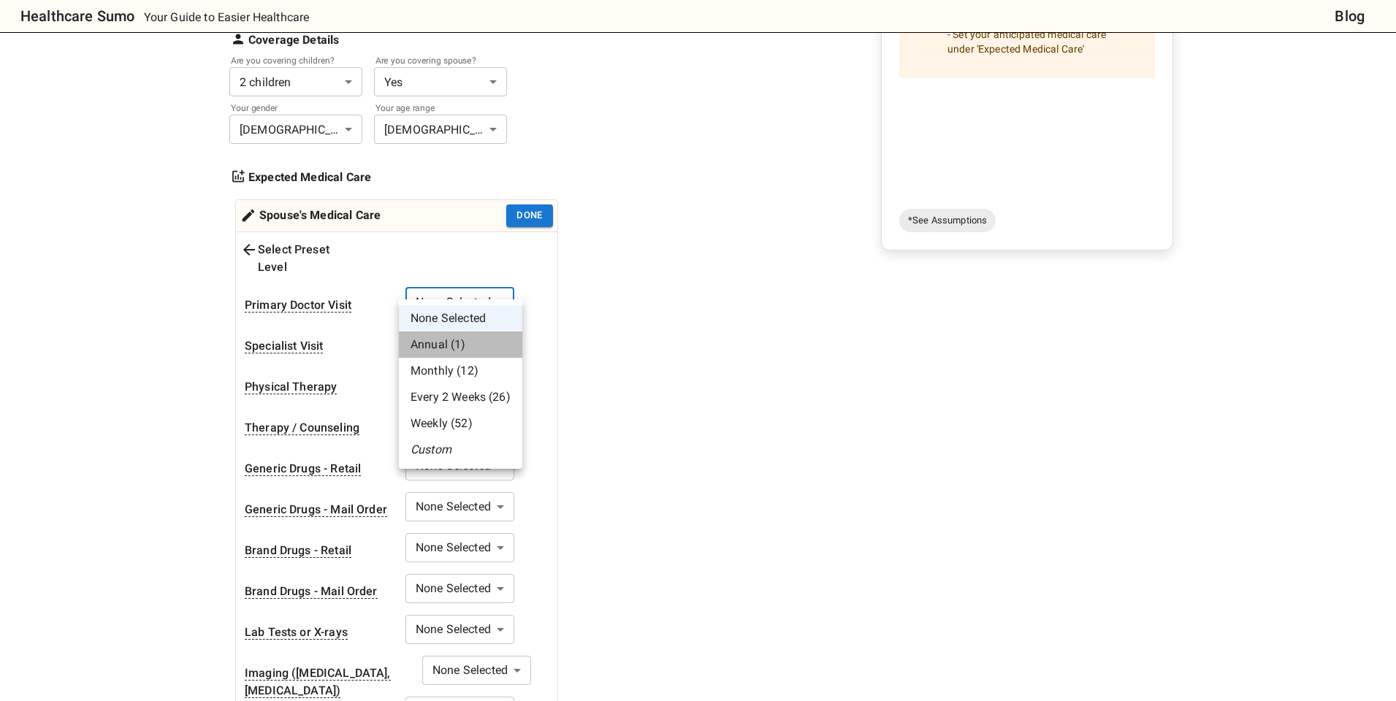
click at [452, 343] on li "Annual (1)" at bounding box center [460, 345] width 123 height 26
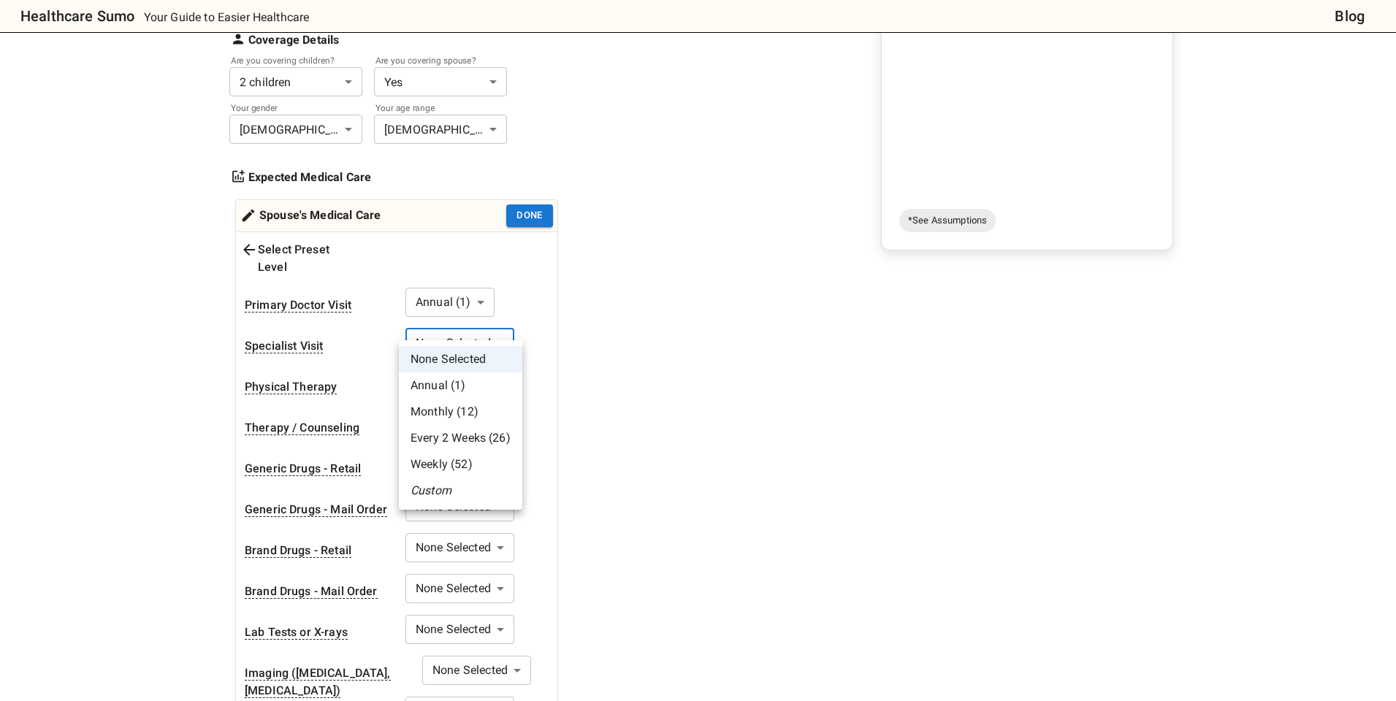
click at [459, 330] on body "Healthcare Sumo Your Guide to Easier Healthcare Blog Health Insurance Calculato…" at bounding box center [698, 611] width 1396 height 1744
click at [453, 383] on li "Annual (1)" at bounding box center [460, 385] width 123 height 26
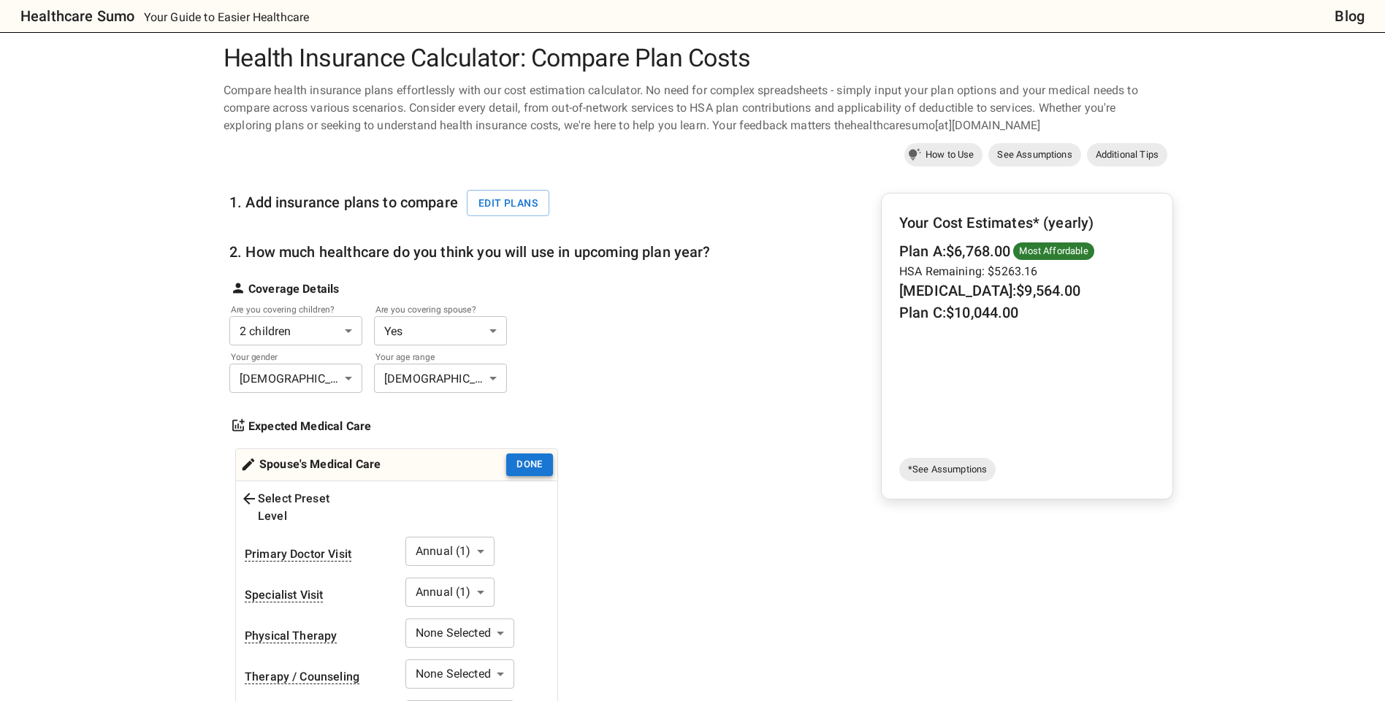
scroll to position [26, 0]
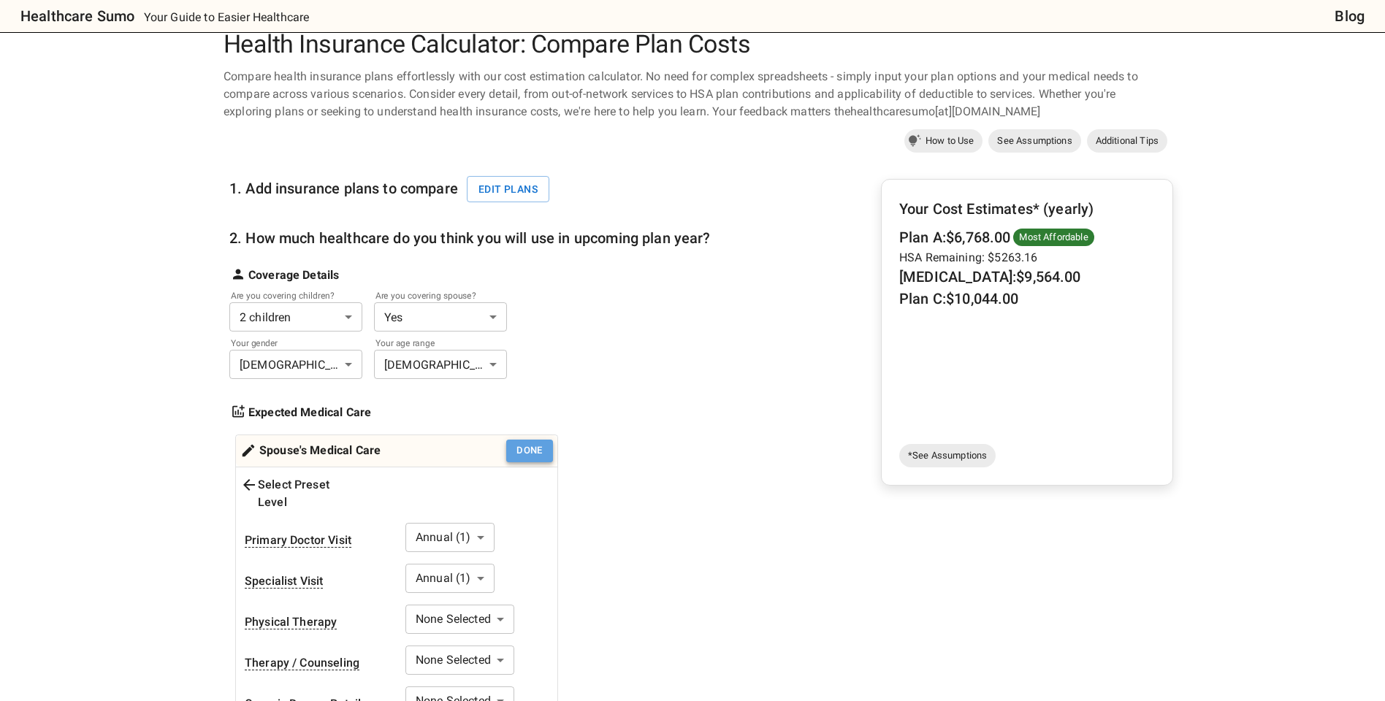
click at [540, 454] on button "Done" at bounding box center [529, 451] width 47 height 23
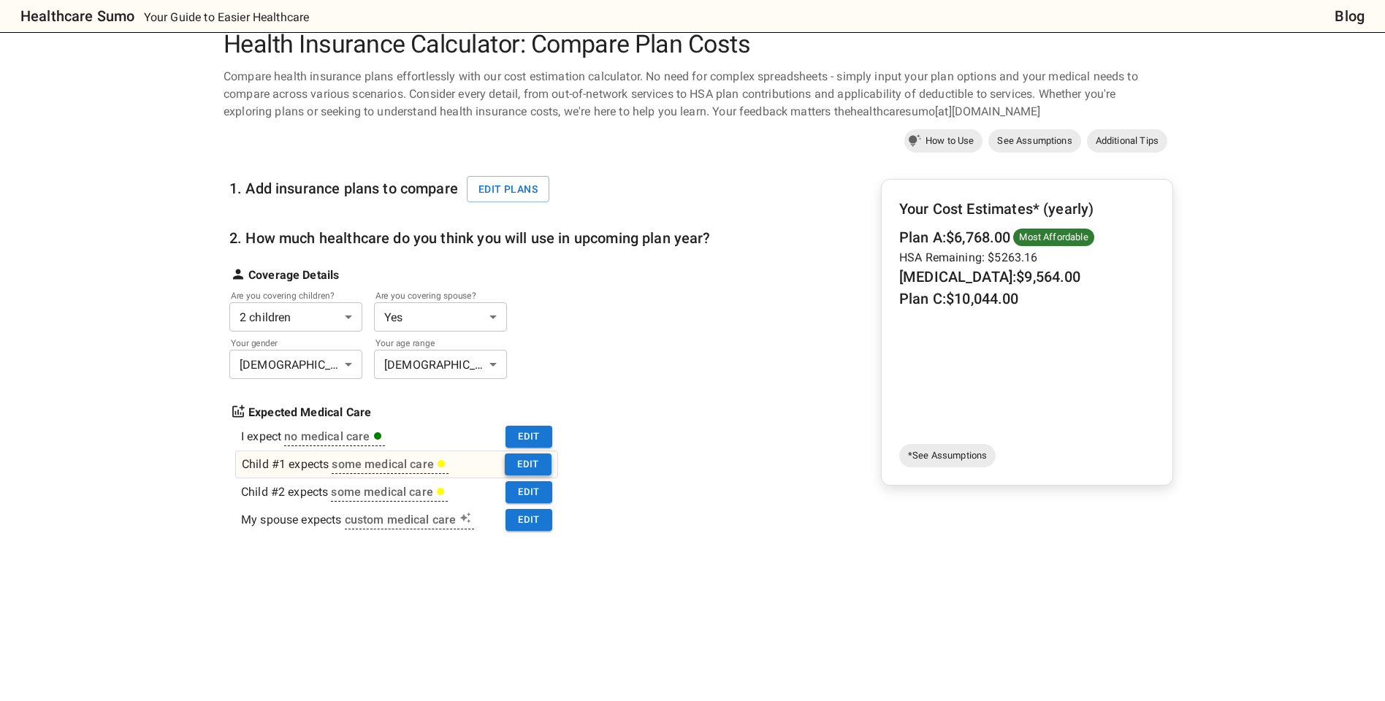
click at [536, 465] on button "Edit" at bounding box center [528, 465] width 47 height 23
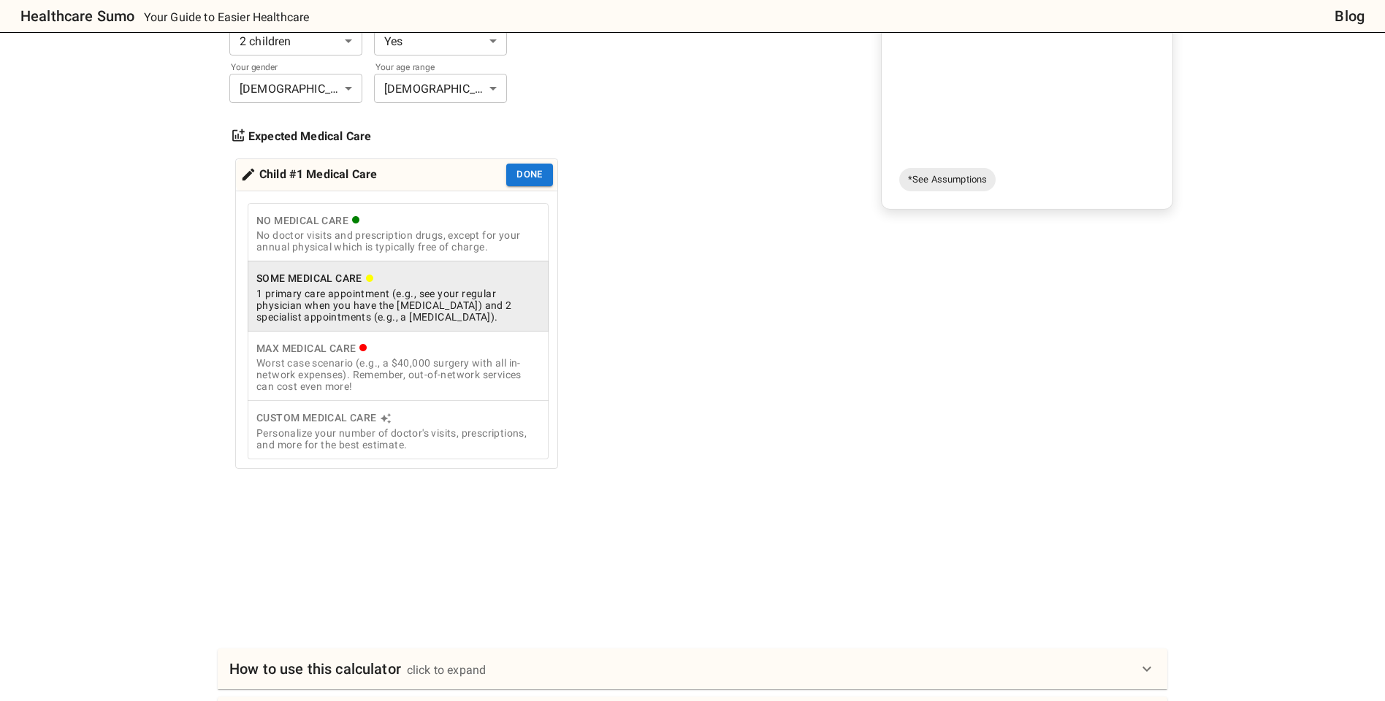
scroll to position [310, 0]
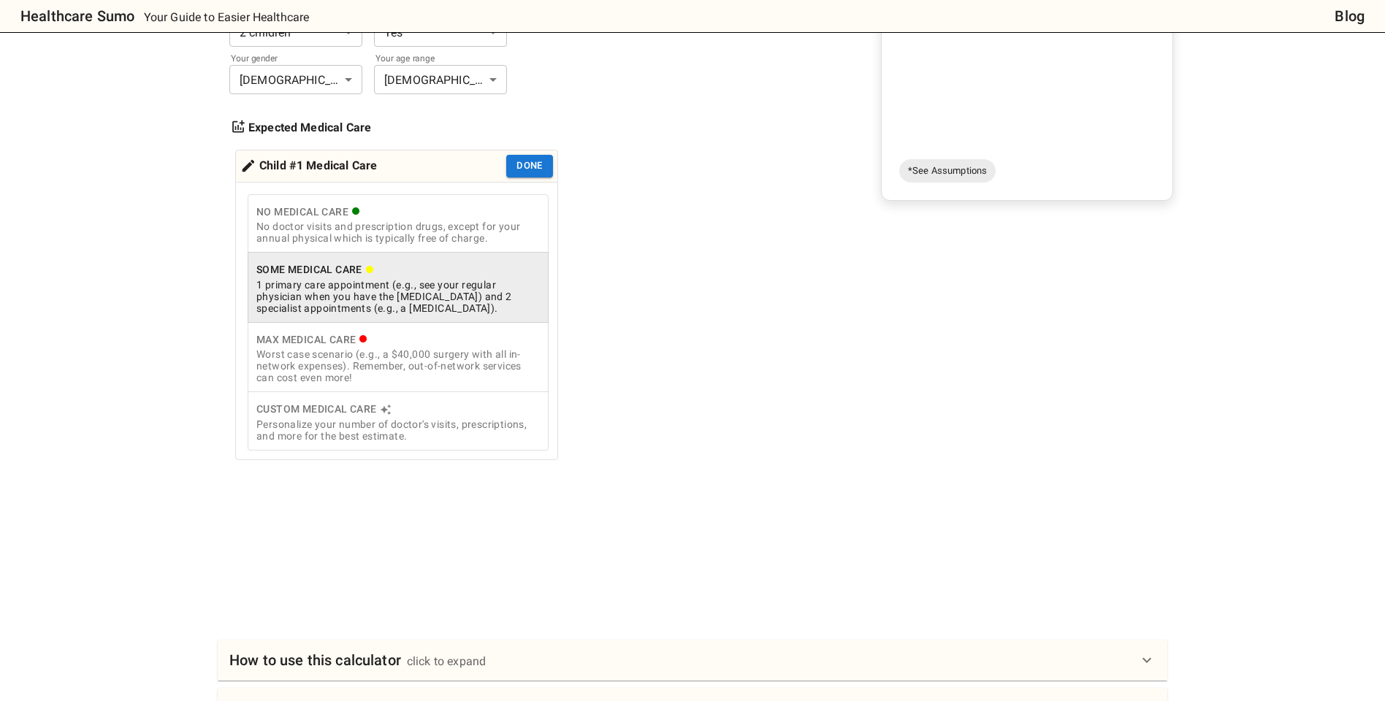
click at [428, 432] on div "Personalize your number of doctor's visits, prescriptions, and more for the bes…" at bounding box center [397, 430] width 283 height 23
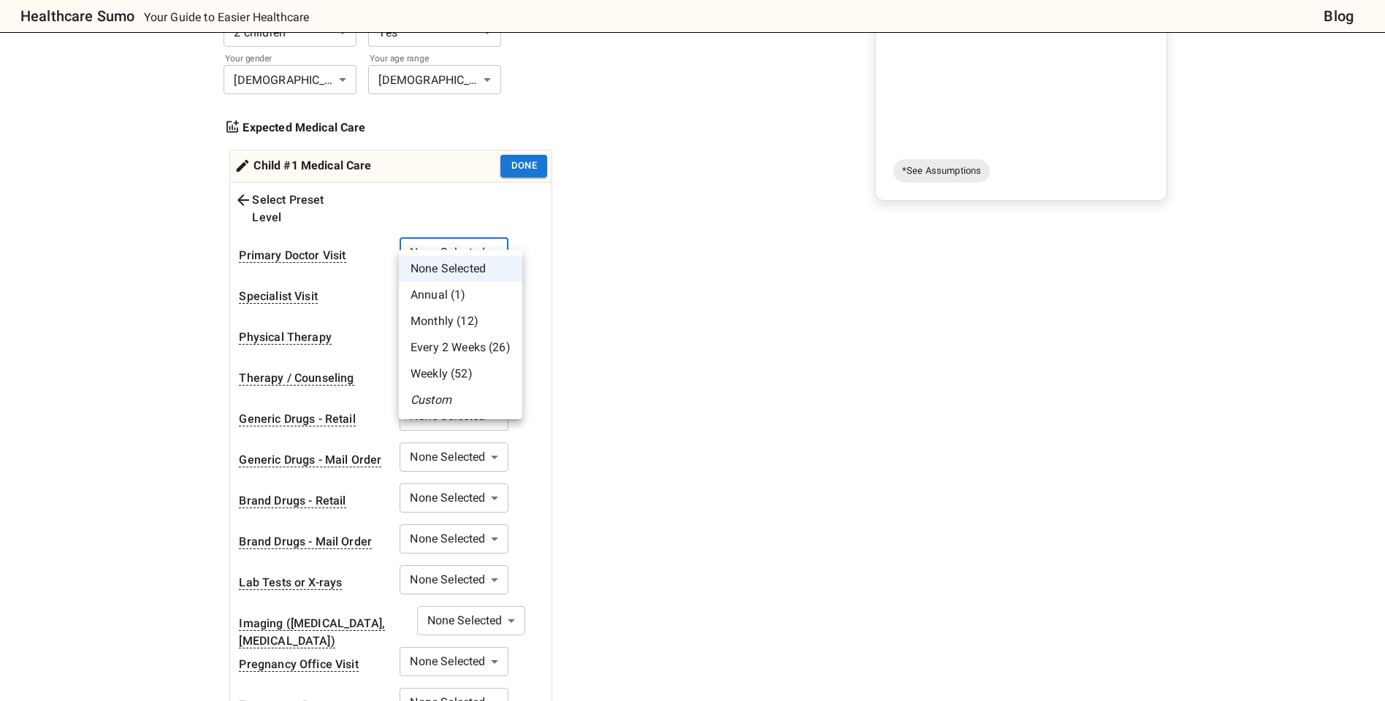
click at [435, 242] on body "Healthcare Sumo Your Guide to Easier Healthcare Blog Health Insurance Calculato…" at bounding box center [692, 562] width 1385 height 1744
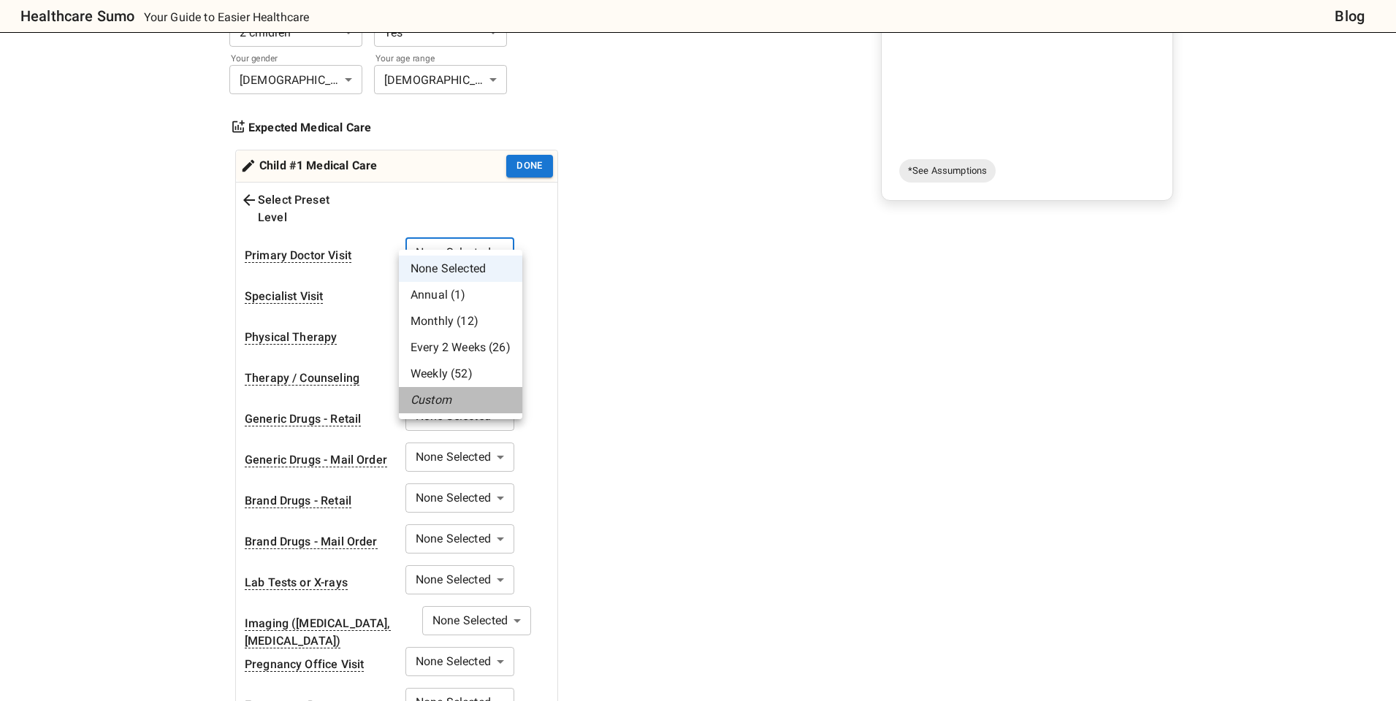
click at [433, 400] on li "Custom" at bounding box center [460, 400] width 123 height 26
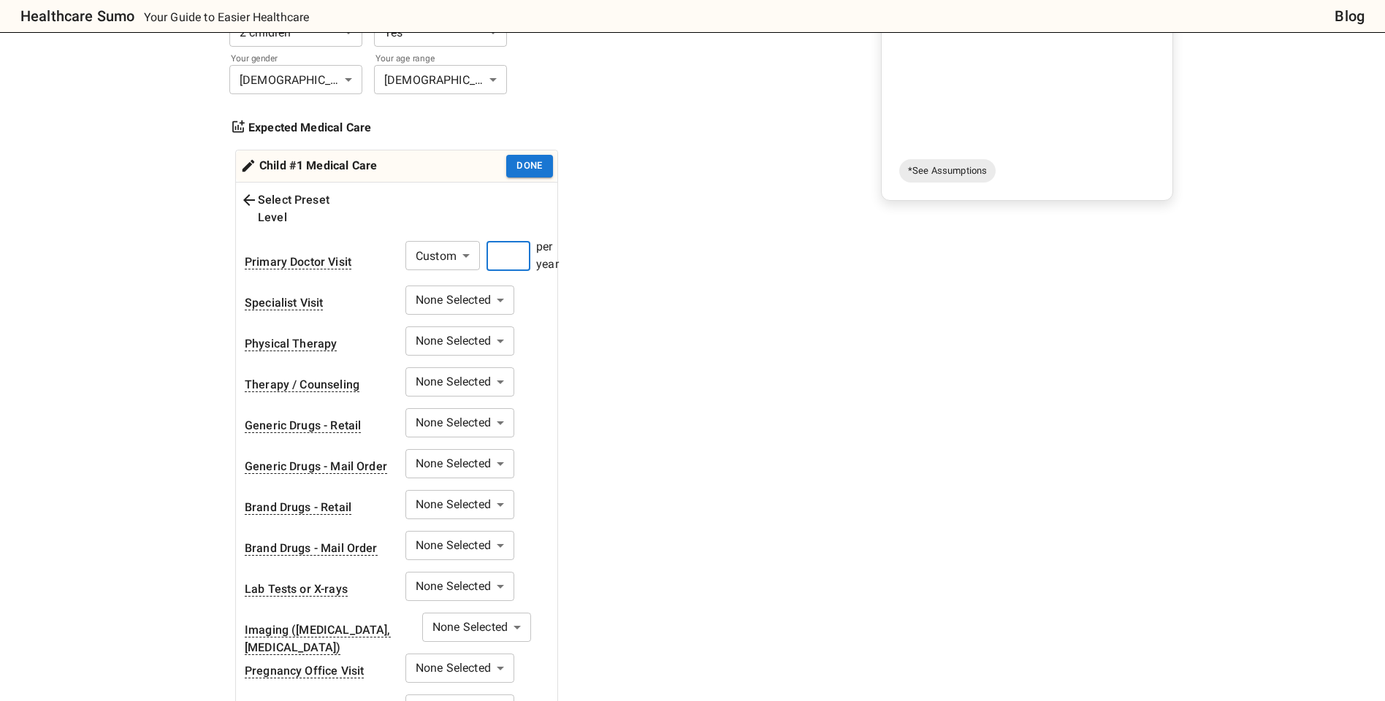
click at [511, 242] on input "number" at bounding box center [508, 256] width 44 height 29
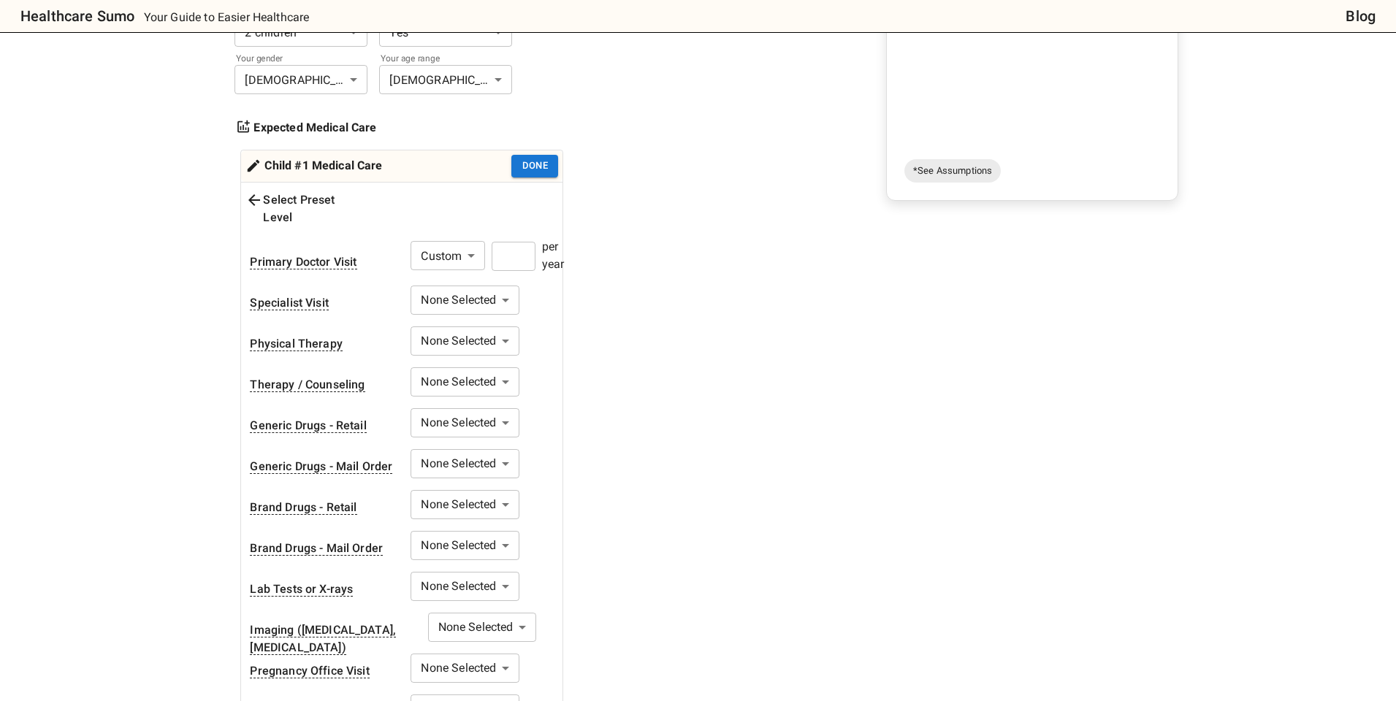
click at [448, 278] on body "Healthcare Sumo Your Guide to Easier Healthcare Blog Health Insurance Calculato…" at bounding box center [698, 565] width 1396 height 1751
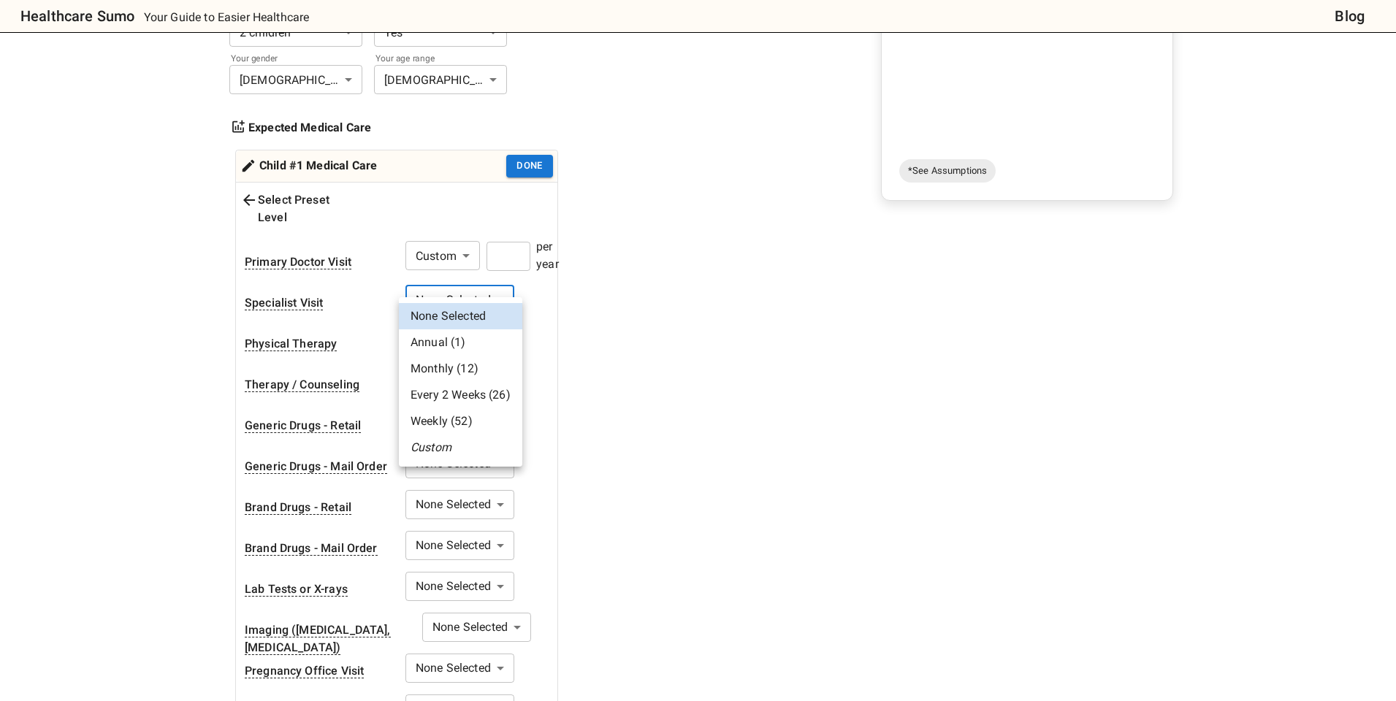
click at [437, 442] on li "Custom" at bounding box center [460, 448] width 123 height 26
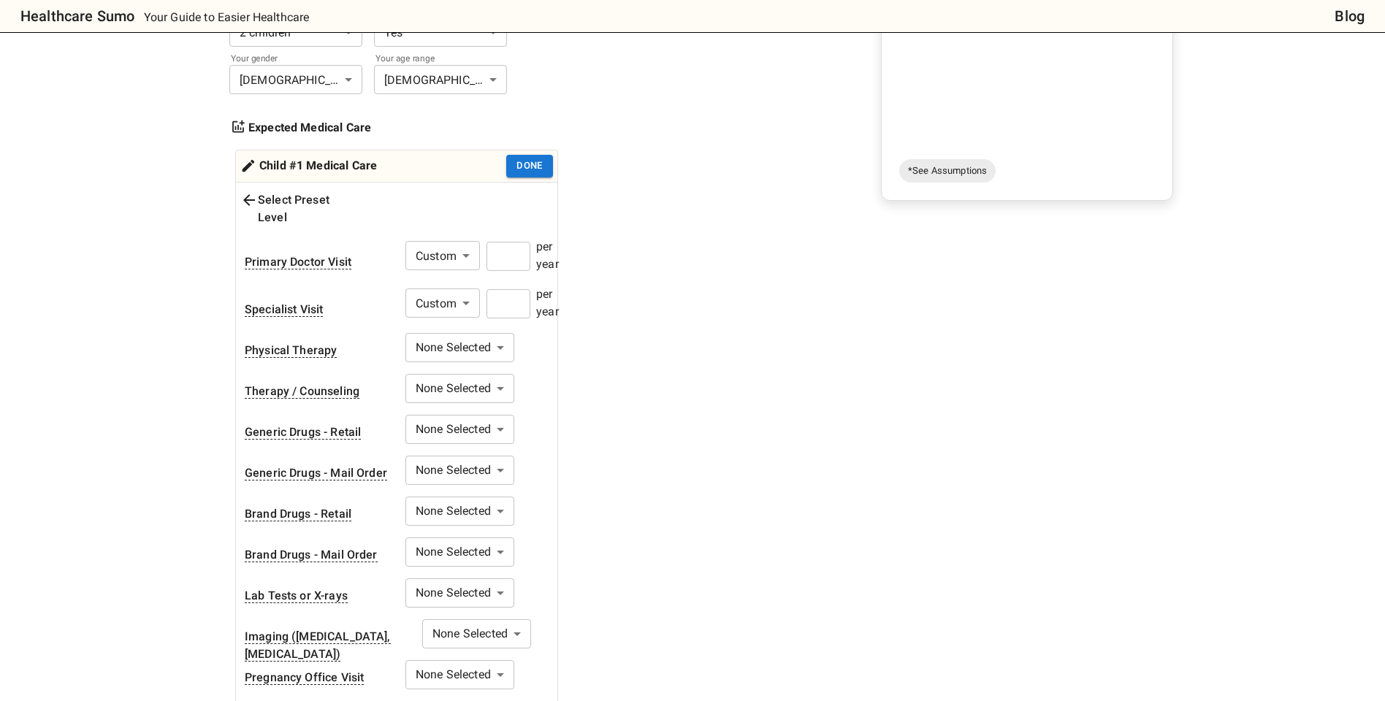
click at [520, 289] on input "number" at bounding box center [508, 303] width 44 height 29
click at [597, 350] on div "1. Add insurance plans to compare Edit plans 2. How much healthcare do you thin…" at bounding box center [469, 367] width 481 height 990
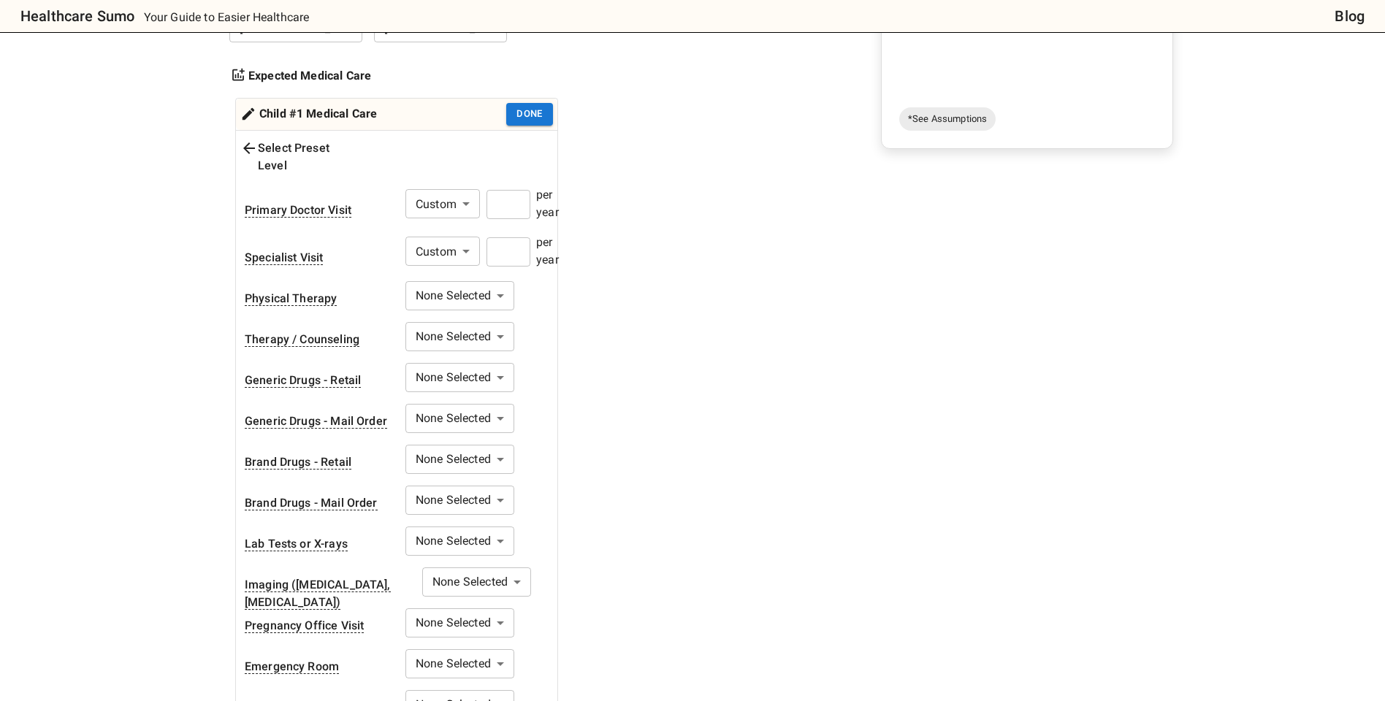
scroll to position [363, 0]
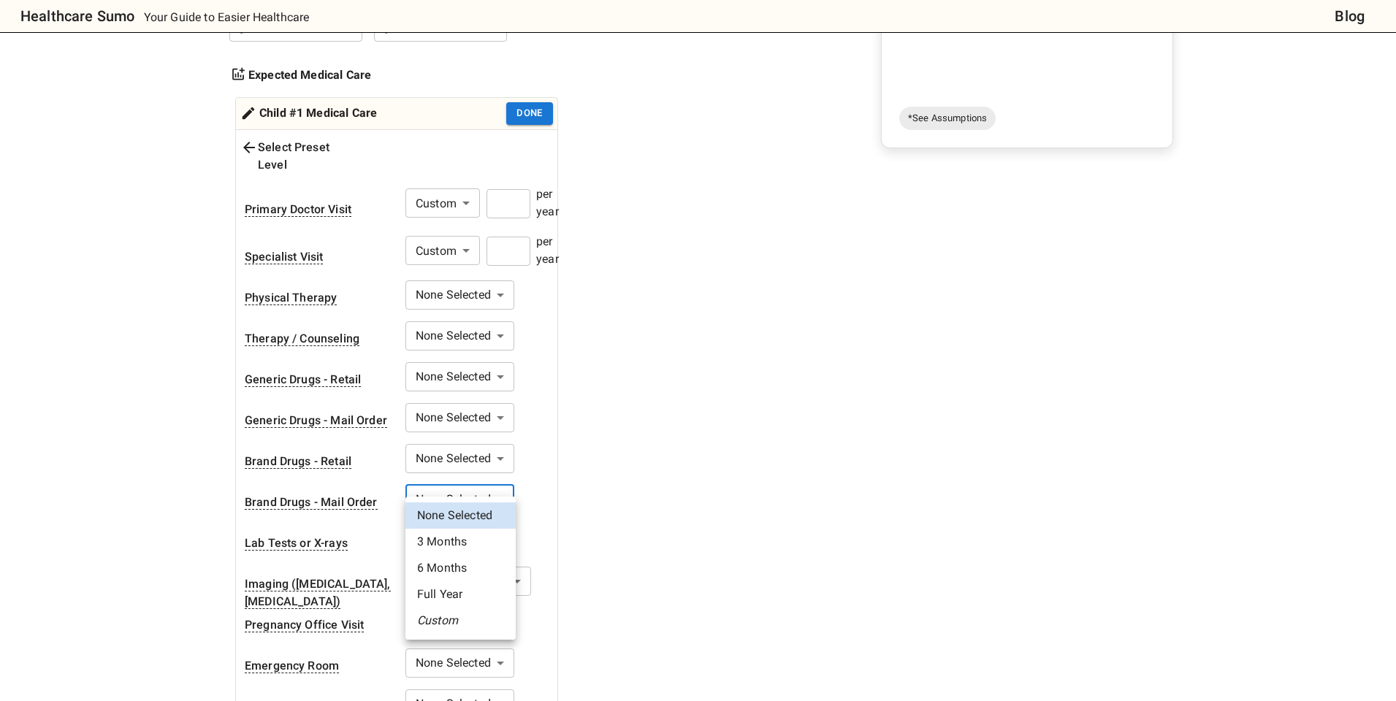
click at [438, 478] on body "Healthcare Sumo Your Guide to Easier Healthcare Blog Health Insurance Calculato…" at bounding box center [698, 515] width 1396 height 1757
click at [445, 598] on li "Full Year" at bounding box center [460, 594] width 110 height 26
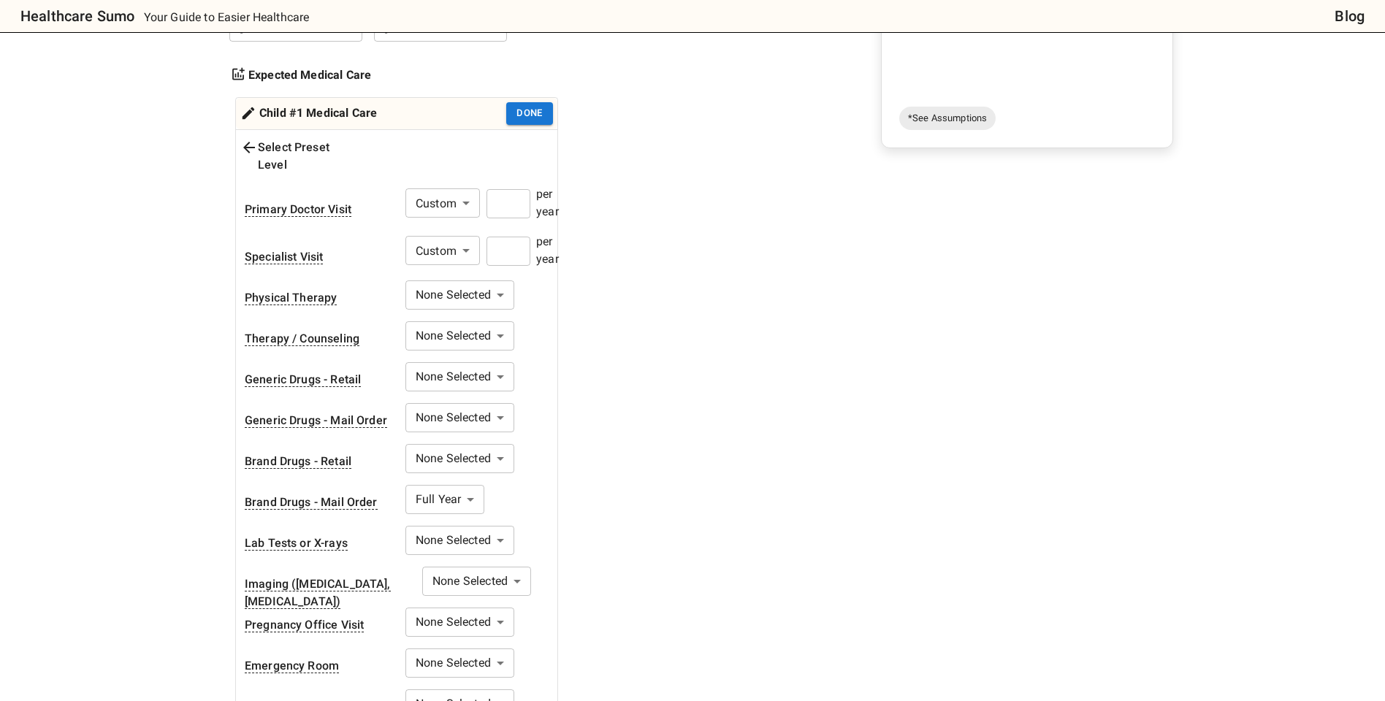
click at [580, 514] on div "1. Add insurance plans to compare Edit plans 2. How much healthcare do you thin…" at bounding box center [469, 315] width 481 height 990
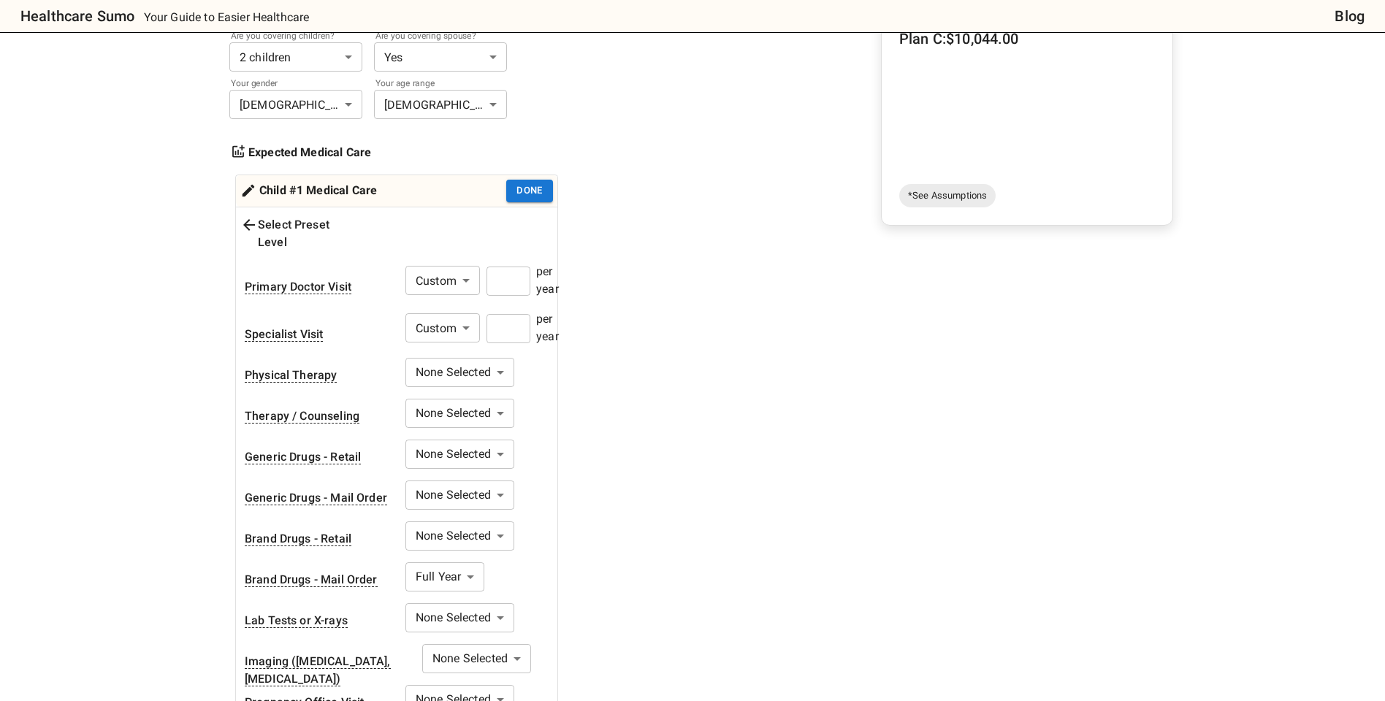
scroll to position [0, 0]
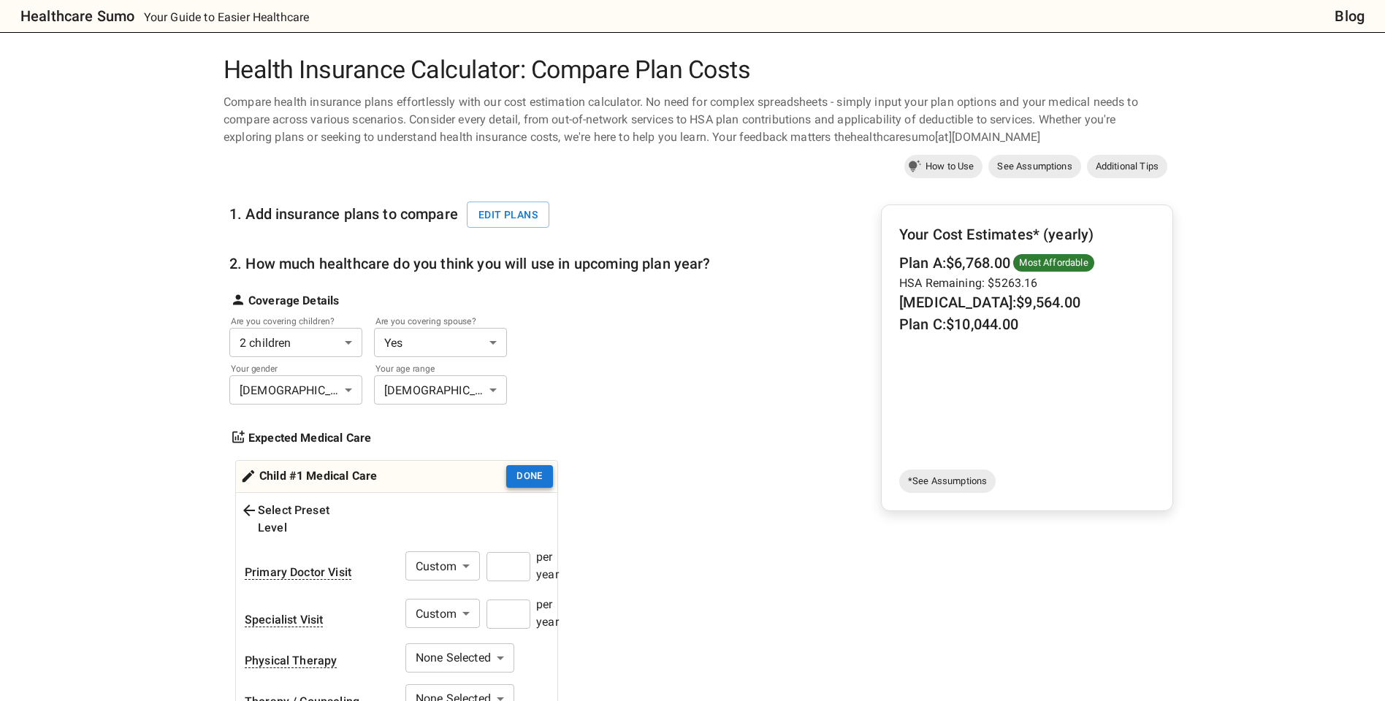
click at [535, 470] on button "Done" at bounding box center [529, 476] width 47 height 23
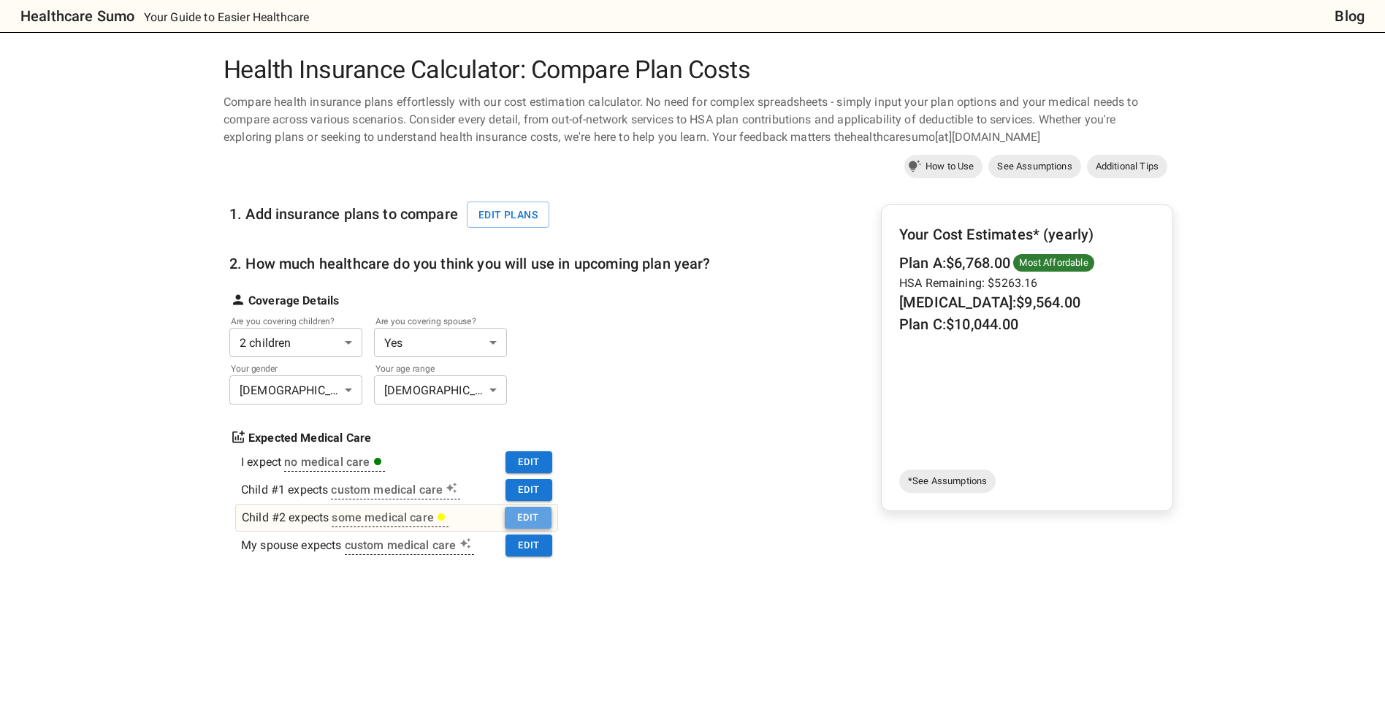
click at [516, 516] on button "Edit" at bounding box center [528, 518] width 47 height 23
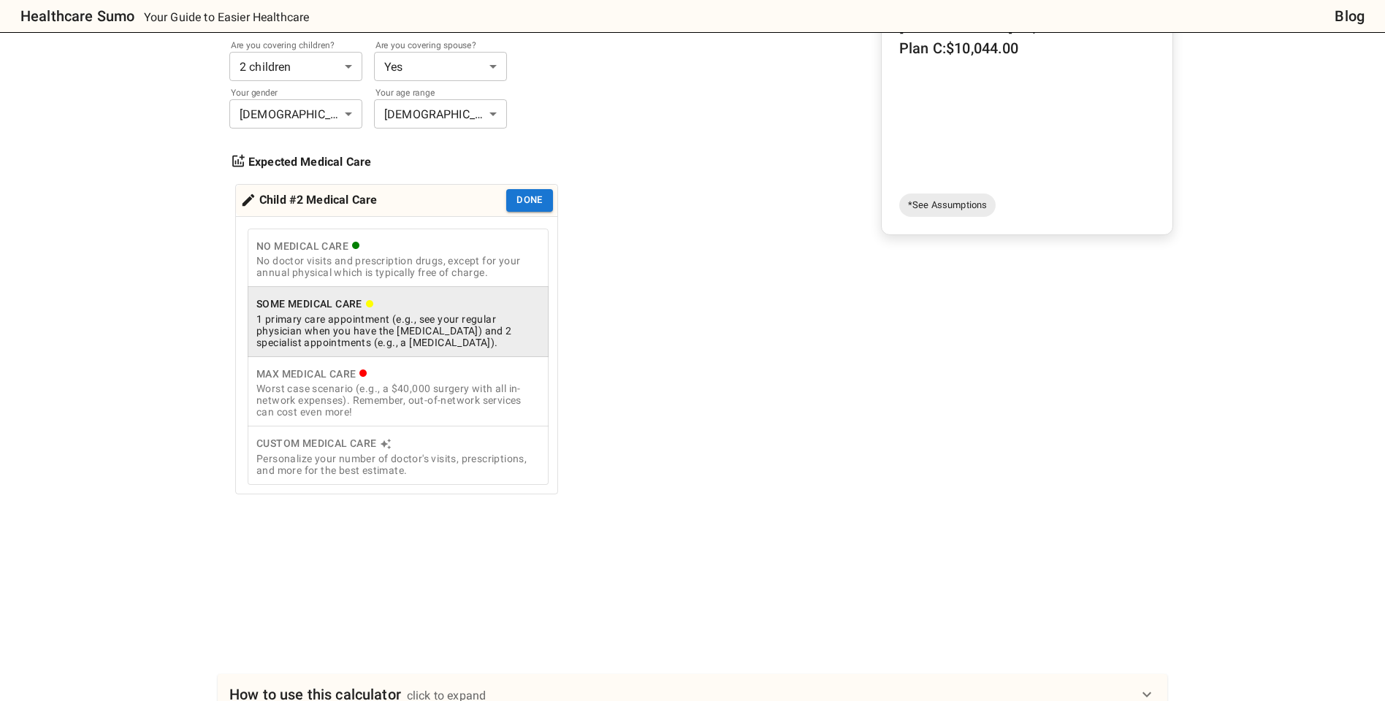
scroll to position [304, 0]
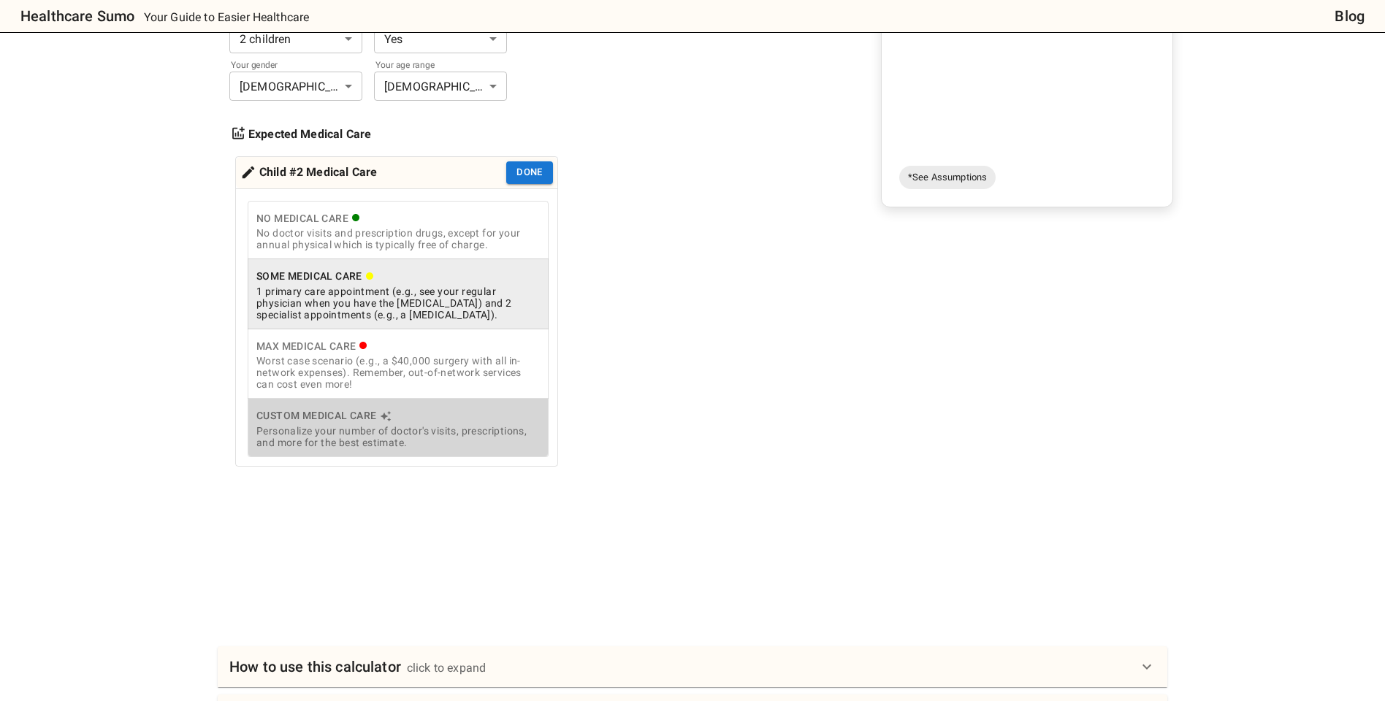
click at [425, 437] on div "Personalize your number of doctor's visits, prescriptions, and more for the bes…" at bounding box center [397, 436] width 283 height 23
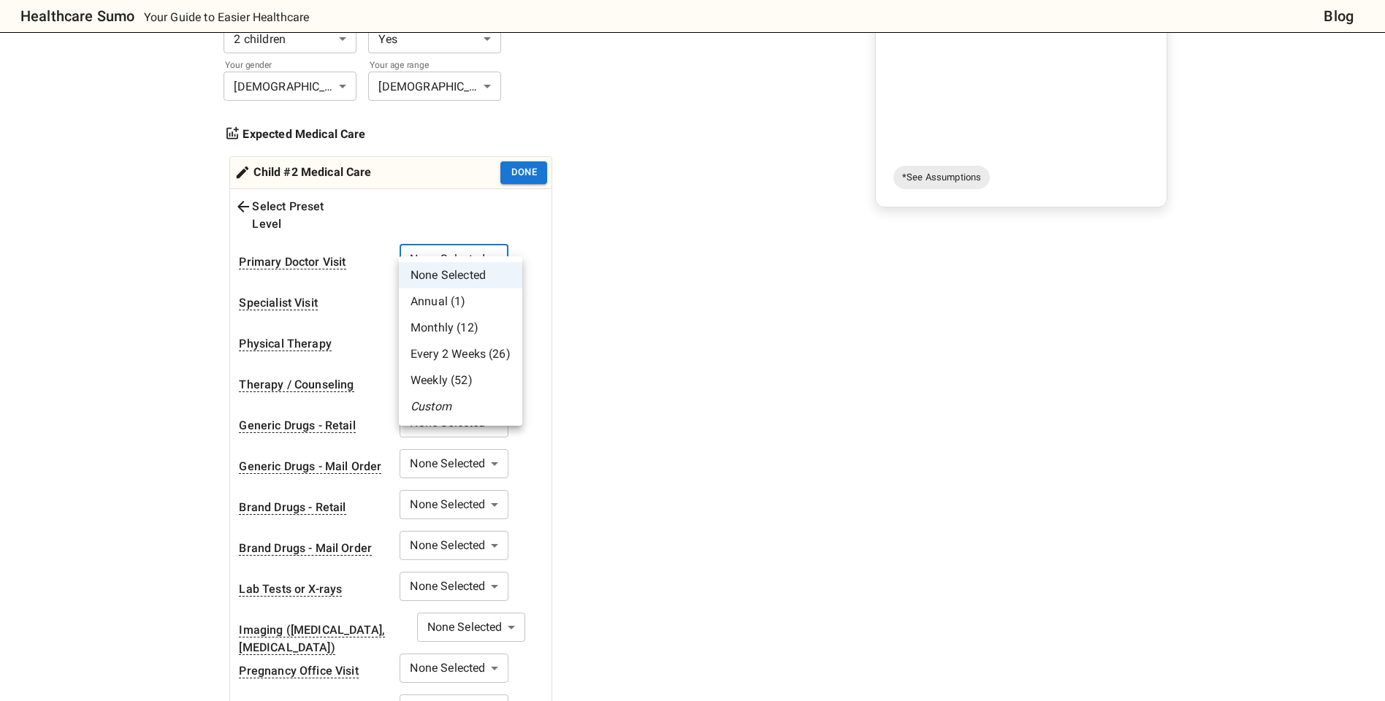
click at [462, 251] on body "Healthcare Sumo Your Guide to Easier Healthcare Blog Health Insurance Calculato…" at bounding box center [692, 568] width 1385 height 1744
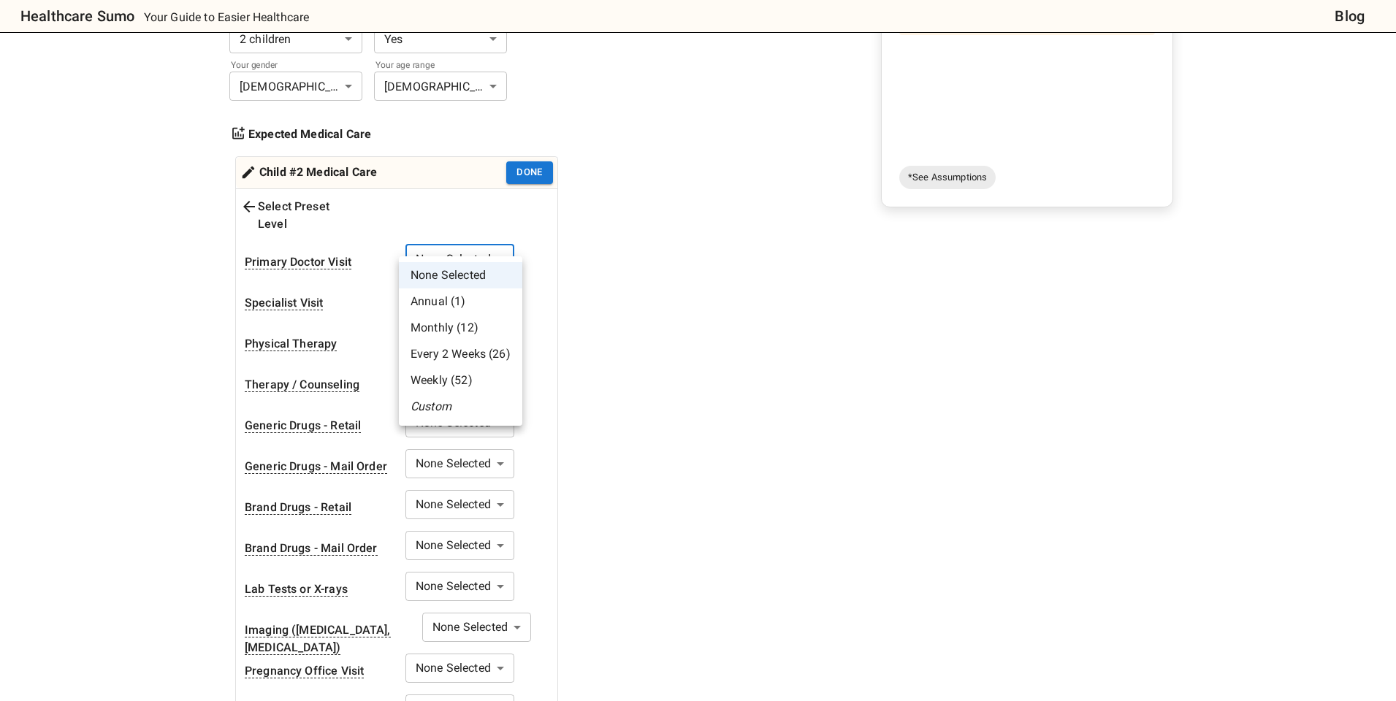
click at [451, 402] on li "Custom" at bounding box center [460, 407] width 123 height 26
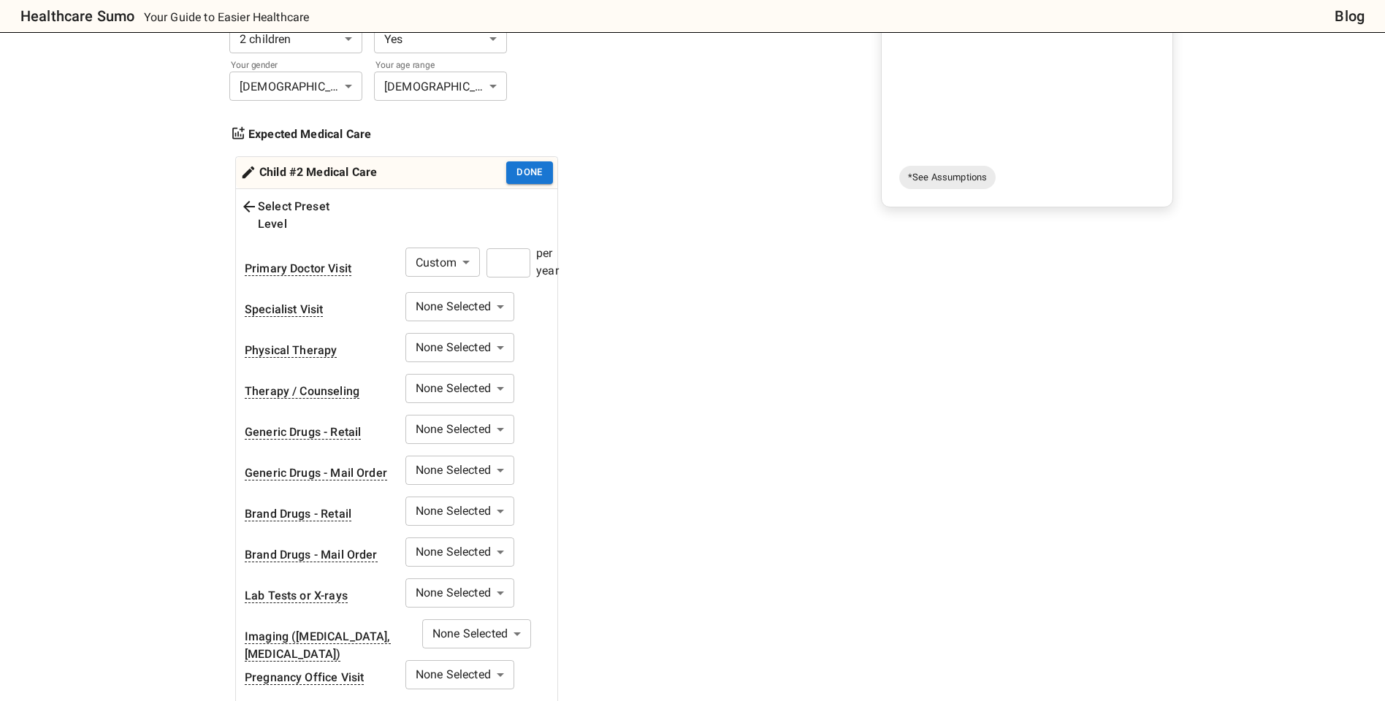
click at [499, 248] on input "number" at bounding box center [508, 262] width 44 height 29
click at [627, 319] on div "1. Add insurance plans to compare Edit plans 2. How much healthcare do you thin…" at bounding box center [469, 371] width 481 height 984
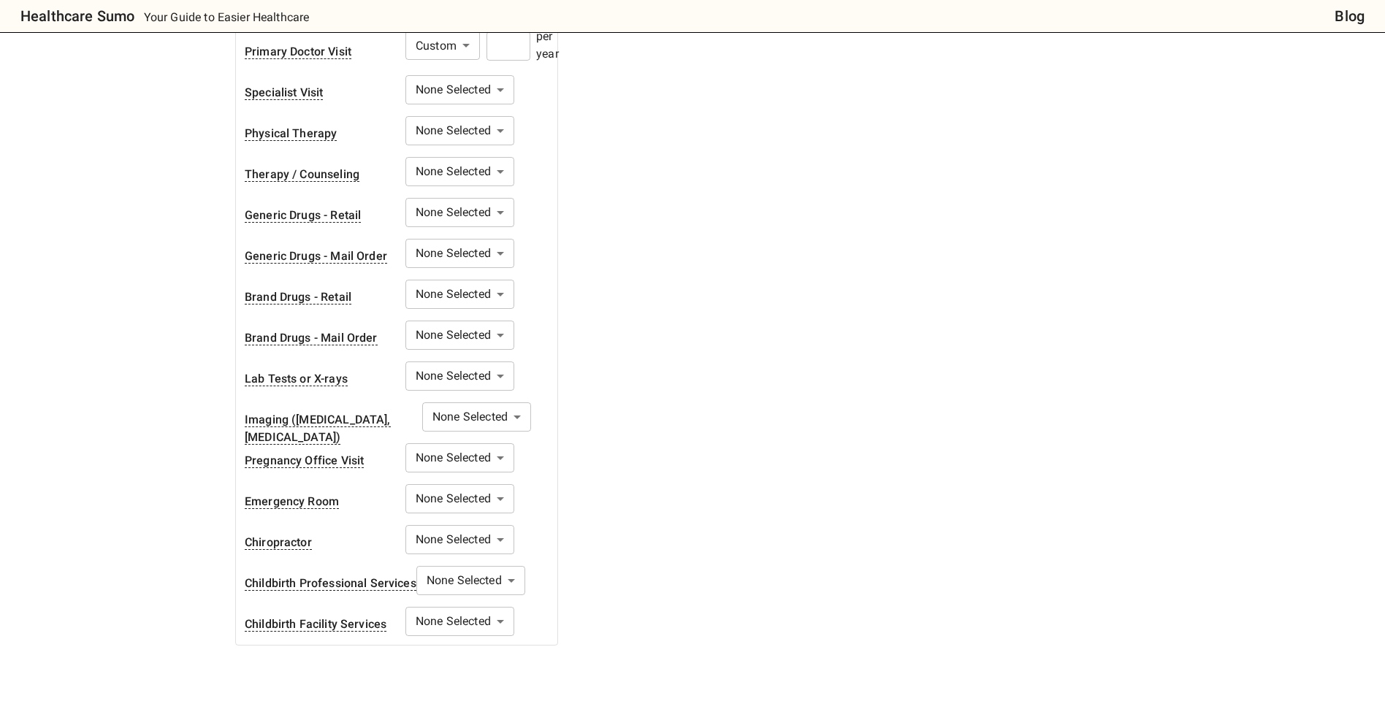
scroll to position [372, 0]
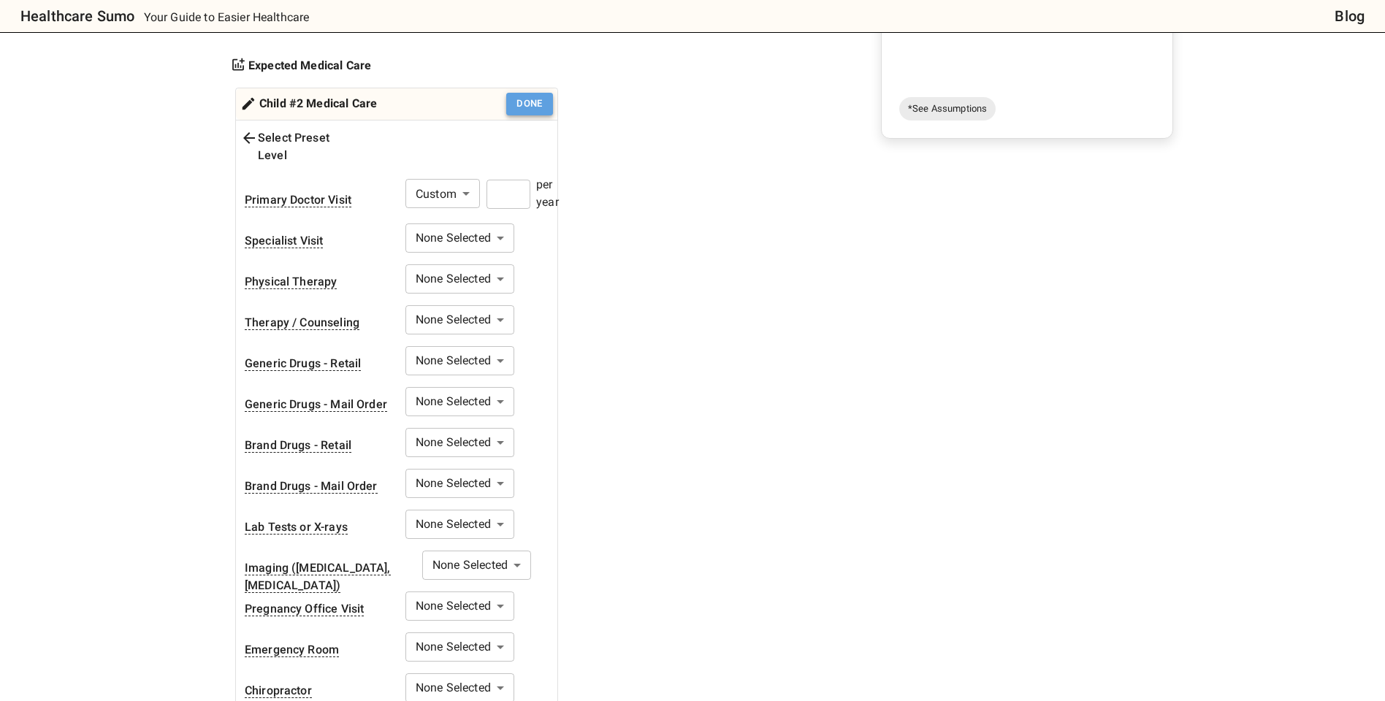
click at [540, 102] on button "Done" at bounding box center [529, 104] width 47 height 23
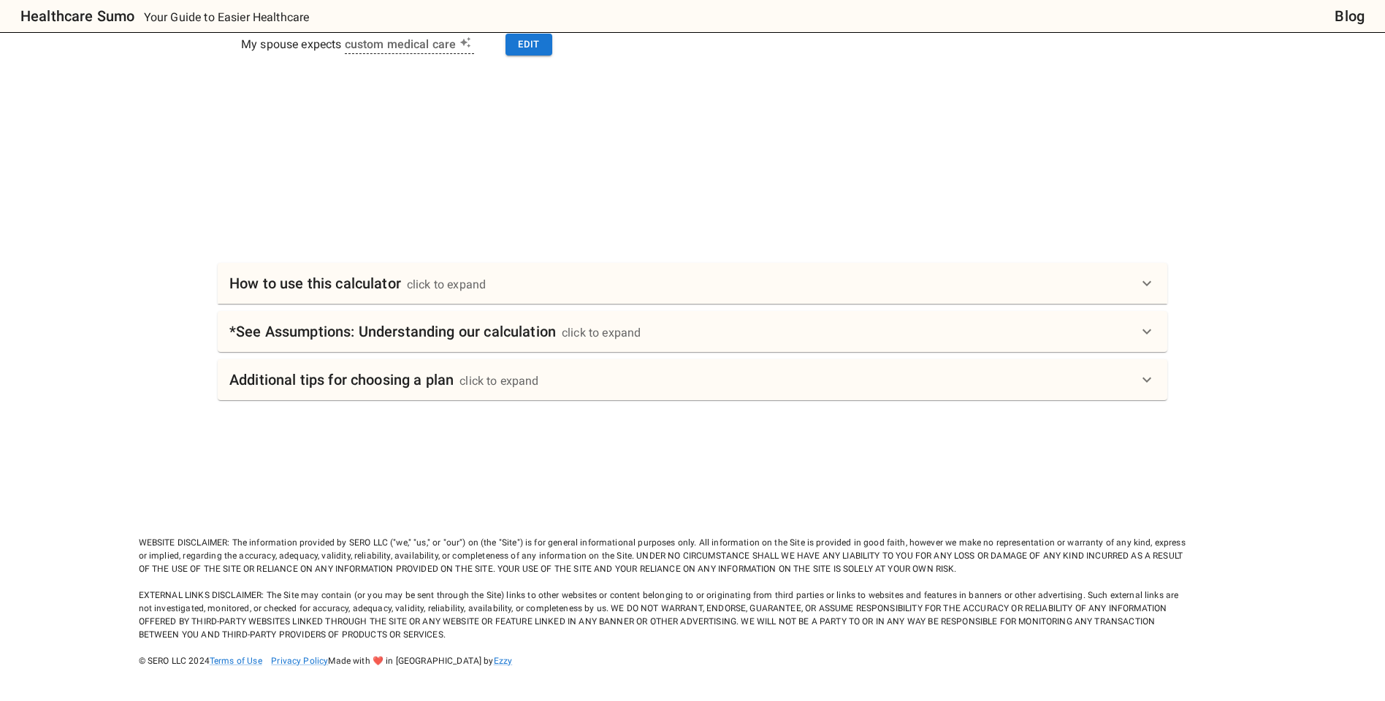
scroll to position [504, 0]
